Goal: Task Accomplishment & Management: Manage account settings

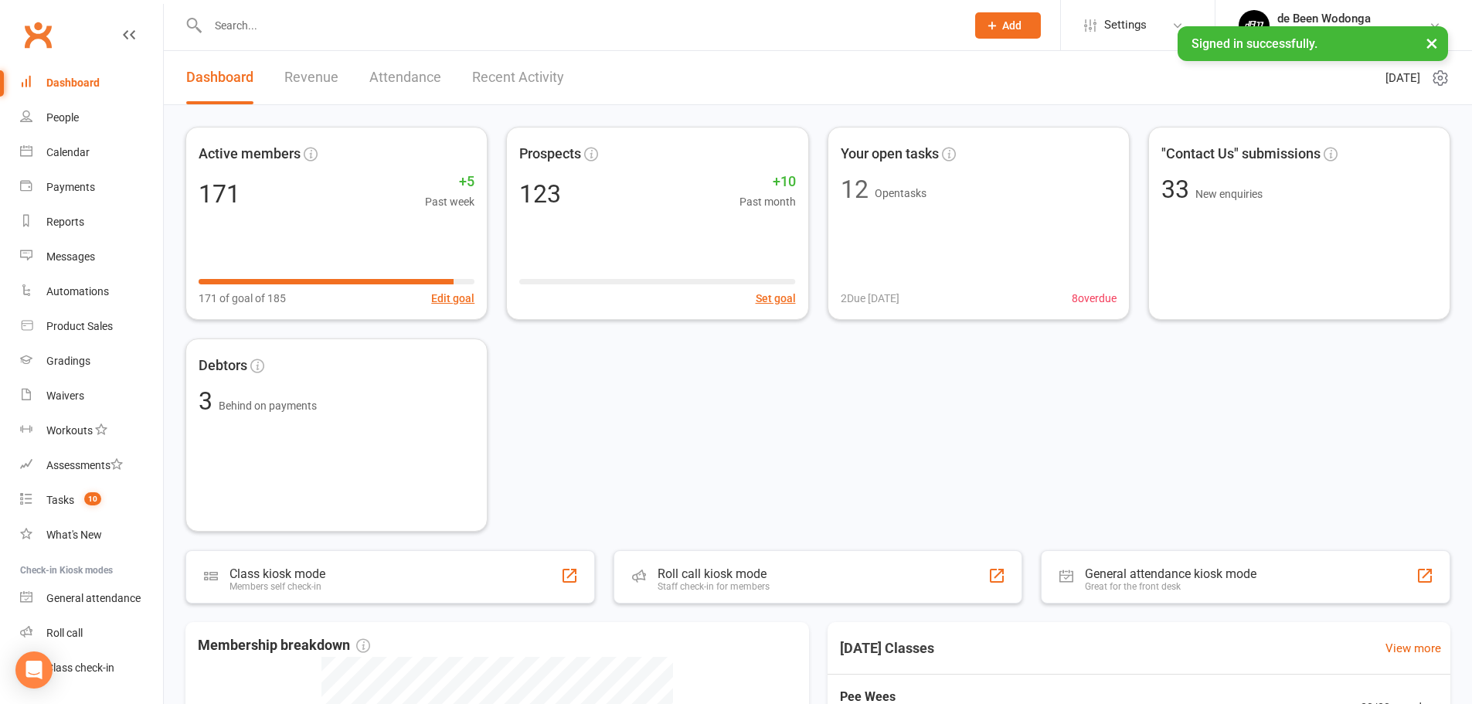
click at [325, 24] on input "text" at bounding box center [579, 26] width 752 height 22
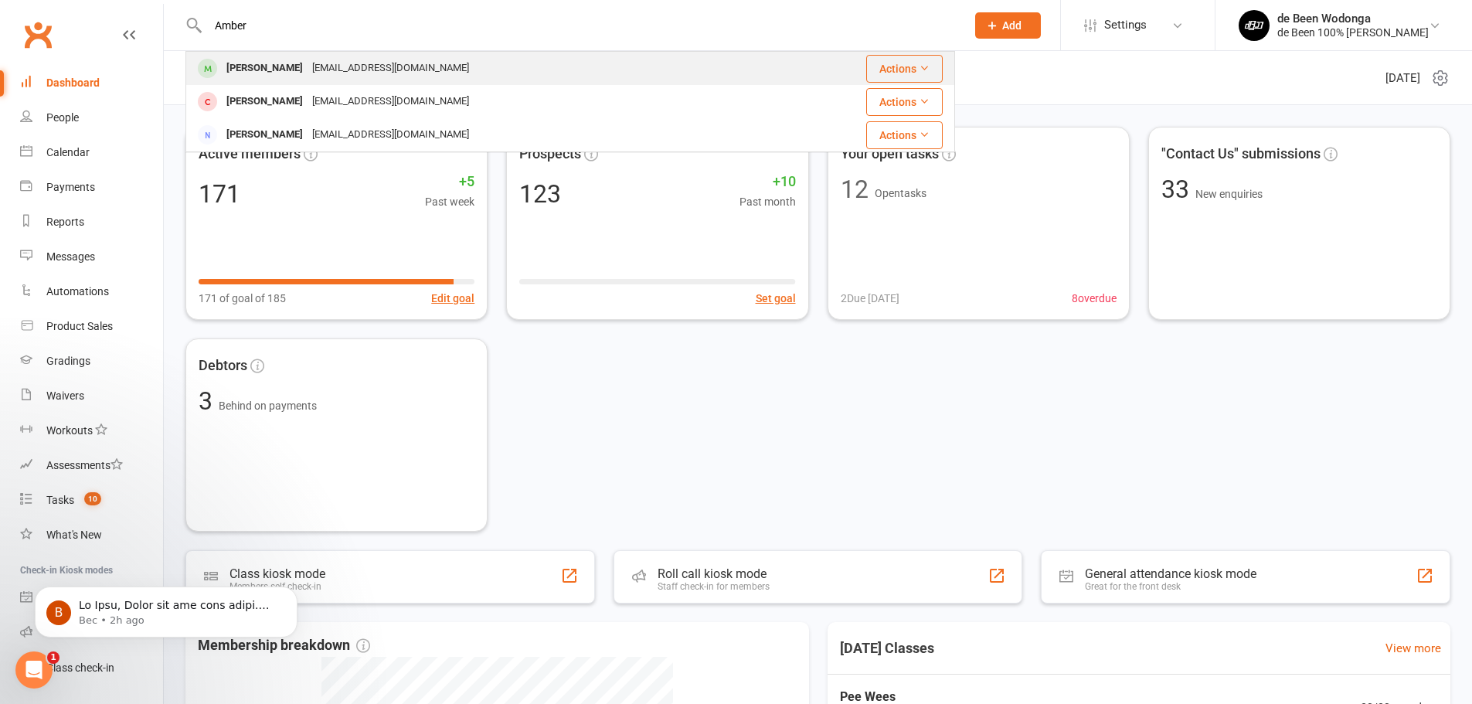
type input "Amber"
click at [308, 68] on div "Amber Armstrong" at bounding box center [265, 68] width 86 height 22
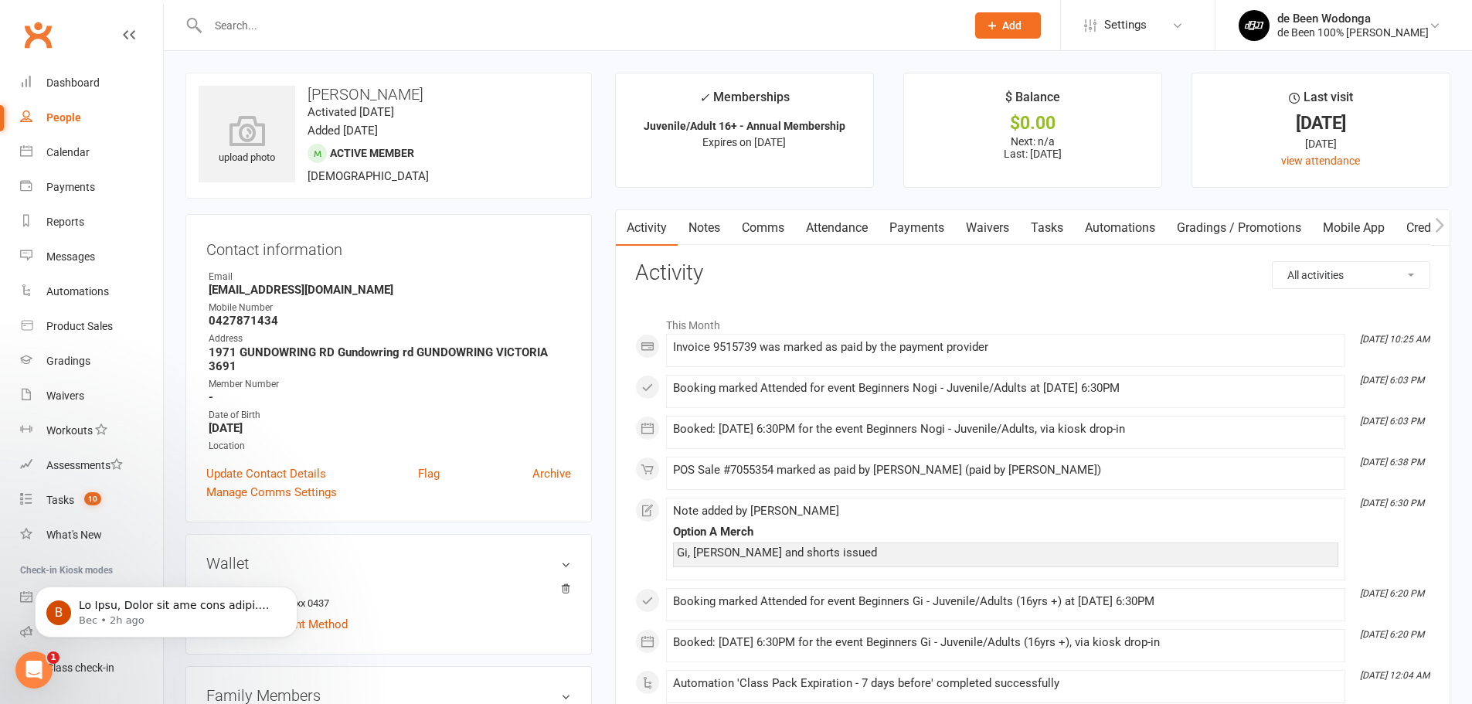
click at [919, 223] on link "Payments" at bounding box center [917, 228] width 76 height 36
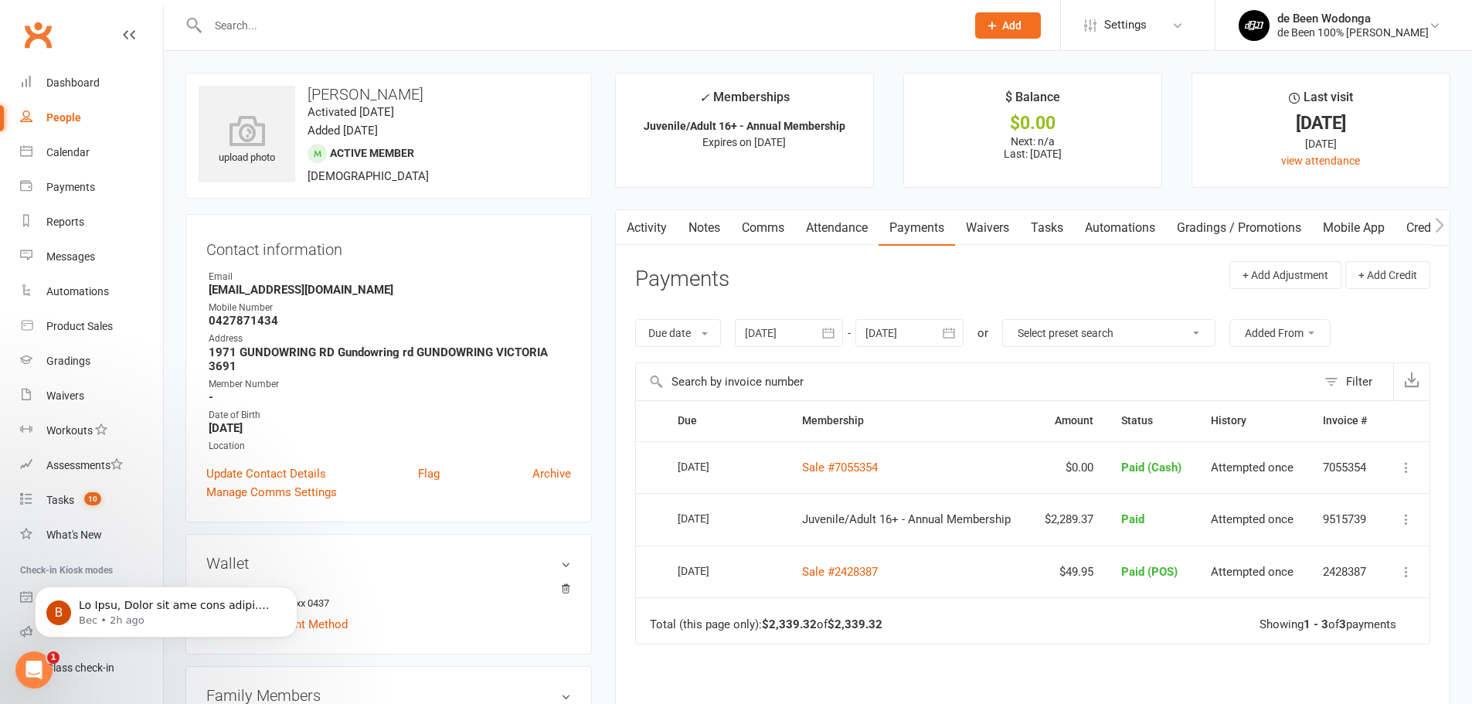
click at [1409, 517] on icon at bounding box center [1406, 518] width 15 height 15
click at [1294, 549] on link "Refund" at bounding box center [1338, 549] width 153 height 31
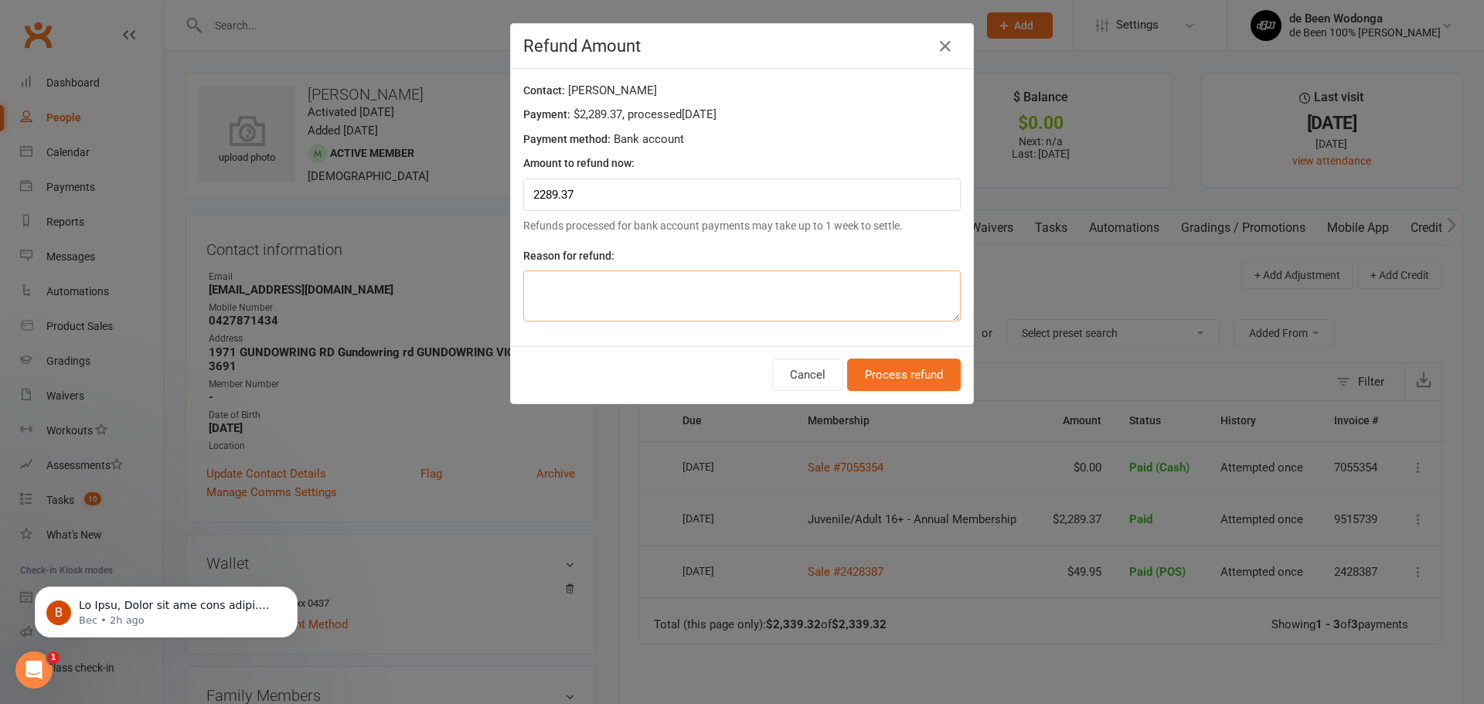
click at [671, 287] on textarea at bounding box center [741, 295] width 437 height 51
type textarea "Incorrect membership"
click at [872, 369] on button "Process refund" at bounding box center [904, 375] width 114 height 32
click at [889, 365] on button "Process refund" at bounding box center [904, 375] width 114 height 32
click at [889, 379] on button "Process refund" at bounding box center [904, 375] width 114 height 32
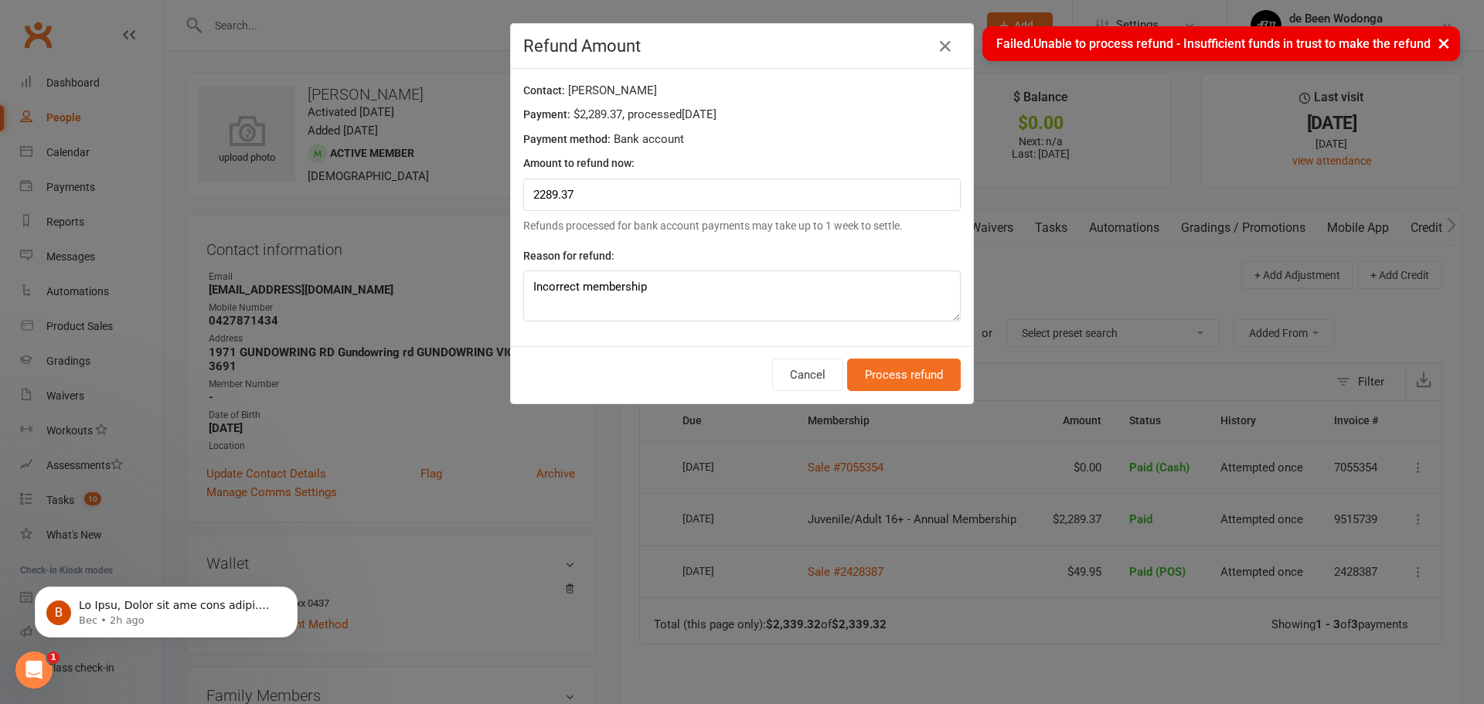
click at [936, 26] on div "× Failed.Unable to process refund - Insufficient funds in trust to make the ref…" at bounding box center [731, 26] width 1463 height 0
click at [1052, 107] on div "Refund Amount Contact: Amber Armstrong Payment: $2,289.37 , processed Sep 10, 2…" at bounding box center [742, 352] width 1484 height 704
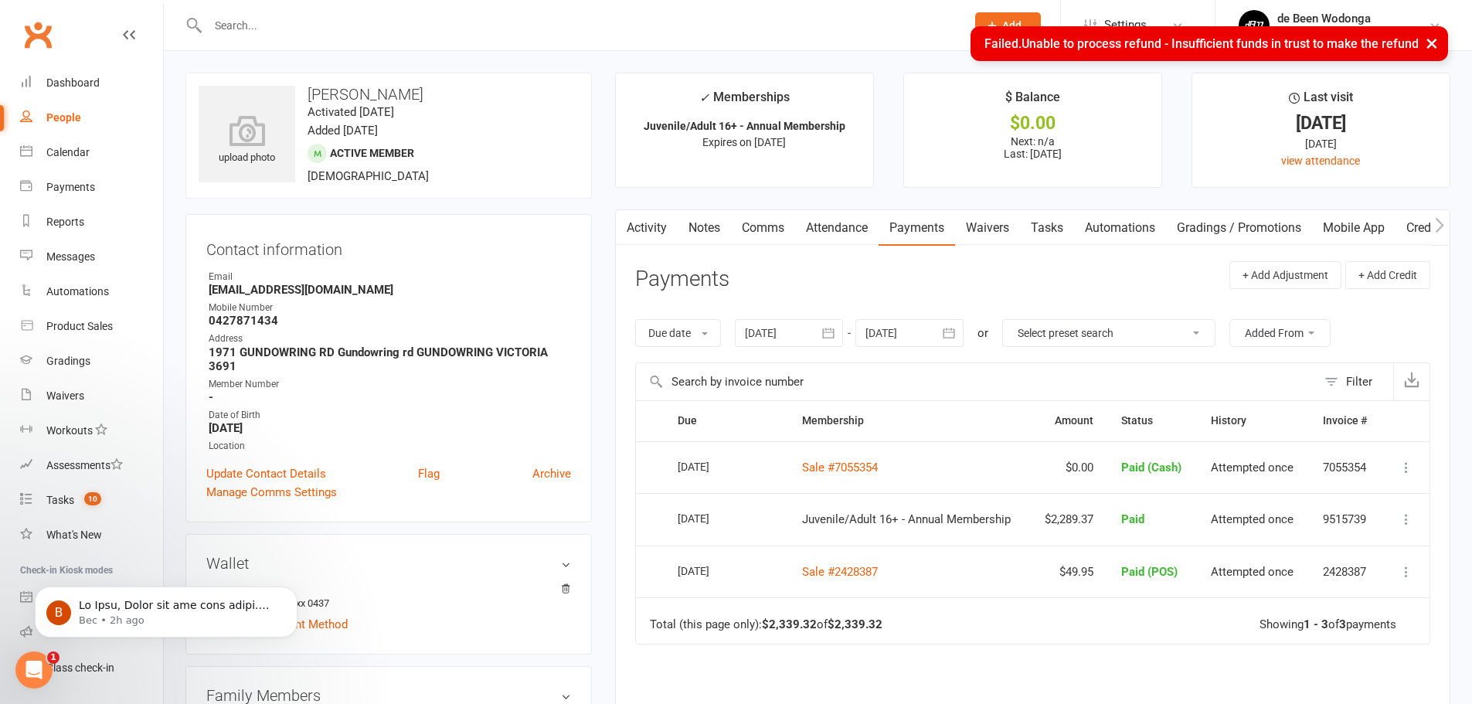
click at [812, 26] on div "× Failed.Unable to process refund - Insufficient funds in trust to make the ref…" at bounding box center [726, 26] width 1452 height 0
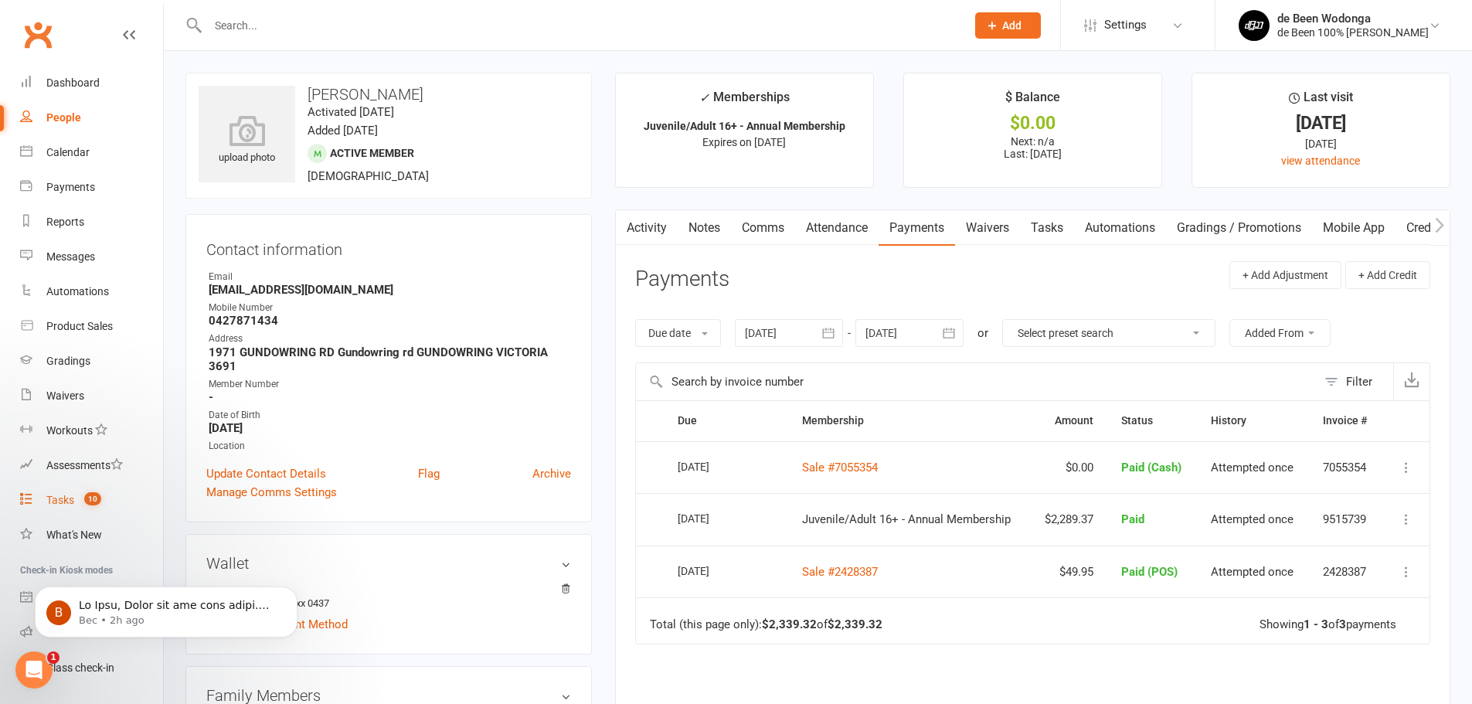
click at [60, 487] on link "Tasks 10" at bounding box center [91, 500] width 143 height 35
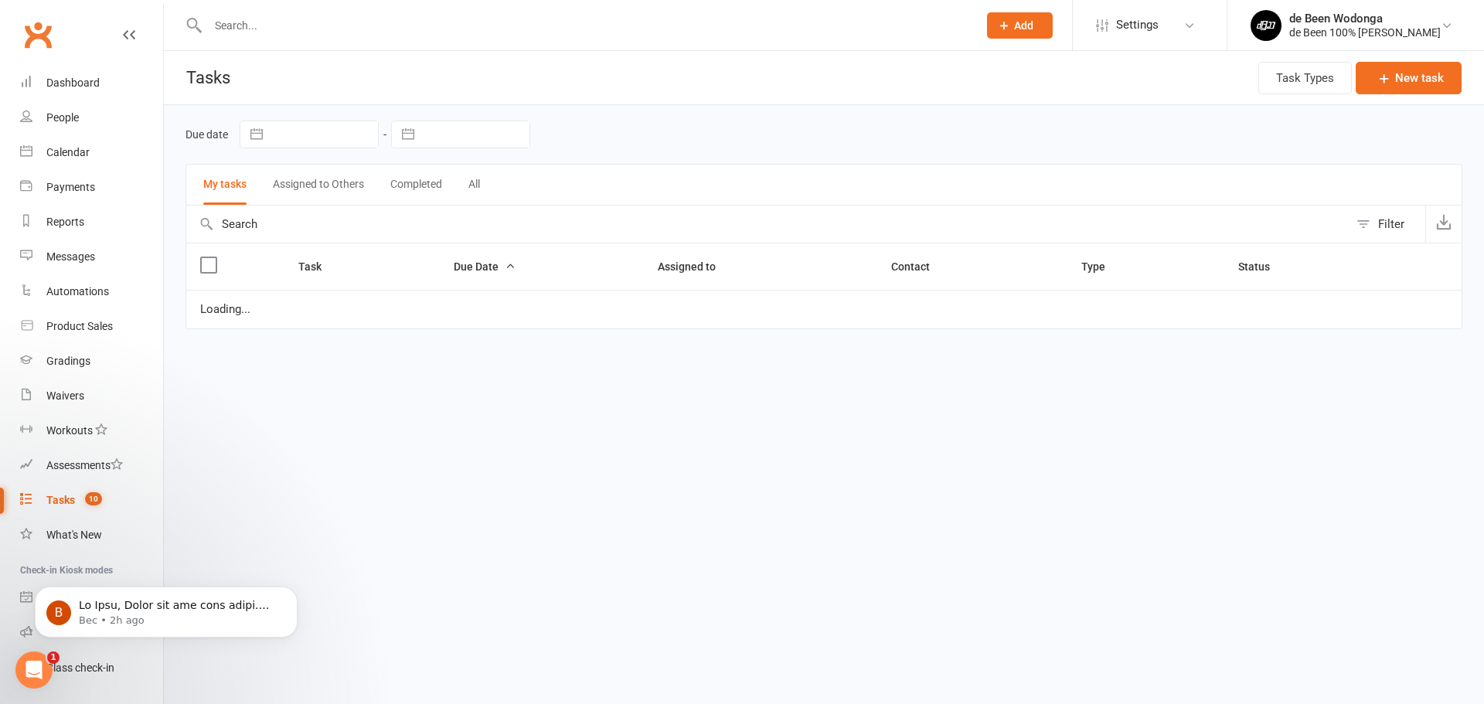
select select "started"
select select "waiting"
select select "started"
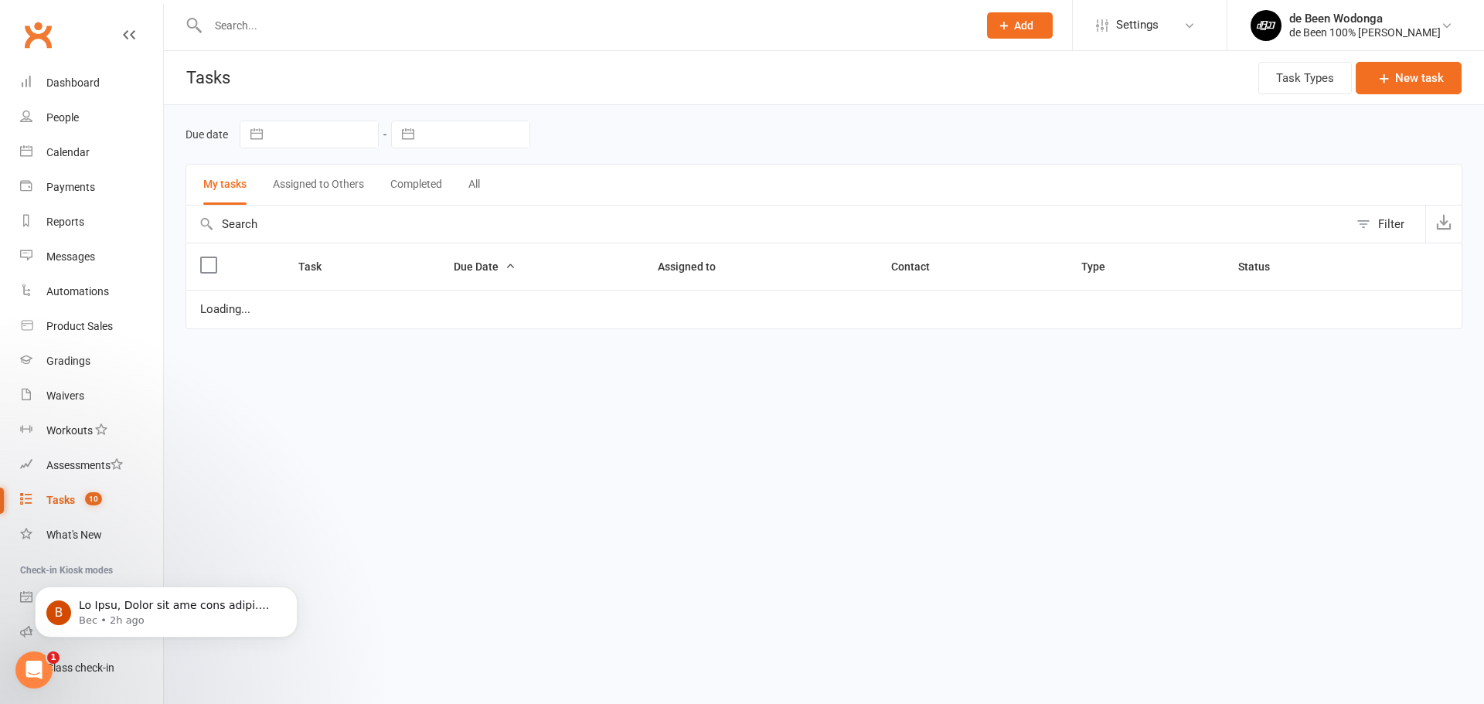
select select "waiting"
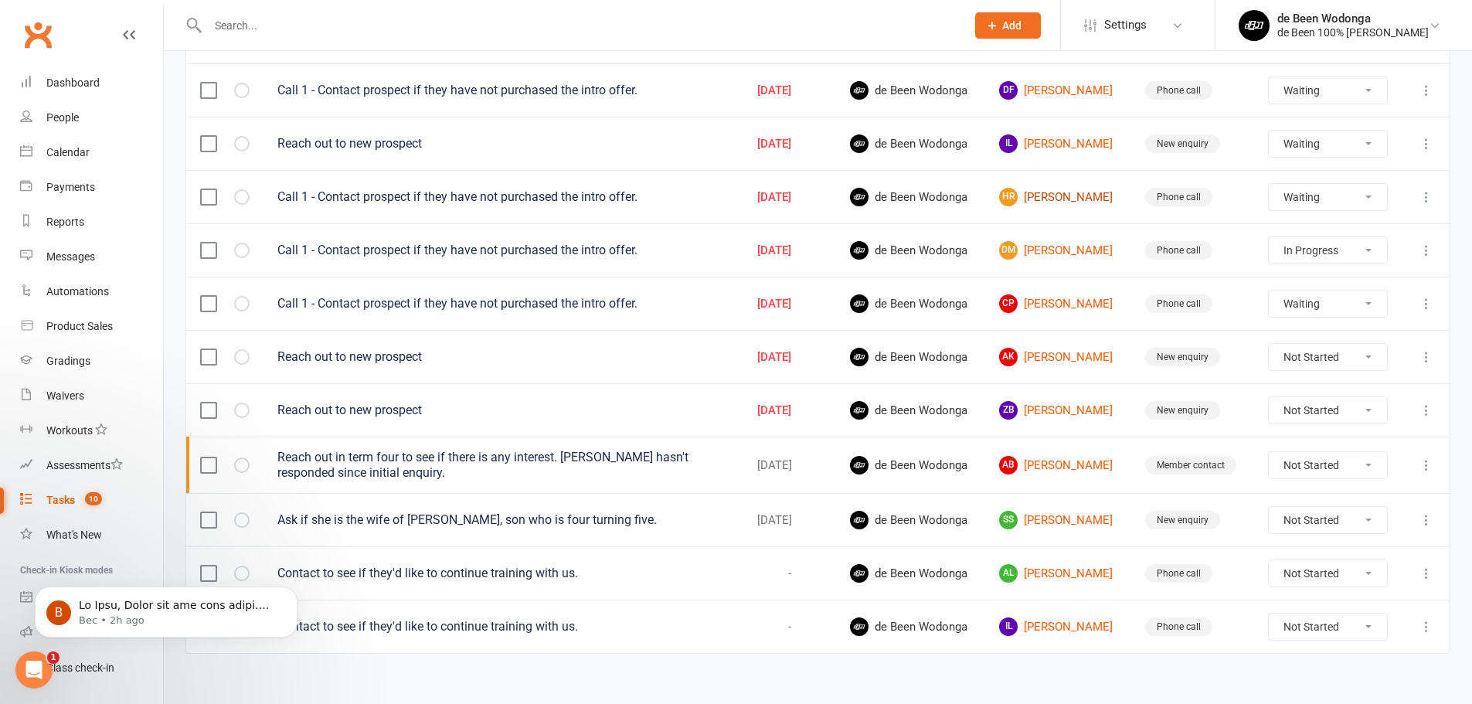
scroll to position [295, 0]
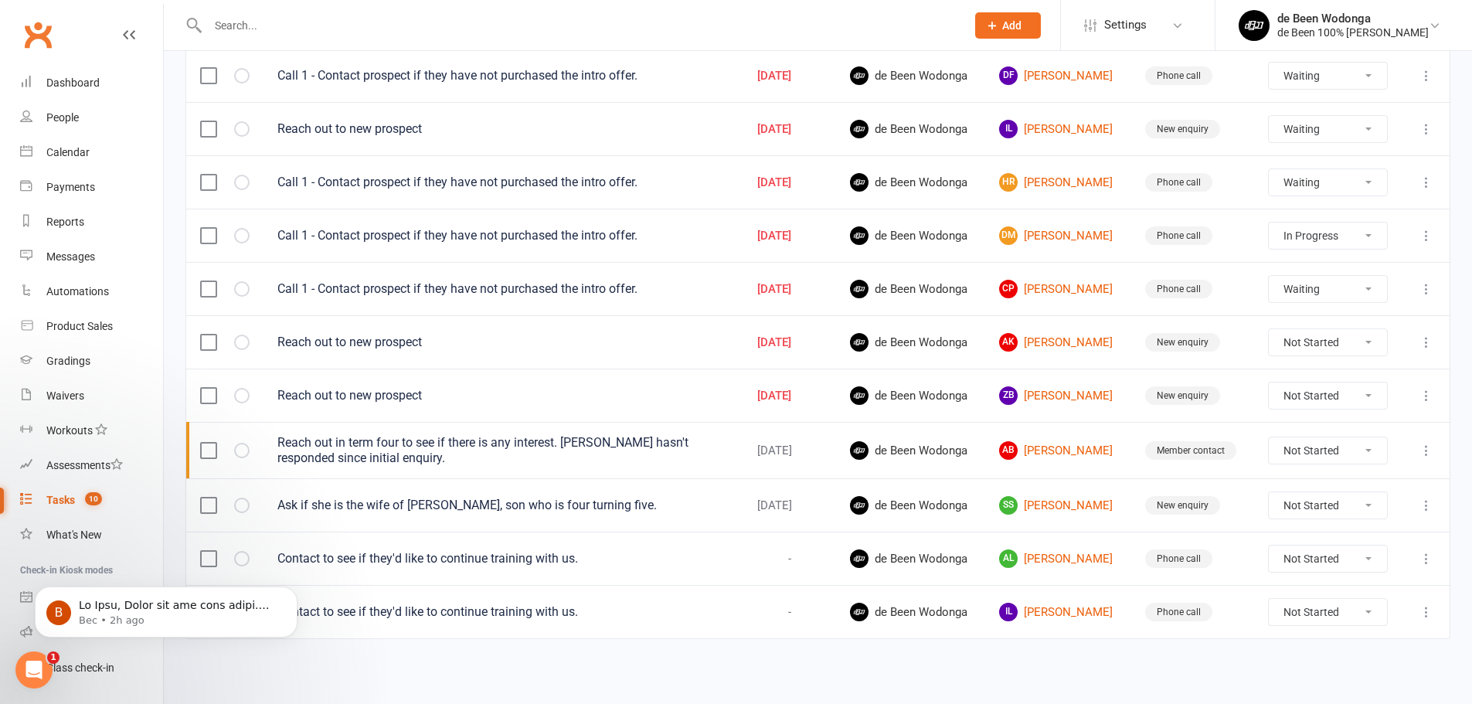
click at [208, 560] on div "B Bec • 2h ago" at bounding box center [166, 540] width 284 height 193
click at [243, 655] on body "B Bec • 2h ago" at bounding box center [166, 608] width 297 height 96
click at [34, 670] on icon "Open Intercom Messenger" at bounding box center [31, 667] width 25 height 25
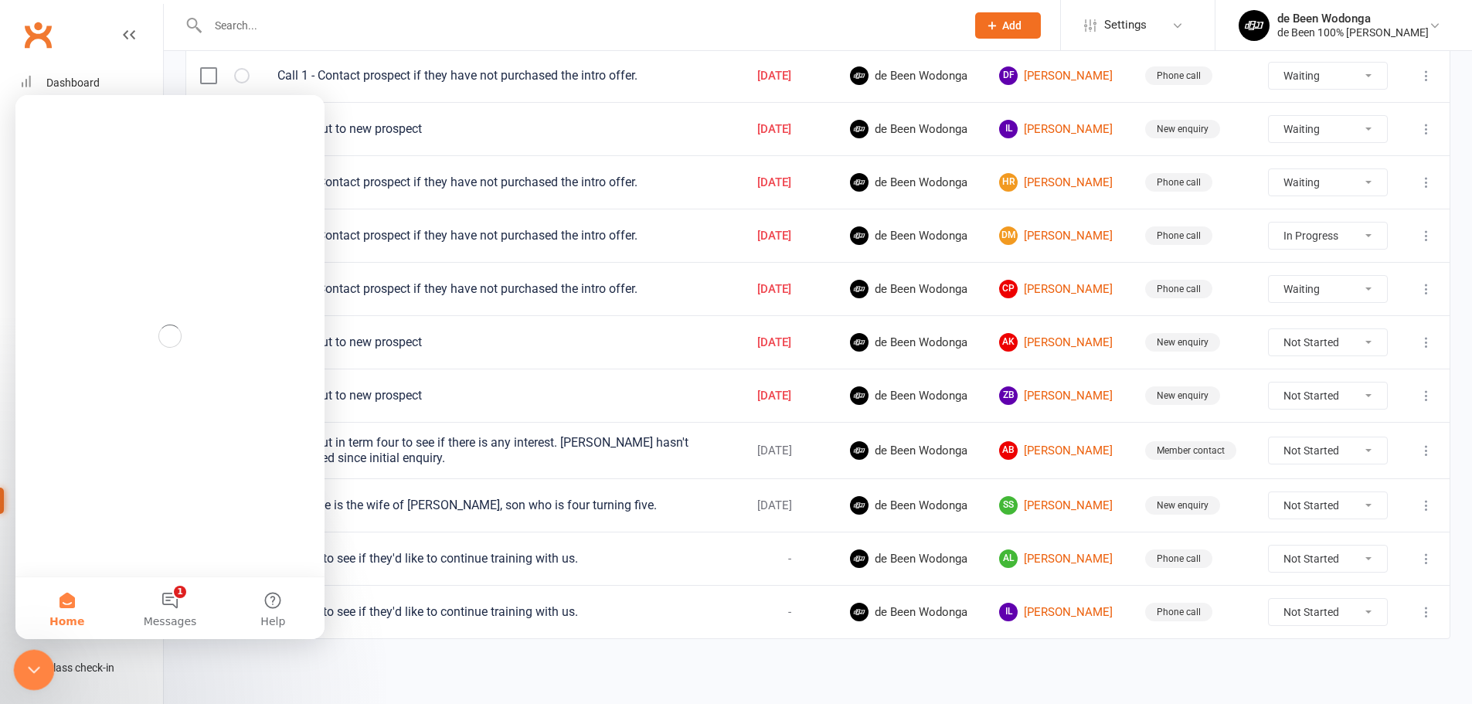
scroll to position [0, 0]
click at [34, 670] on icon "Close Intercom Messenger" at bounding box center [31, 667] width 19 height 19
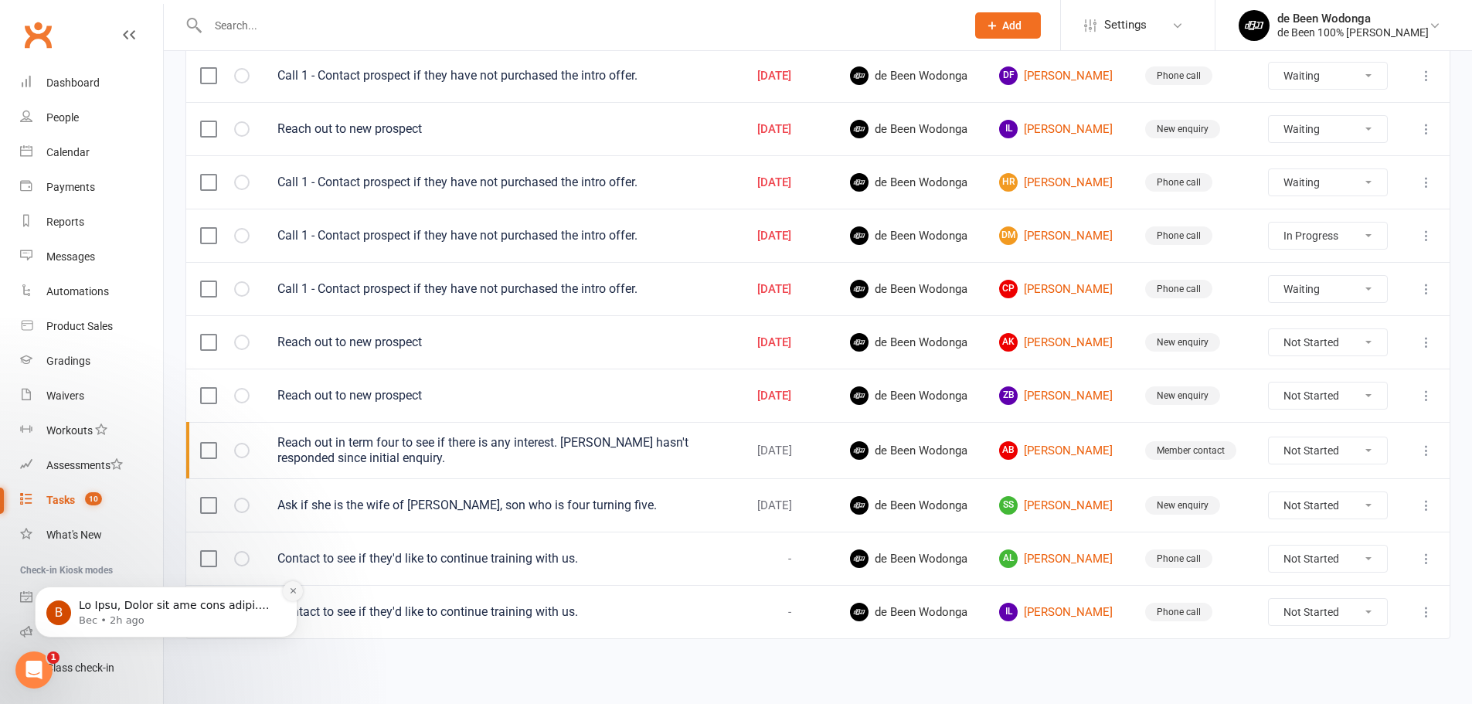
click at [292, 592] on icon "Dismiss notification" at bounding box center [292, 590] width 5 height 5
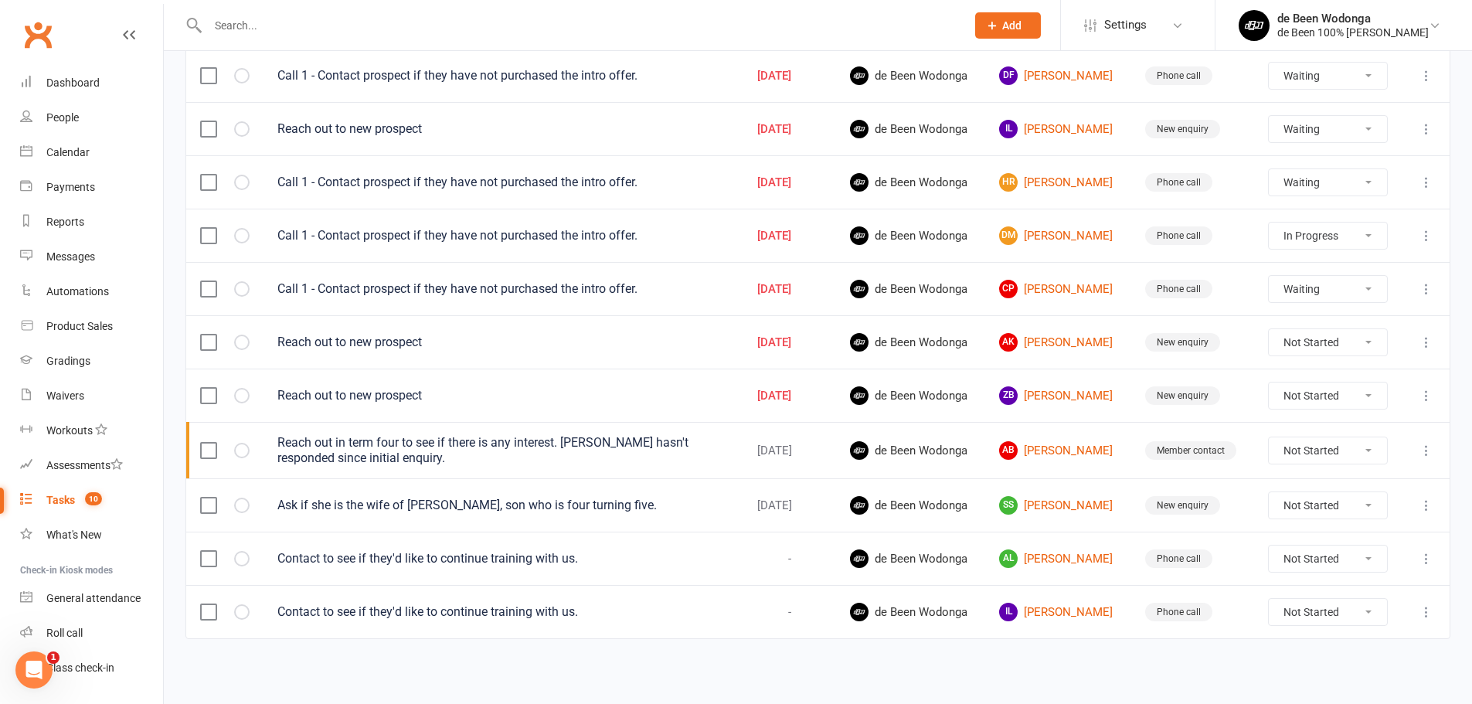
click at [209, 610] on label at bounding box center [207, 611] width 15 height 15
click at [209, 604] on input "checkbox" at bounding box center [207, 604] width 15 height 0
select select "started"
select select "waiting"
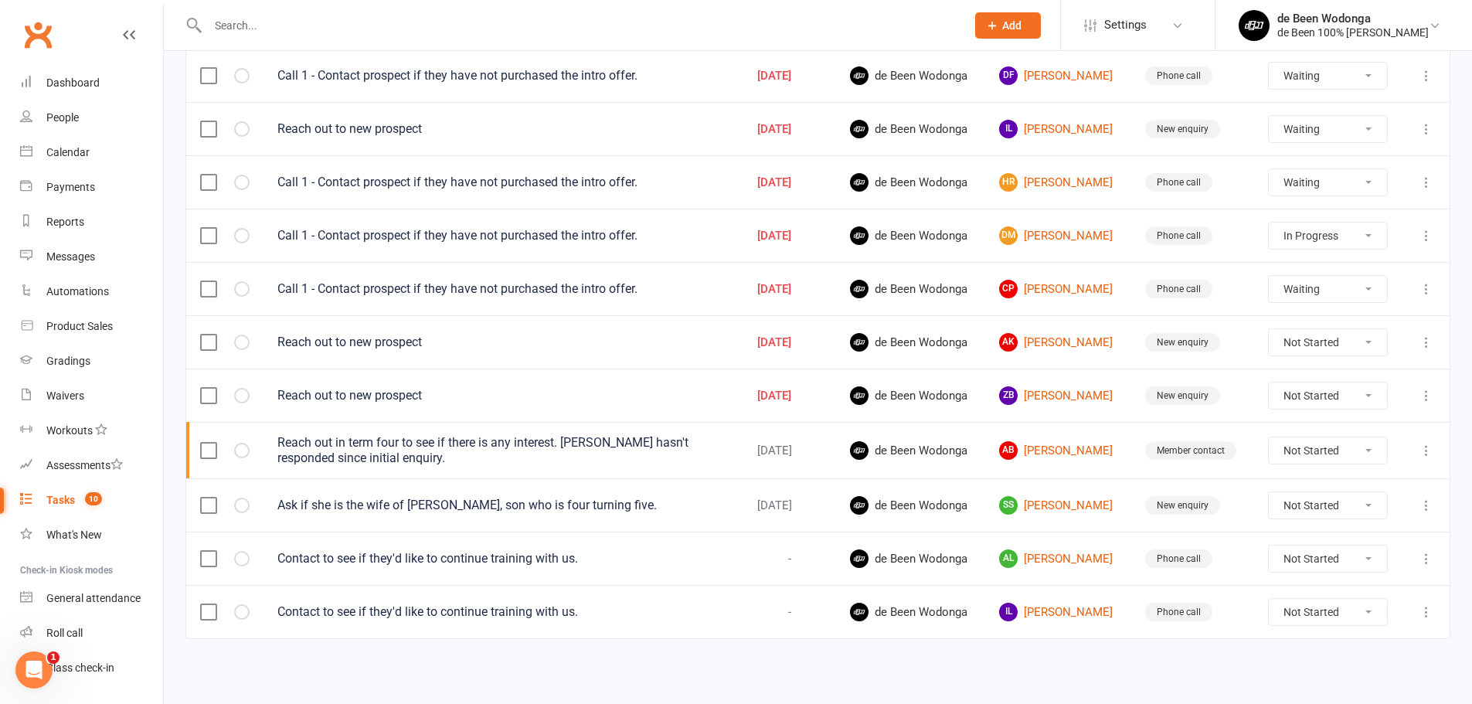
select select "waiting"
select select "started"
select select "waiting"
click at [209, 554] on label at bounding box center [207, 558] width 15 height 15
click at [209, 551] on input "checkbox" at bounding box center [207, 551] width 15 height 0
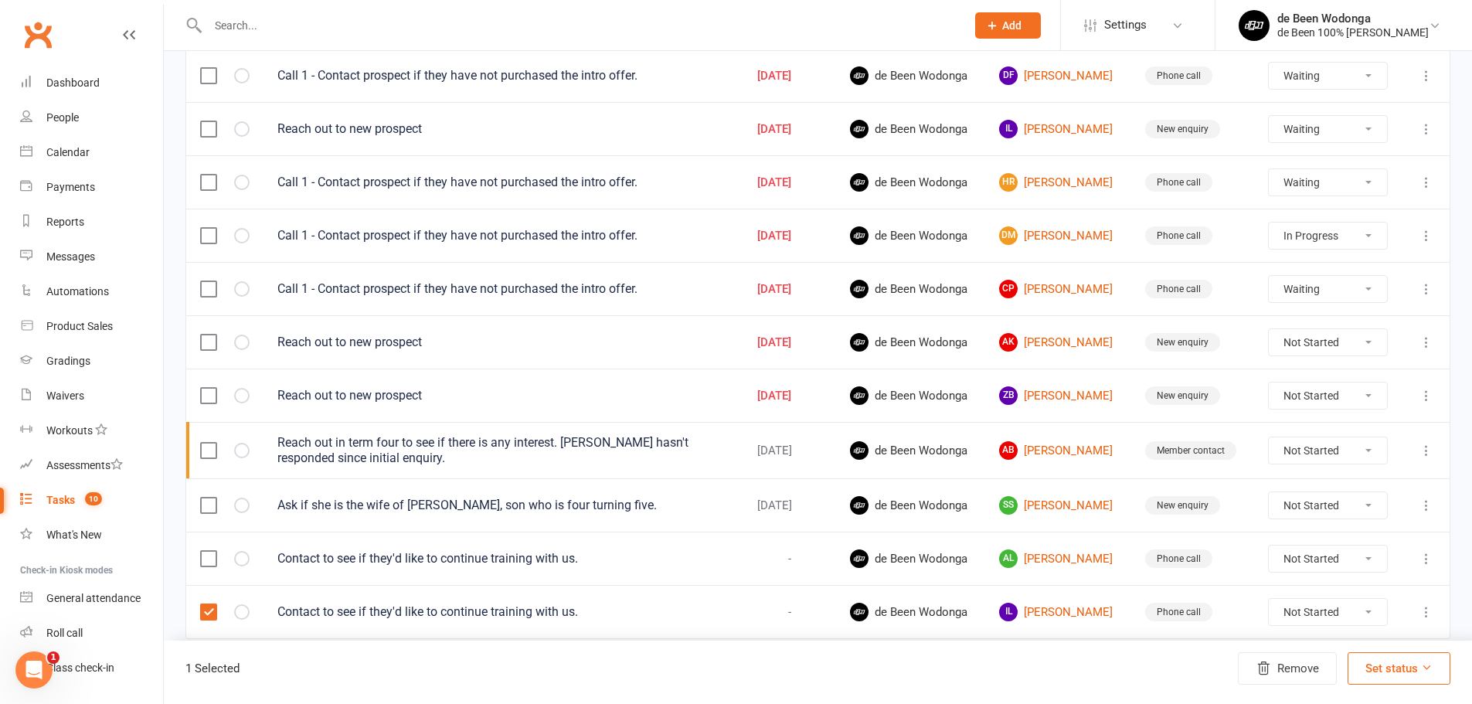
select select "started"
select select "waiting"
select select "started"
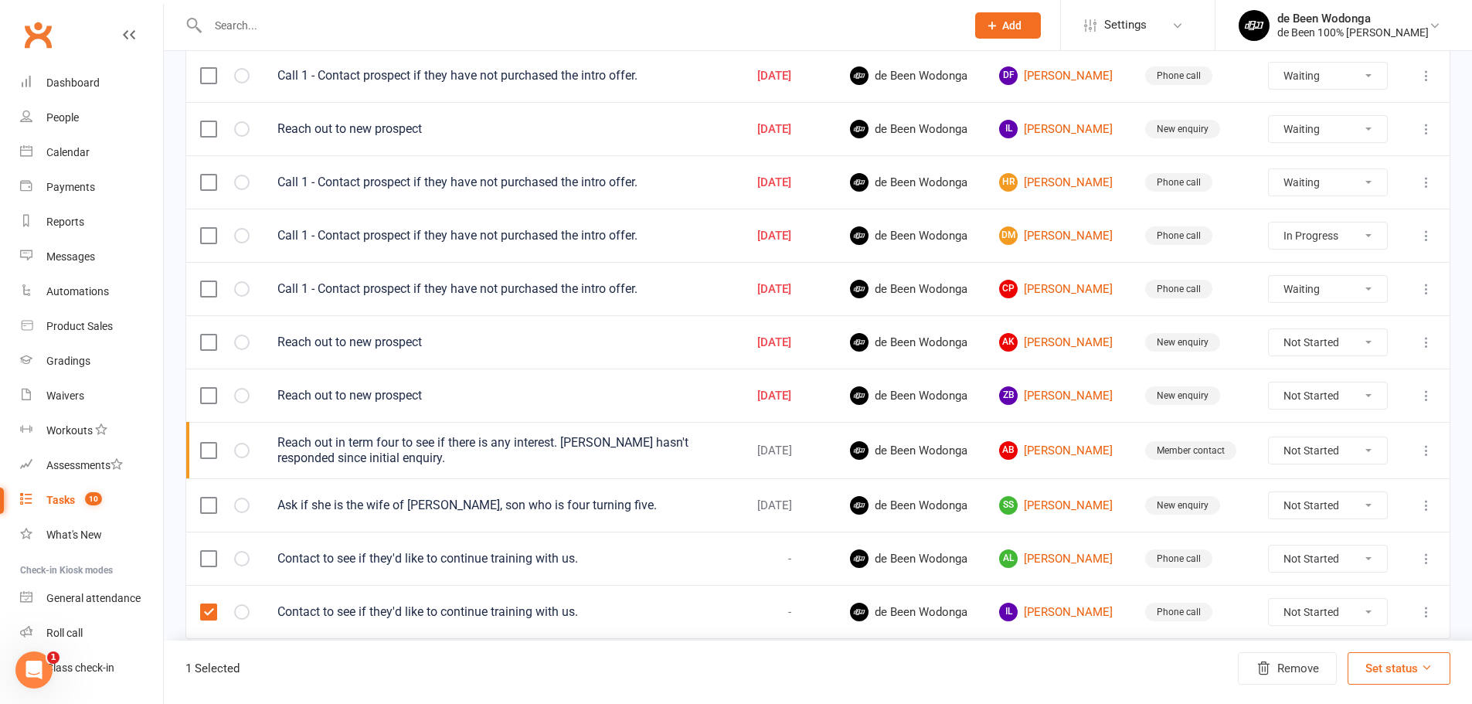
select select "waiting"
click at [1292, 658] on button "Remove" at bounding box center [1287, 668] width 99 height 32
select select "started"
select select "waiting"
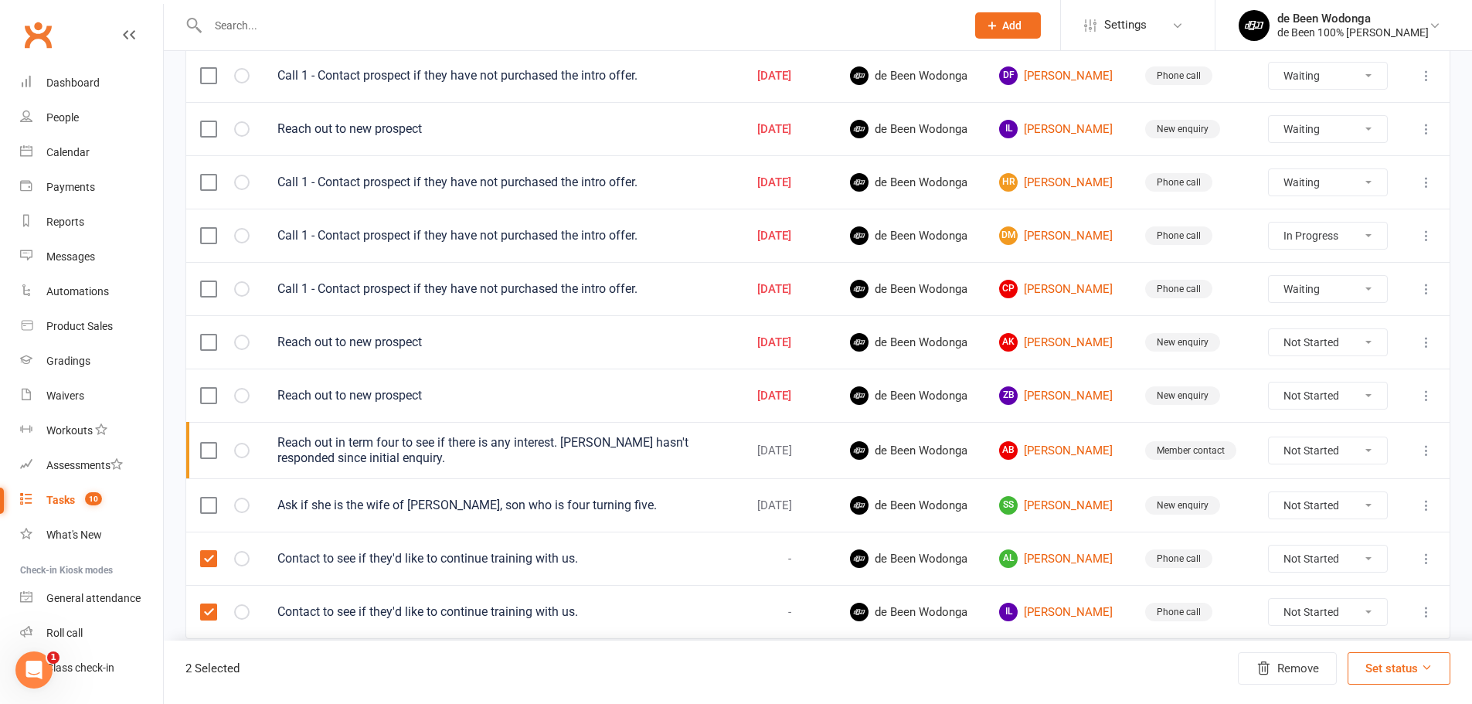
select select "waiting"
select select "started"
select select "waiting"
select select "started"
select select "waiting"
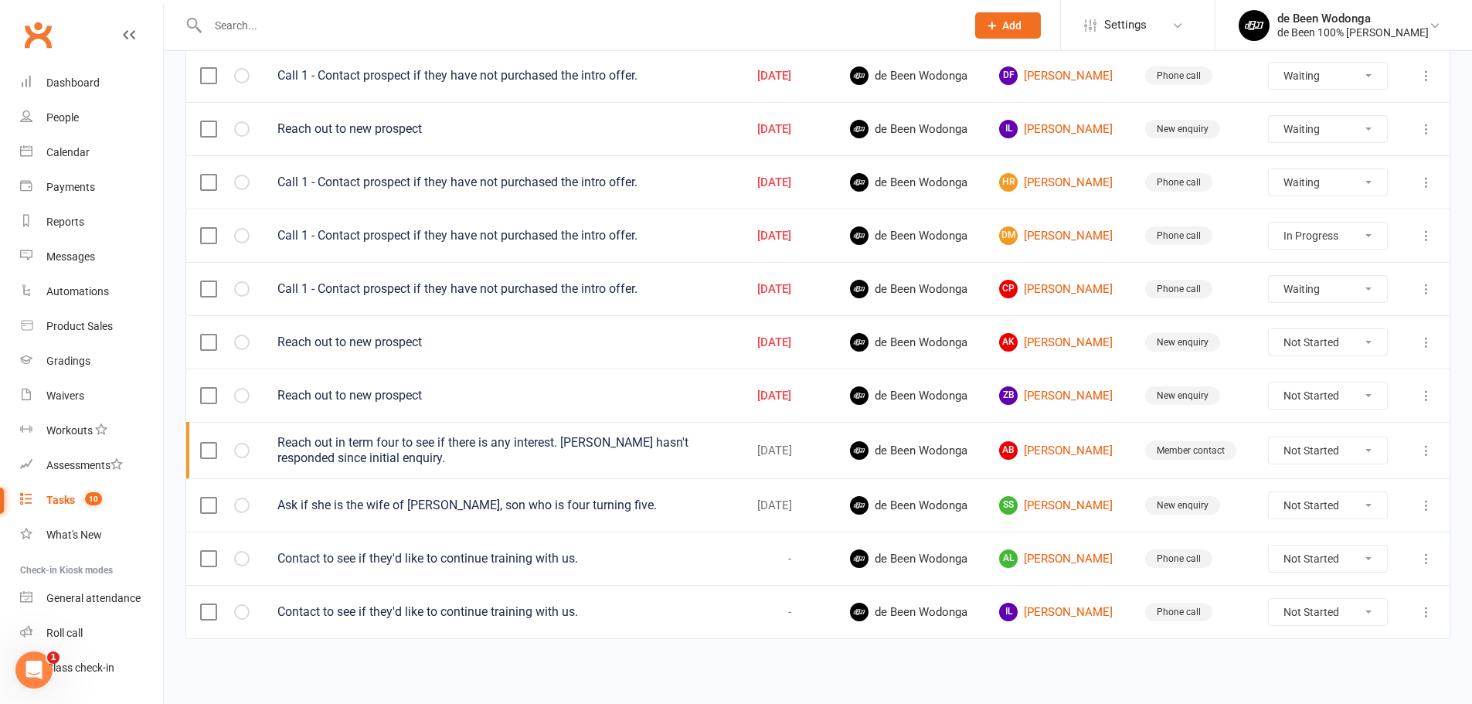
select select "waiting"
select select "started"
select select "waiting"
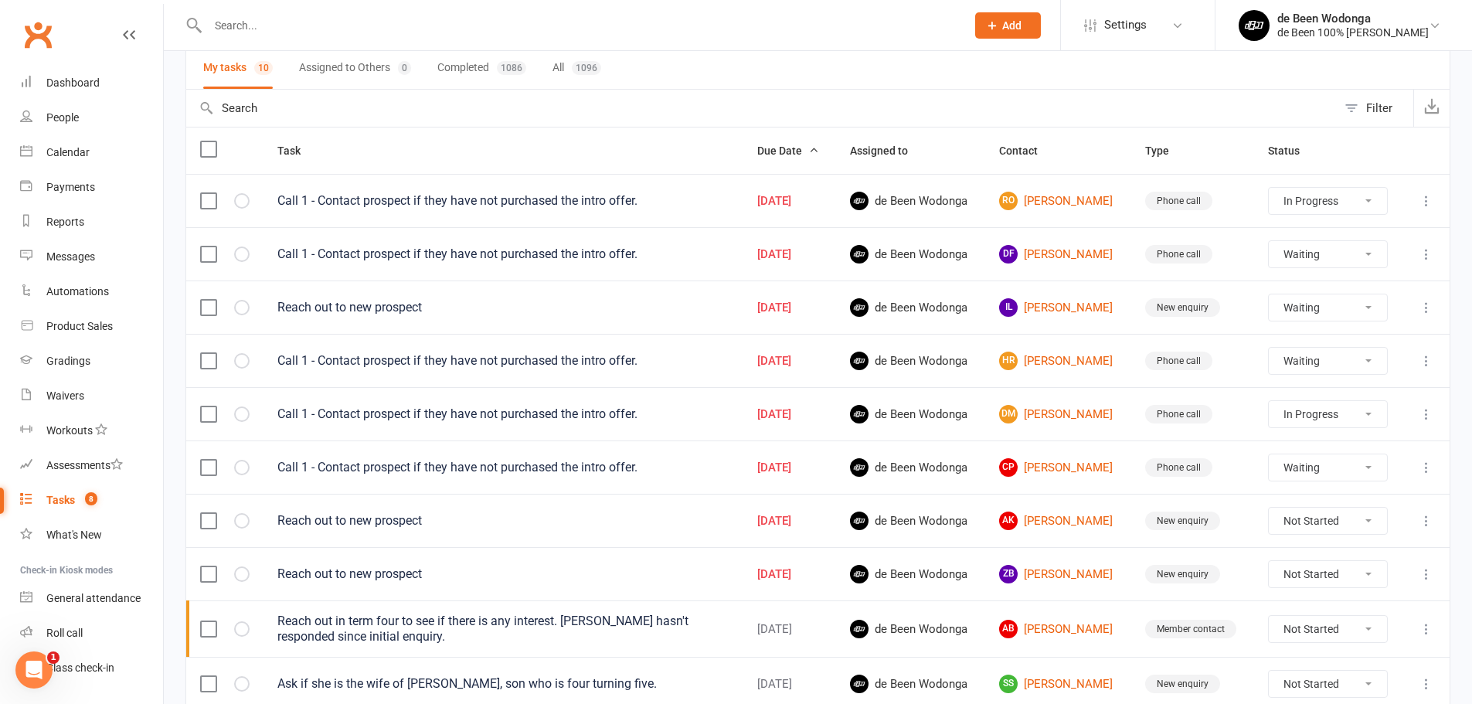
scroll to position [155, 0]
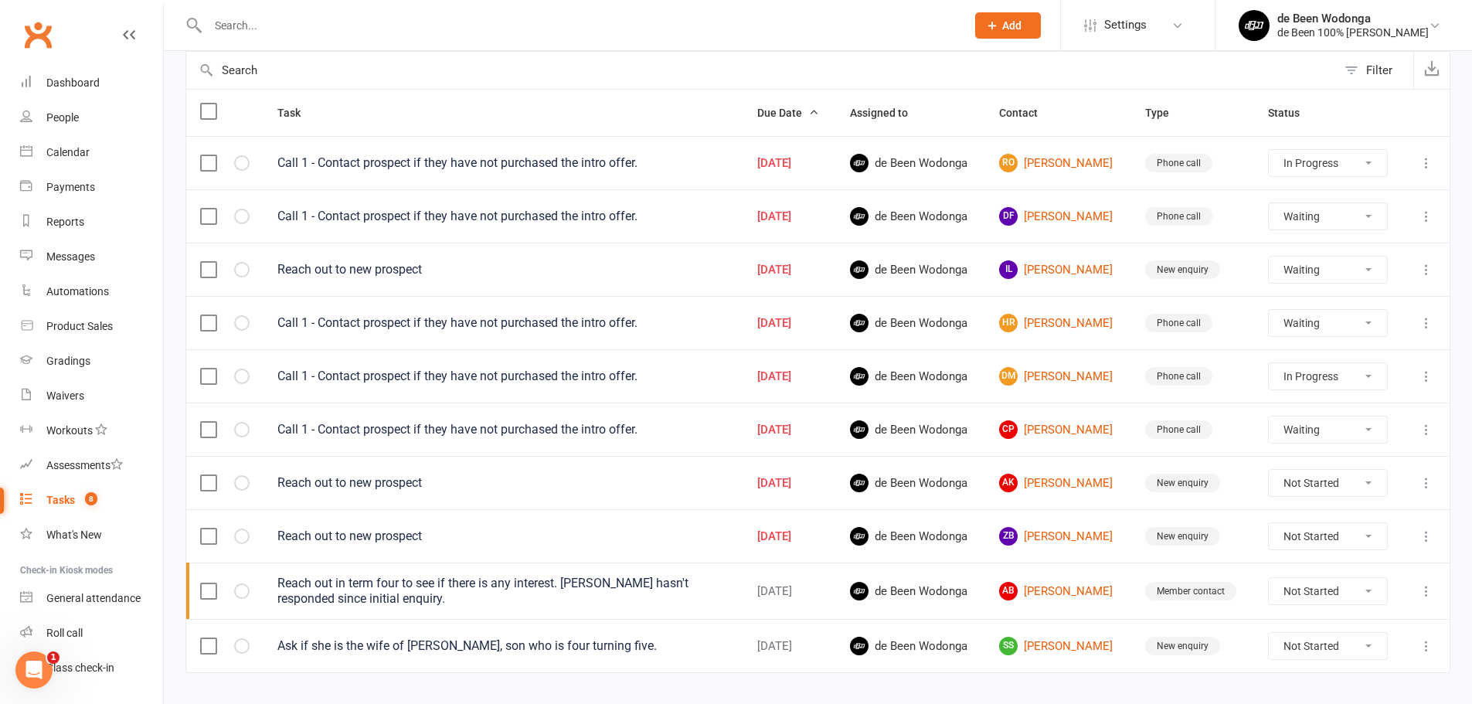
click at [1042, 311] on td "HR Heidi Ramsay" at bounding box center [1058, 322] width 146 height 53
click at [1036, 321] on link "HR Heidi Ramsay" at bounding box center [1058, 323] width 118 height 19
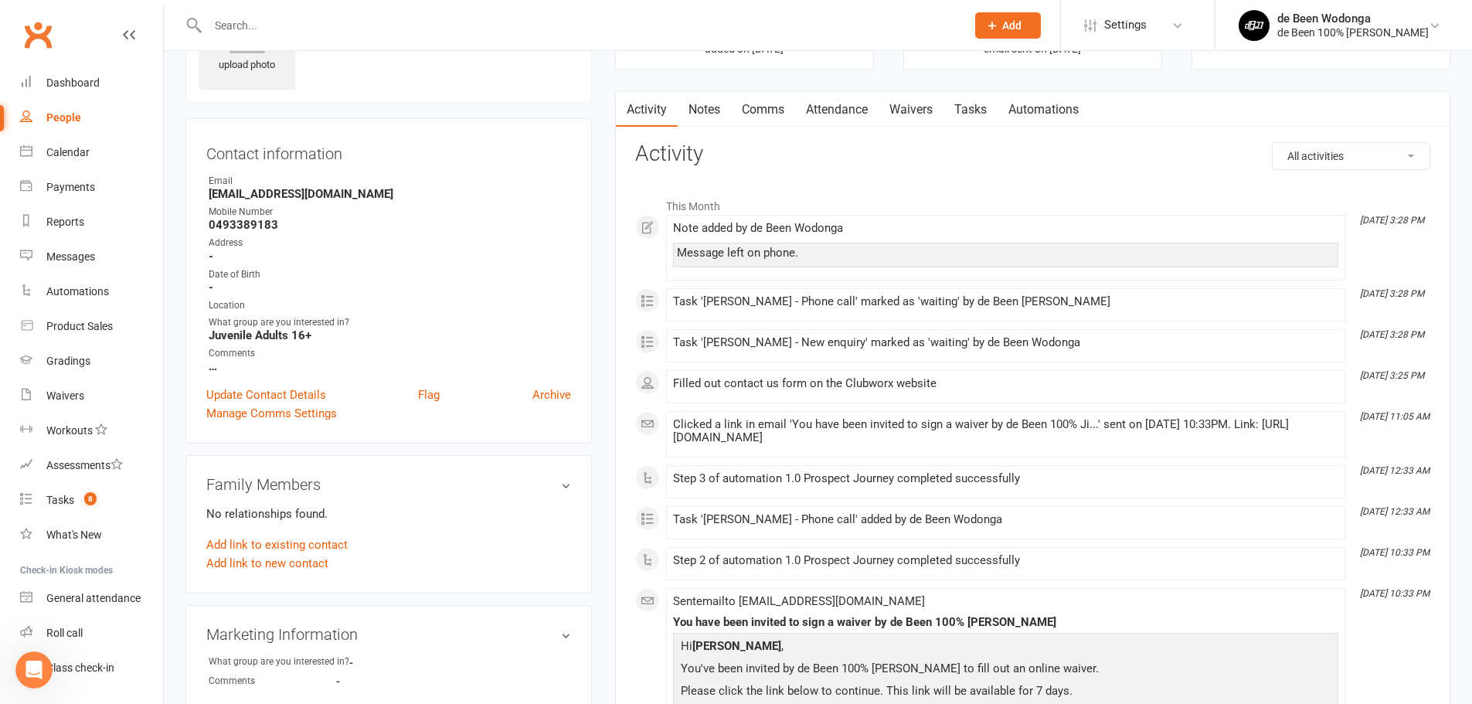
scroll to position [77, 0]
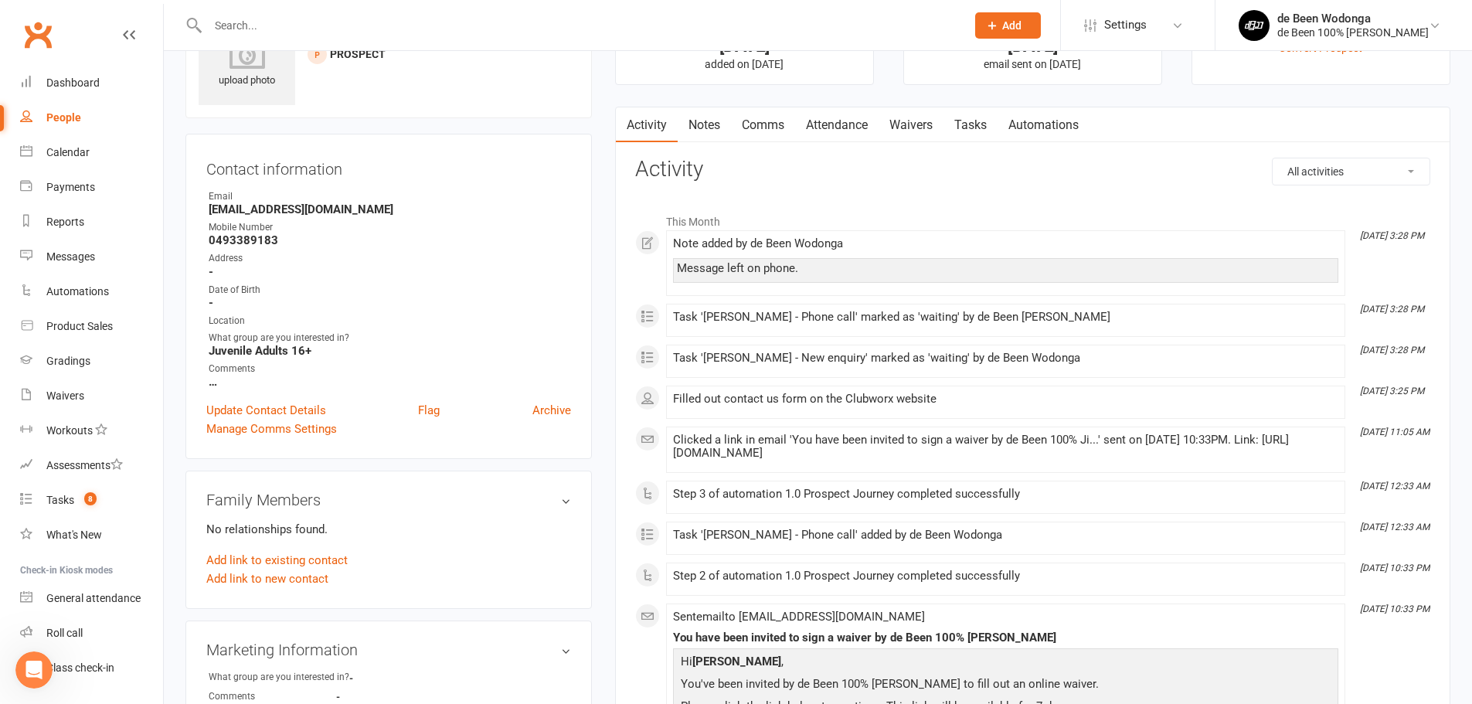
click at [717, 126] on link "Notes" at bounding box center [704, 125] width 53 height 36
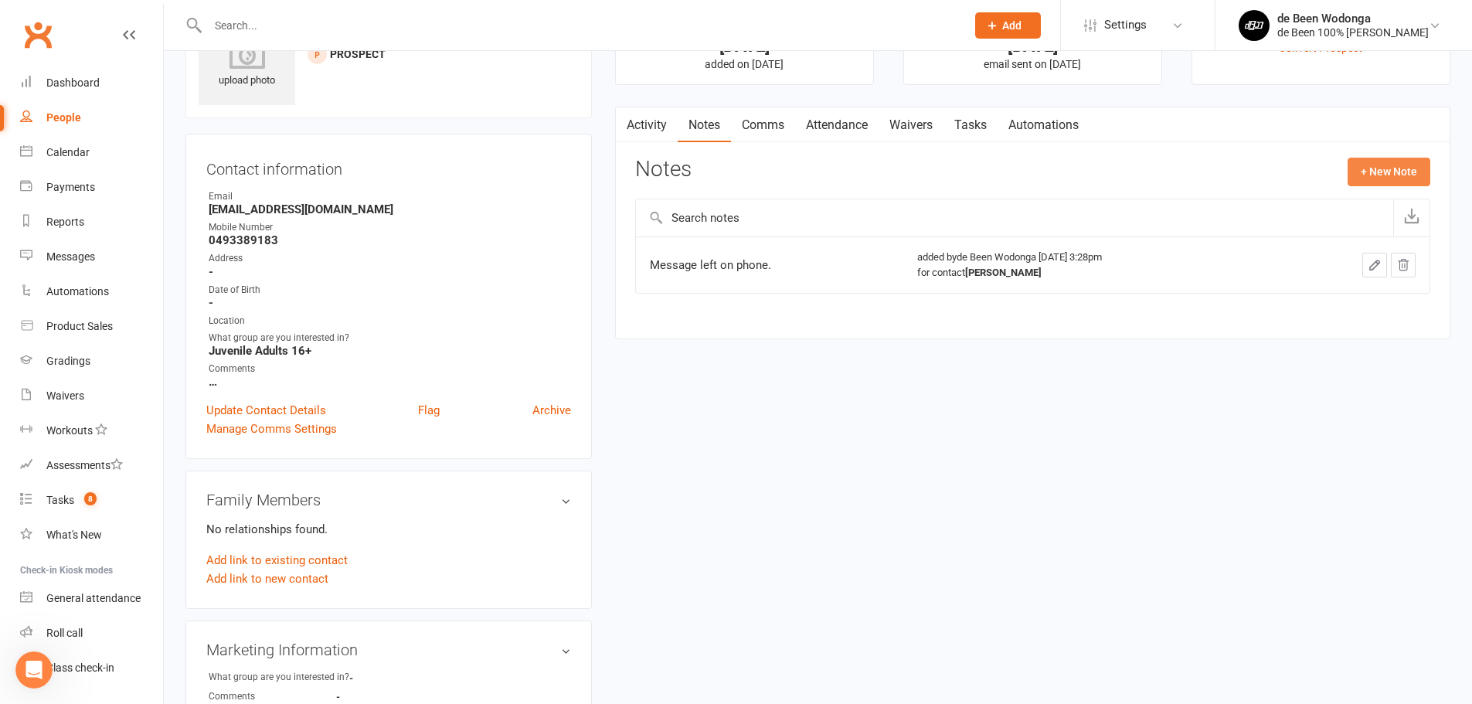
click at [1378, 175] on button "+ New Note" at bounding box center [1389, 172] width 83 height 28
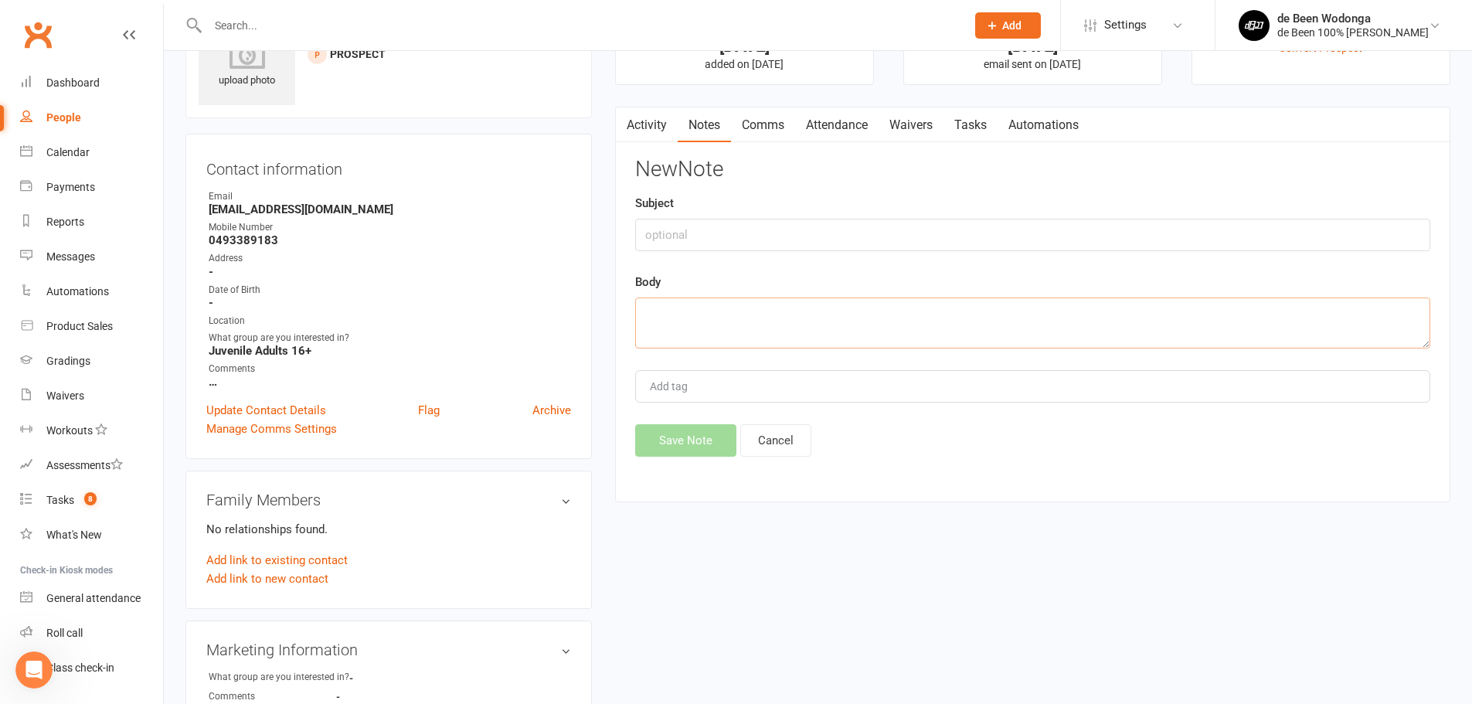
click at [761, 317] on textarea at bounding box center [1032, 322] width 795 height 51
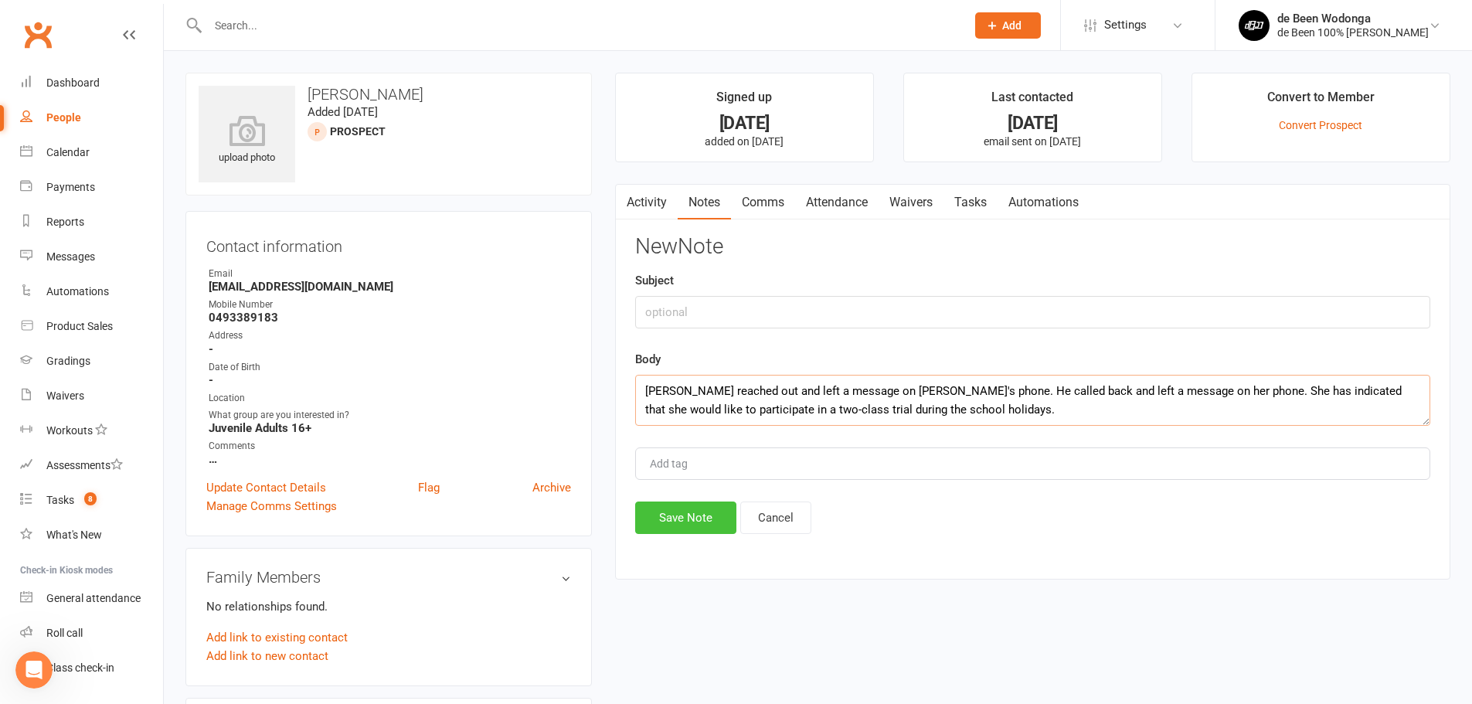
type textarea "Heidi reached out and left a message on Greg's phone. He called back and left a…"
click at [702, 529] on button "Save Note" at bounding box center [685, 517] width 101 height 32
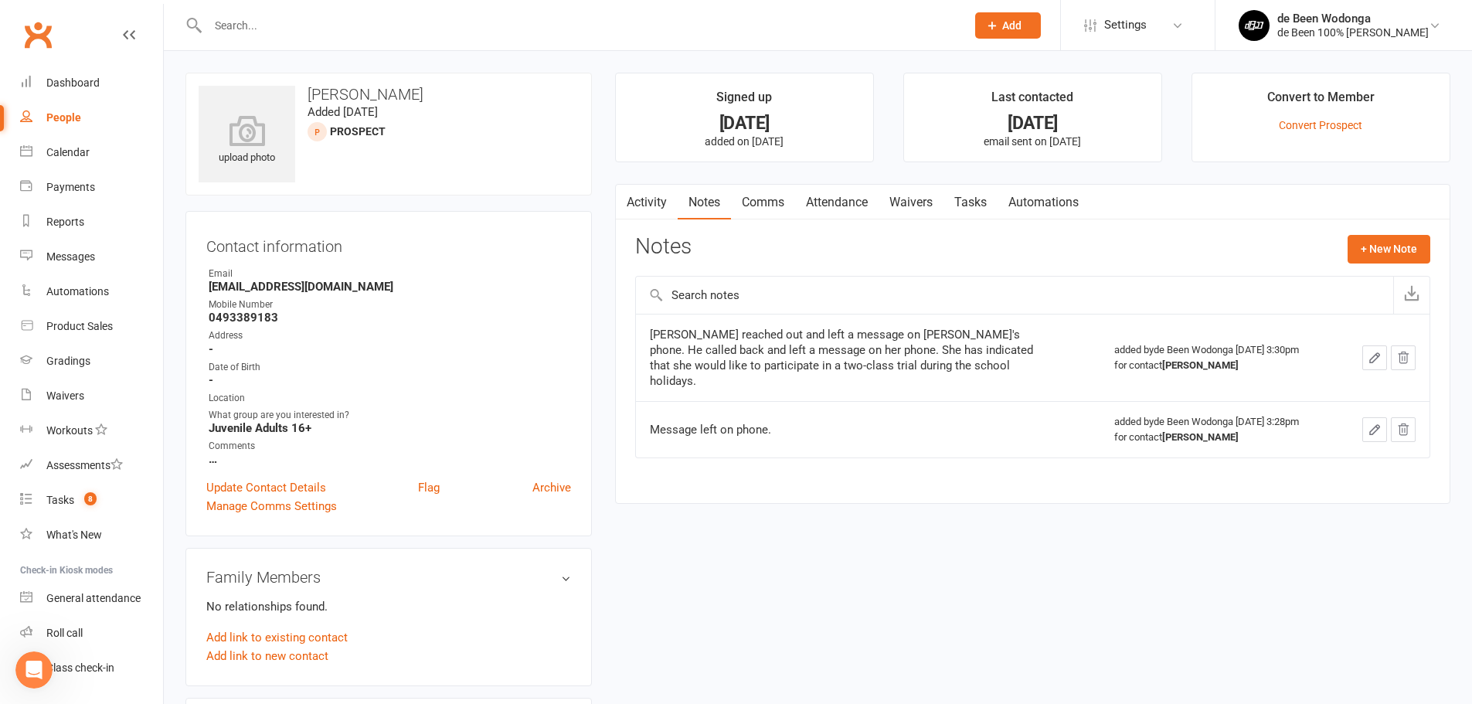
click at [651, 200] on link "Activity" at bounding box center [647, 203] width 62 height 36
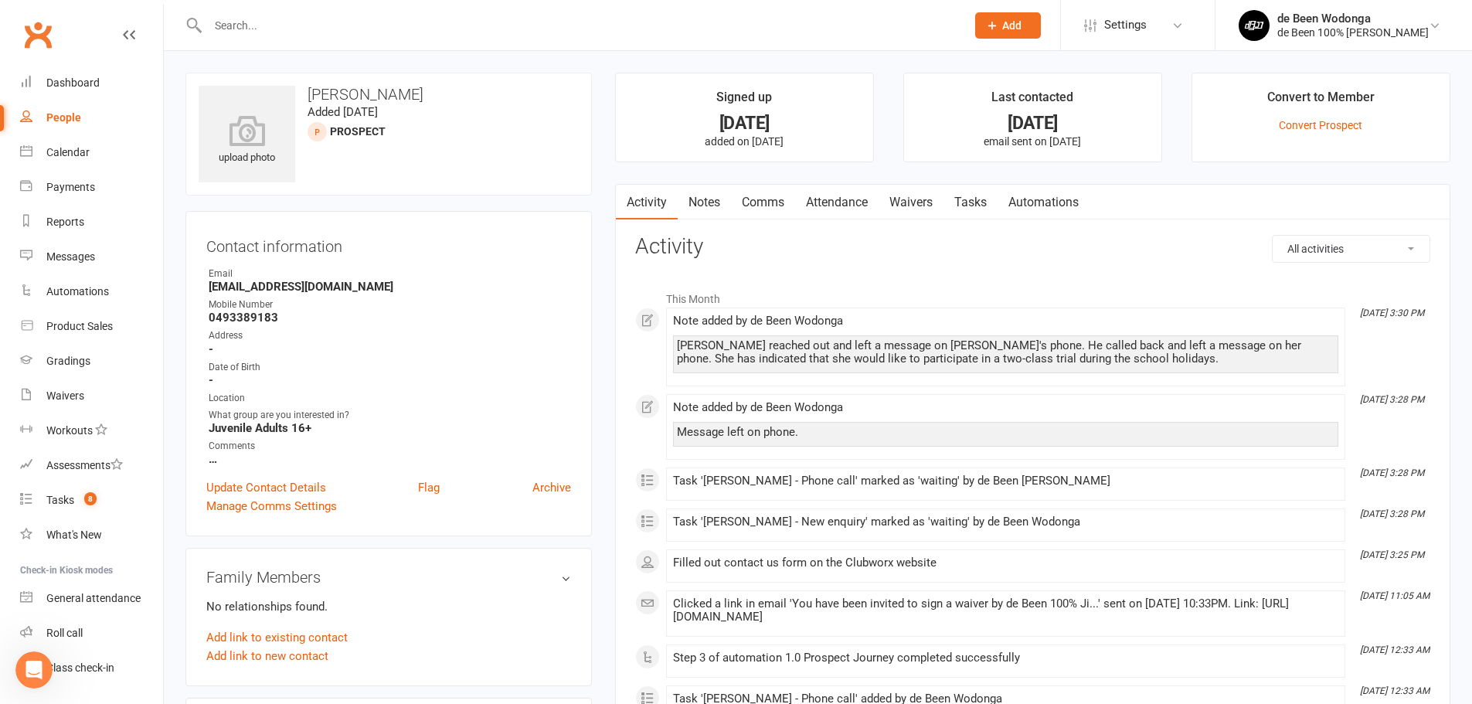
click at [923, 199] on link "Waivers" at bounding box center [911, 203] width 65 height 36
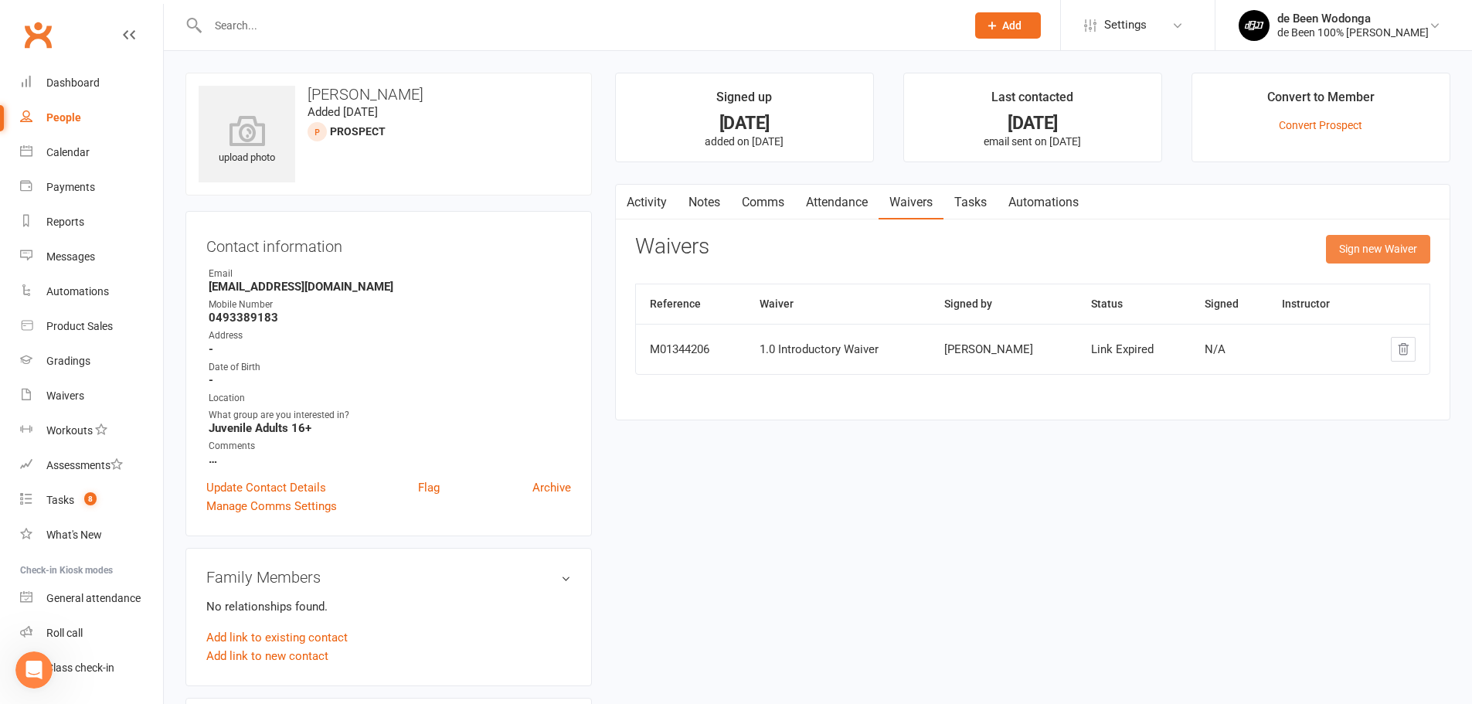
click at [1378, 252] on button "Sign new Waiver" at bounding box center [1378, 249] width 104 height 28
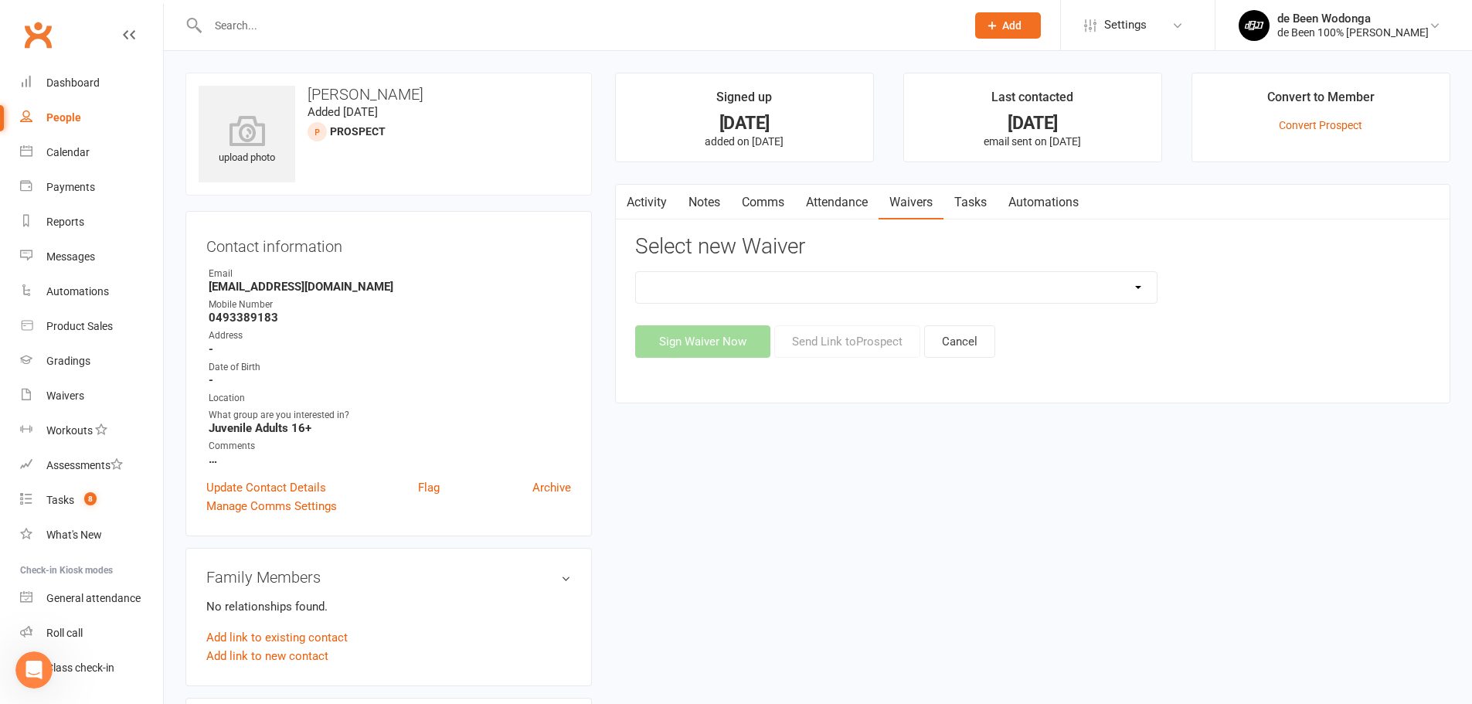
click at [1052, 297] on select "1.0 Introductory Waiver 1.1 Introductory Waiver - Bring a friend! 1.2 Two Class…" at bounding box center [896, 287] width 521 height 31
select select "11637"
click at [636, 272] on select "1.0 Introductory Waiver 1.1 Introductory Waiver - Bring a friend! 1.2 Two Class…" at bounding box center [896, 287] width 521 height 31
click at [836, 338] on button "Send Link to Prospect" at bounding box center [847, 341] width 146 height 32
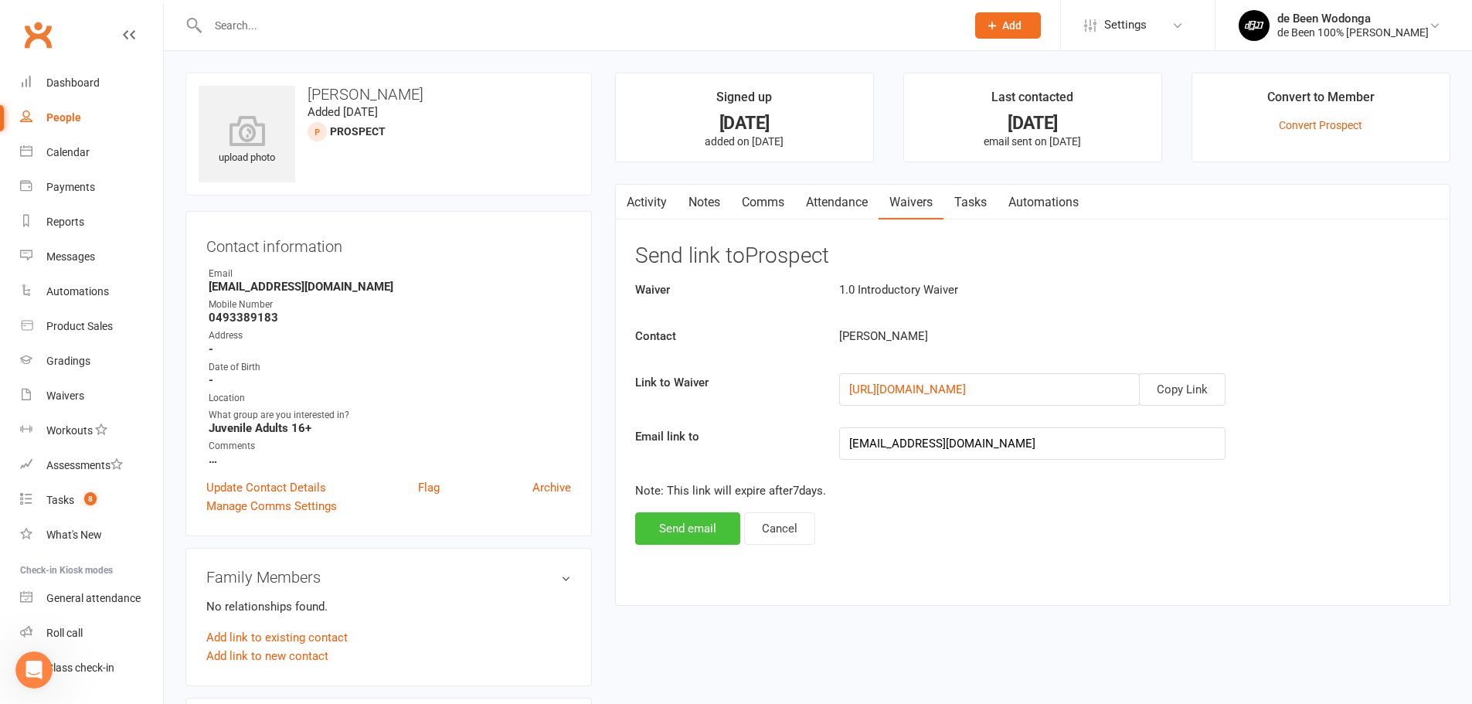
click at [675, 519] on button "Send email" at bounding box center [687, 528] width 105 height 32
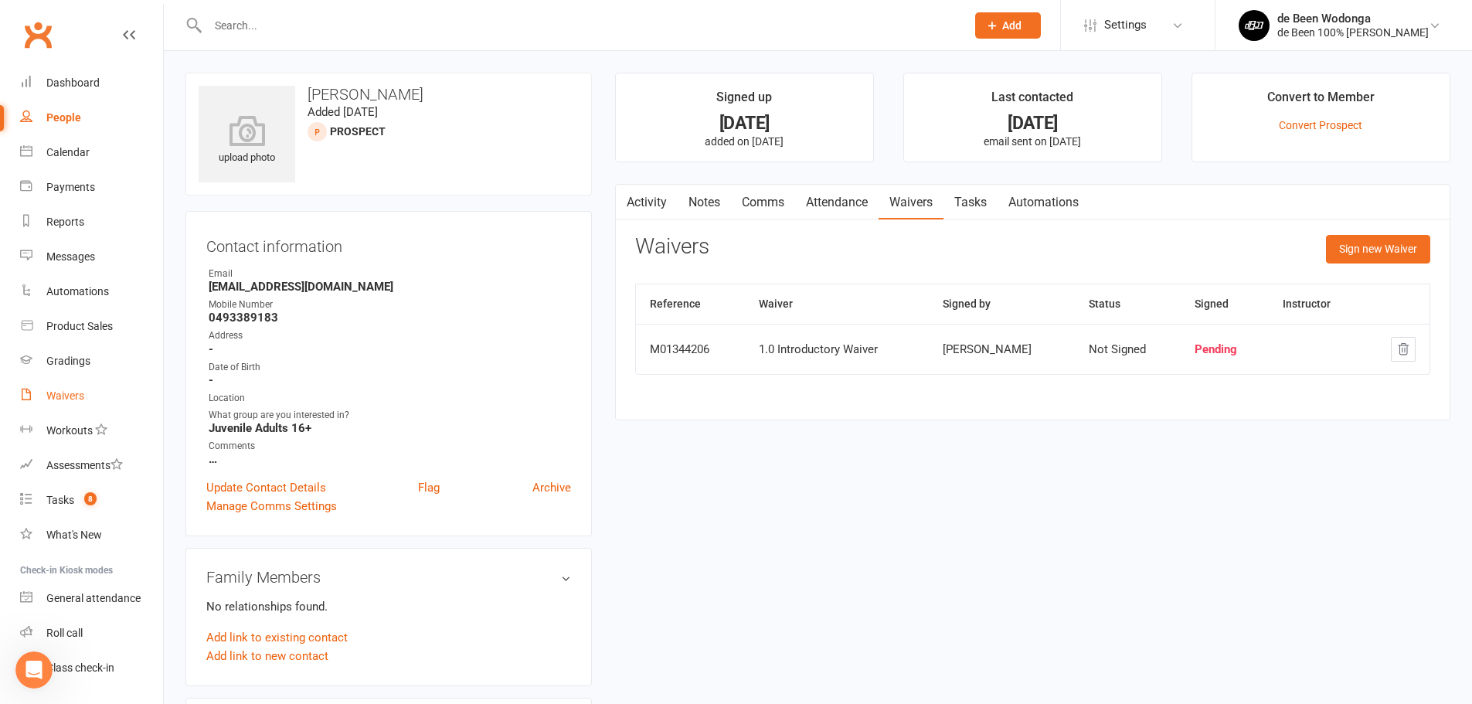
click at [76, 398] on div "Waivers" at bounding box center [65, 395] width 38 height 12
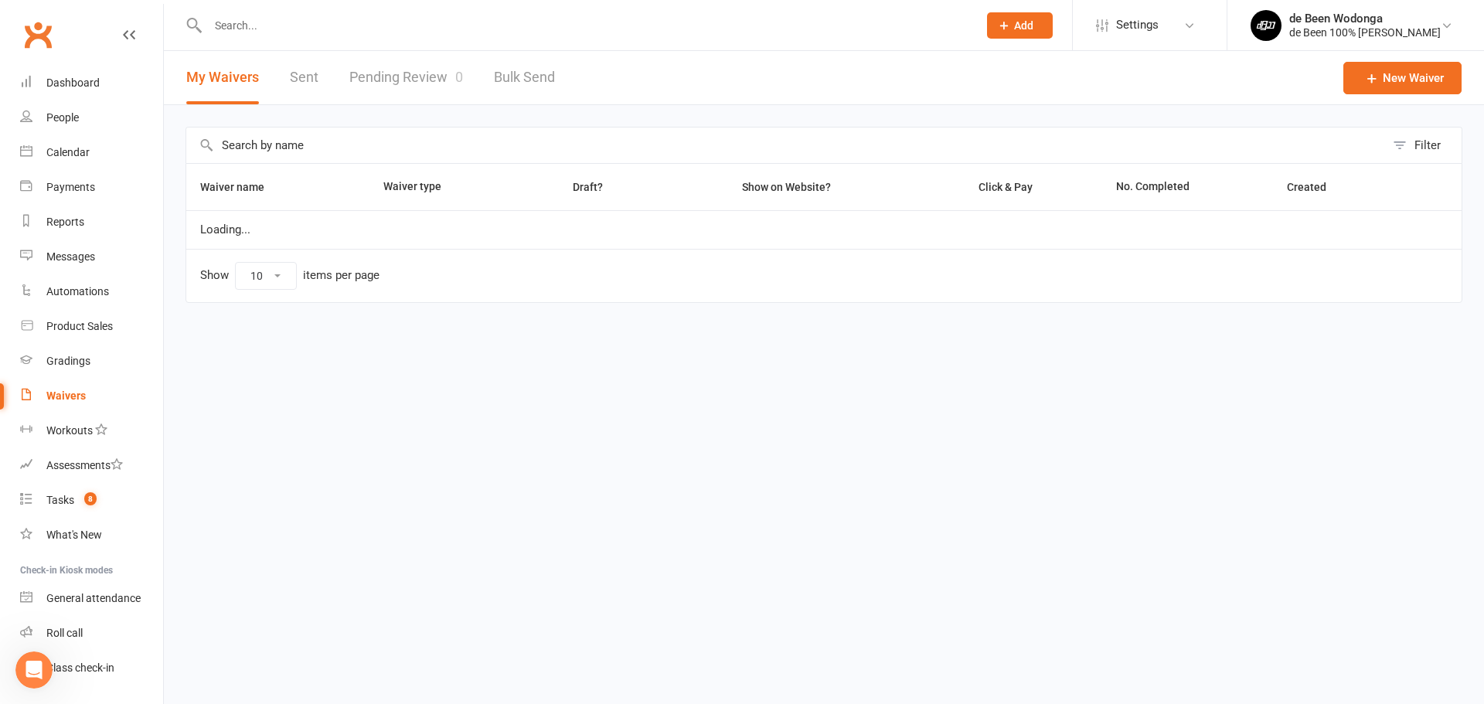
select select "50"
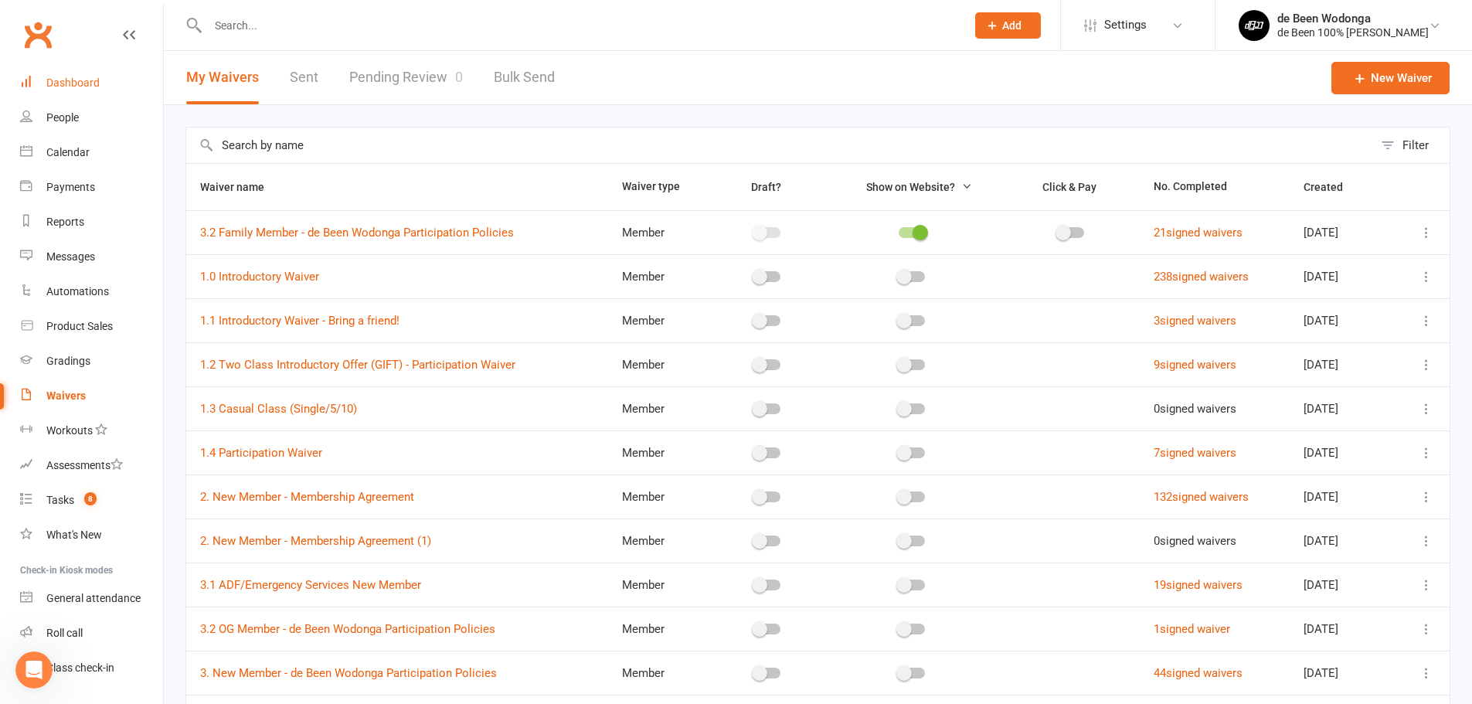
click at [63, 84] on div "Dashboard" at bounding box center [72, 82] width 53 height 12
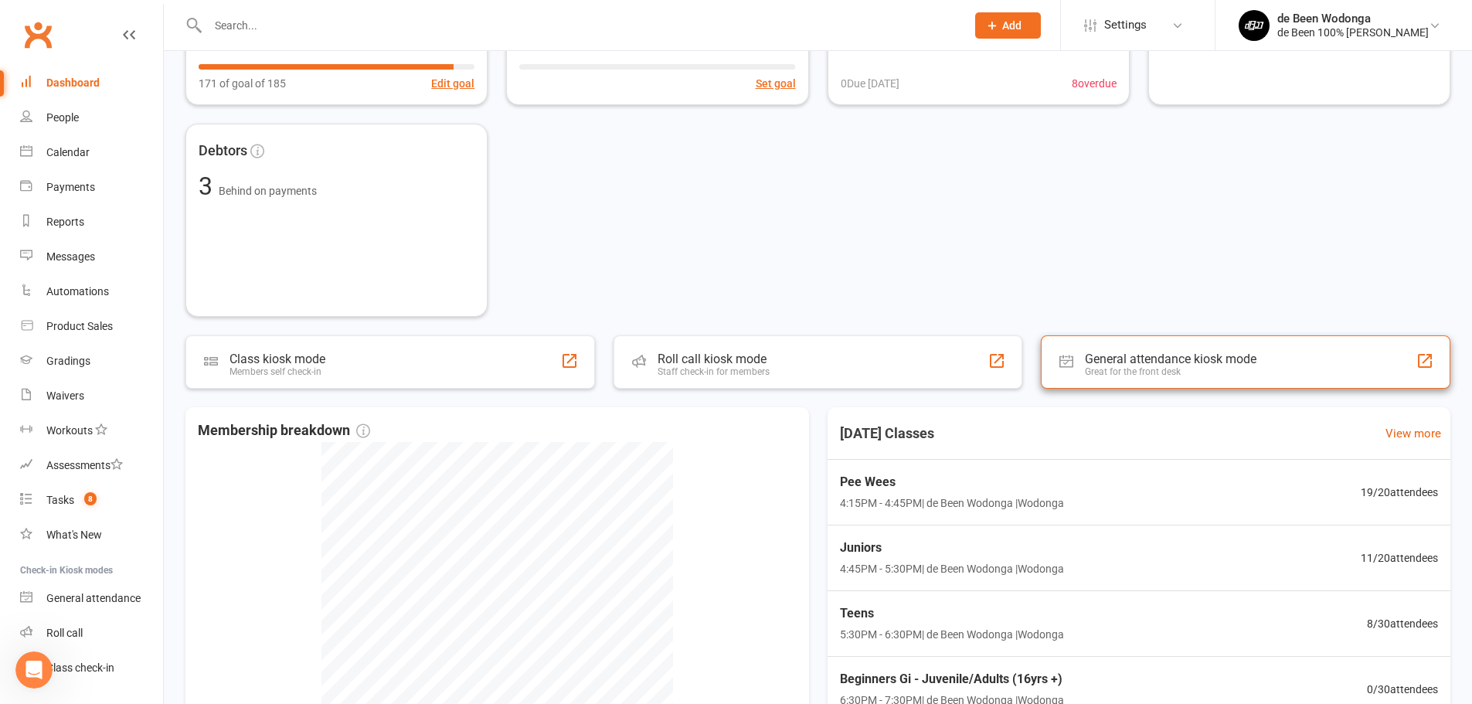
scroll to position [309, 0]
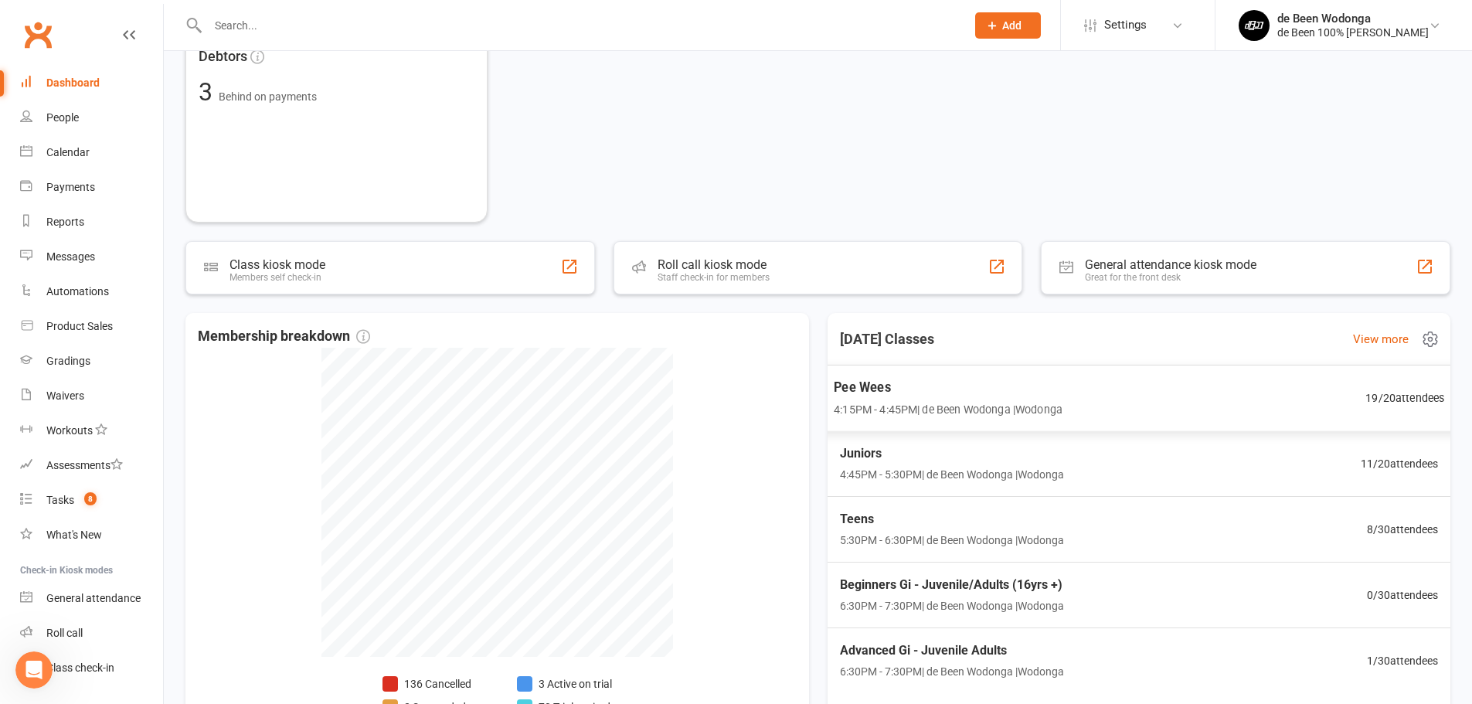
click at [998, 406] on span "4:15PM - 4:45PM | de Been Wodonga | Wodonga" at bounding box center [948, 409] width 229 height 18
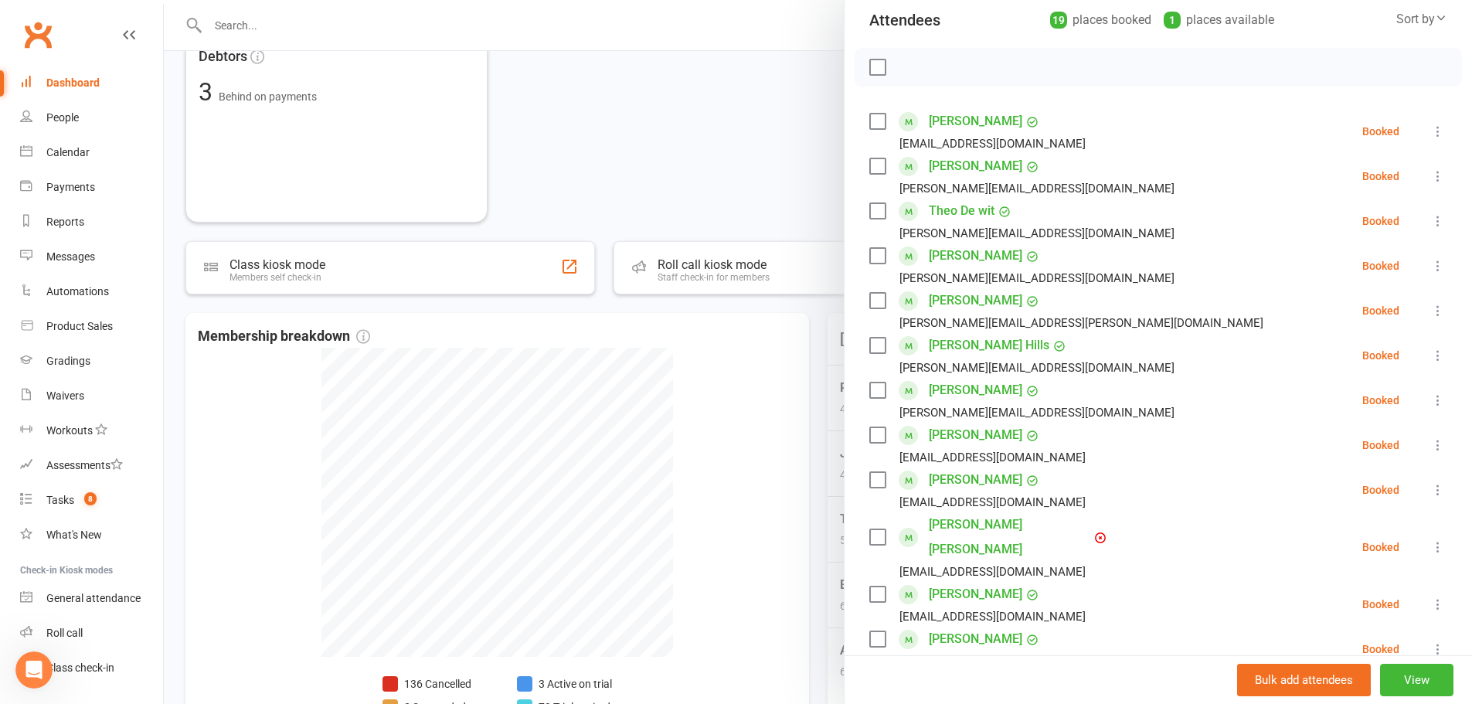
scroll to position [155, 0]
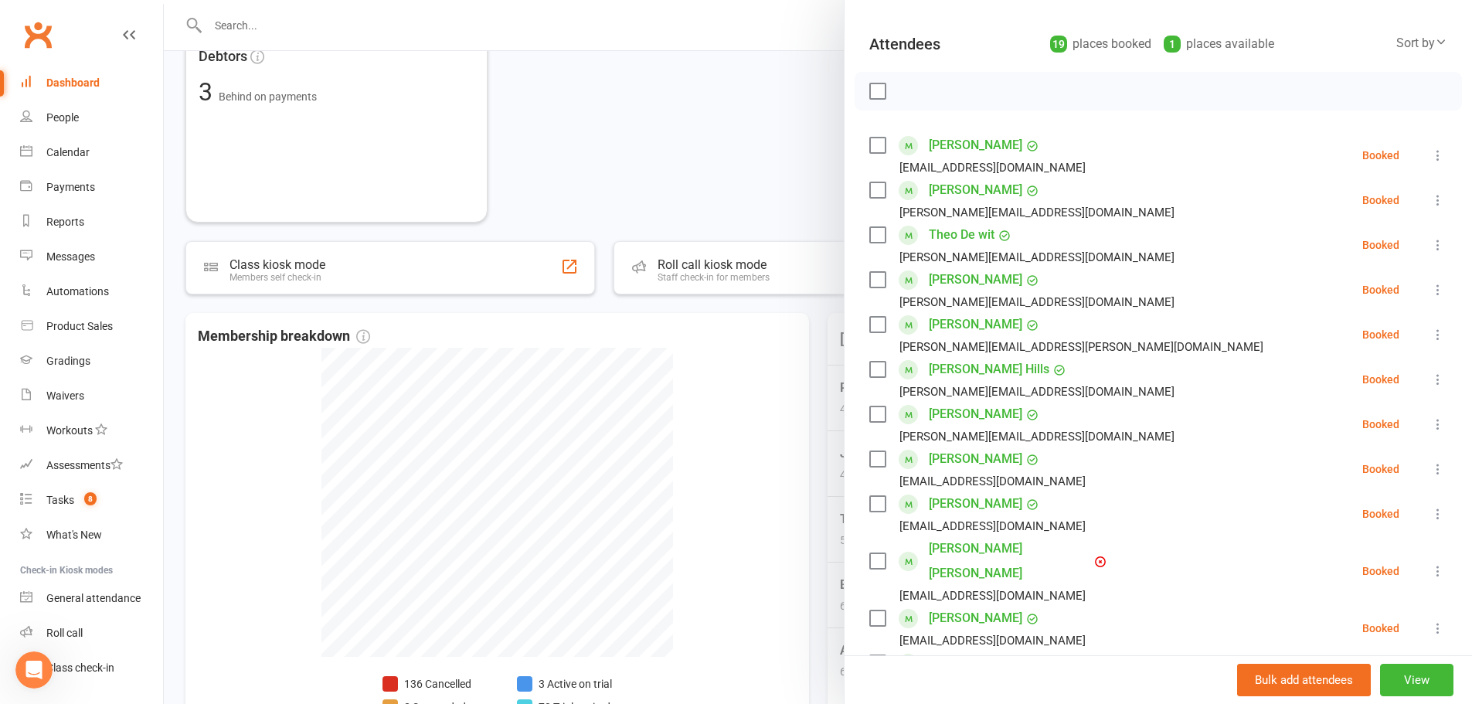
click at [728, 97] on div at bounding box center [818, 352] width 1308 height 704
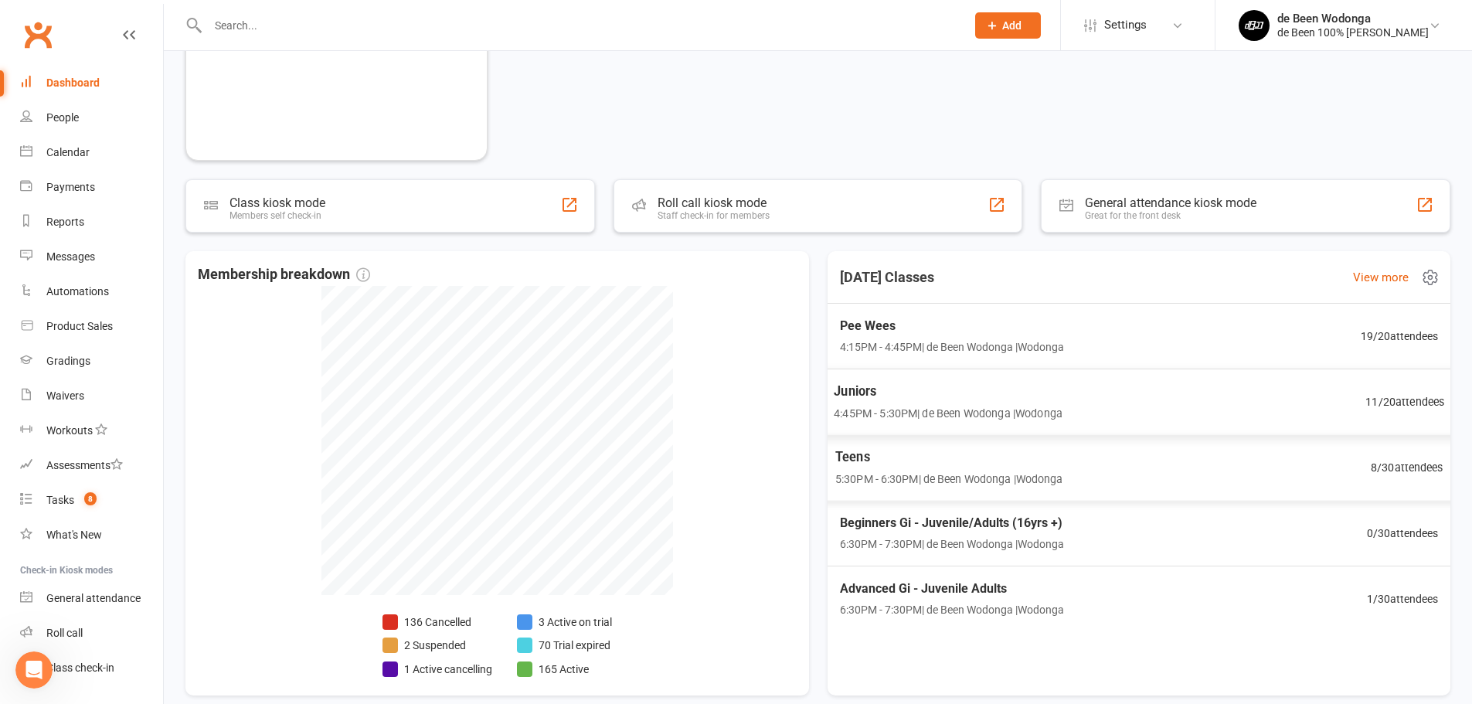
scroll to position [444, 0]
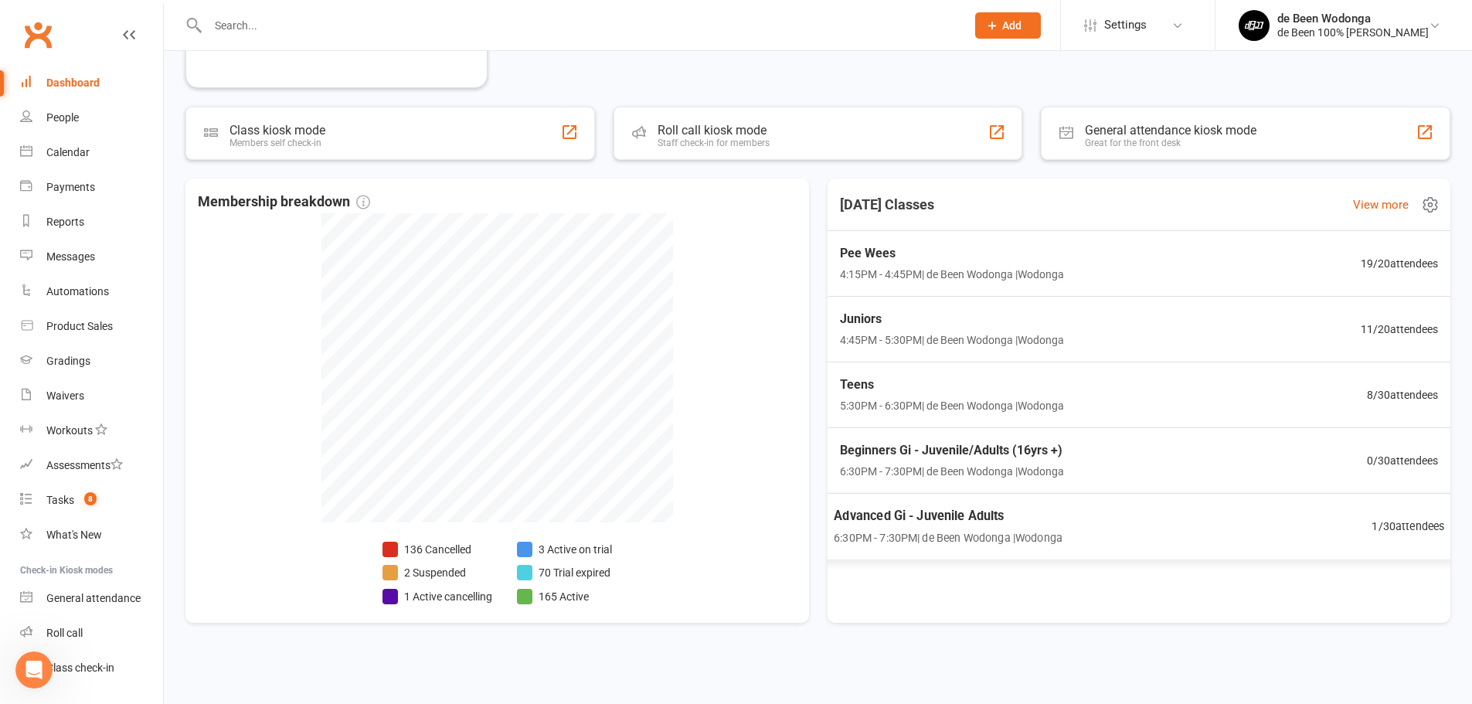
click at [1336, 529] on div "Advanced Gi - Juvenile Adults 6:30PM - 7:30PM | de Been Wodonga | Wodonga 1 / 3…" at bounding box center [1138, 526] width 648 height 66
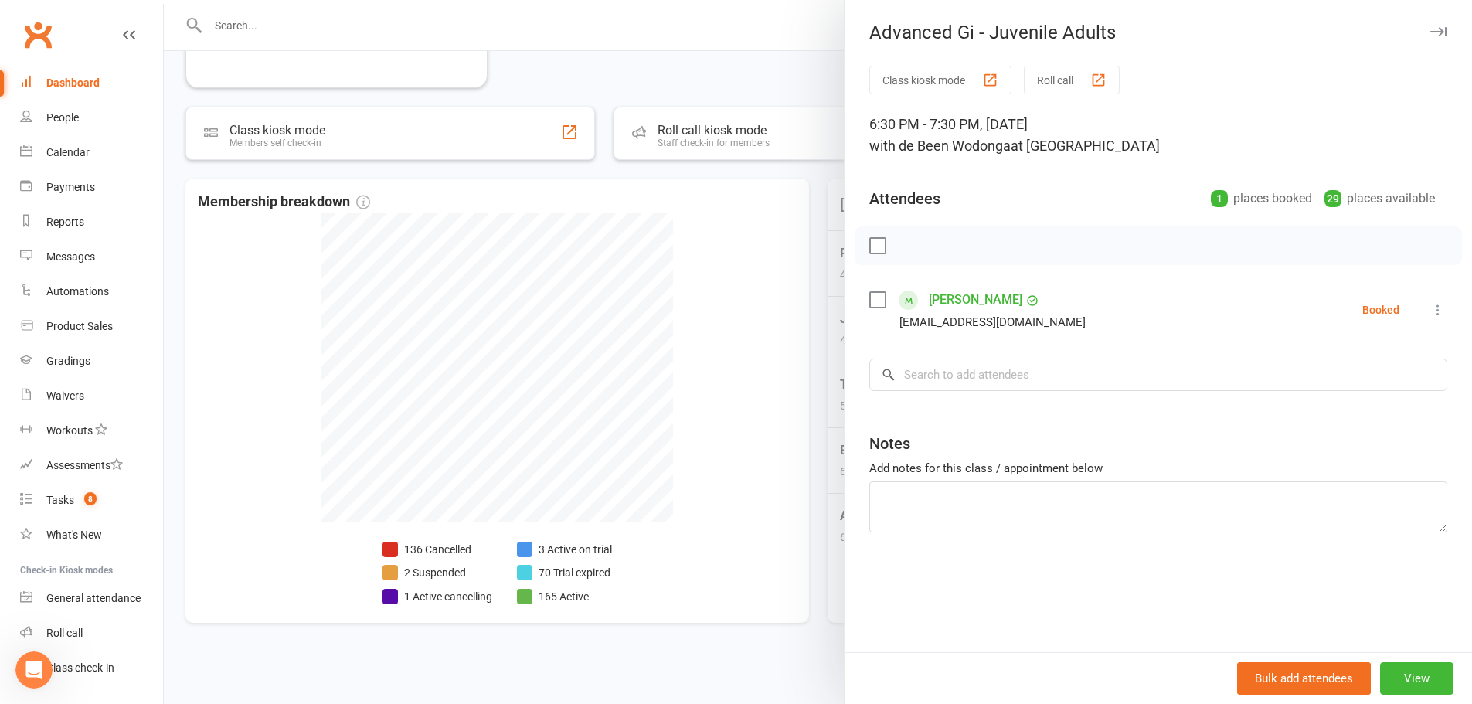
click at [805, 290] on div at bounding box center [818, 352] width 1308 height 704
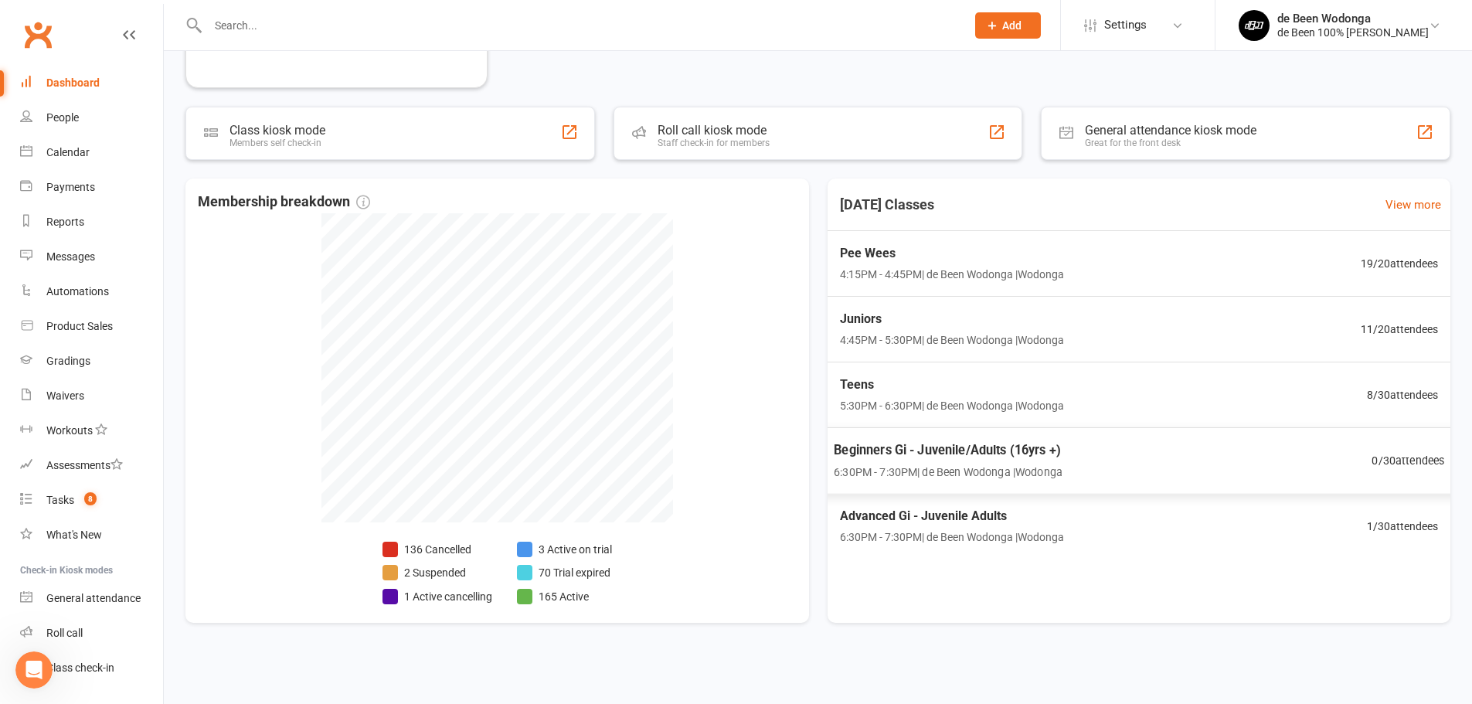
click at [1103, 454] on div "Beginners Gi - Juvenile/Adults (16yrs +) 6:30PM - 7:30PM | de Been Wodonga | Wo…" at bounding box center [1138, 460] width 648 height 67
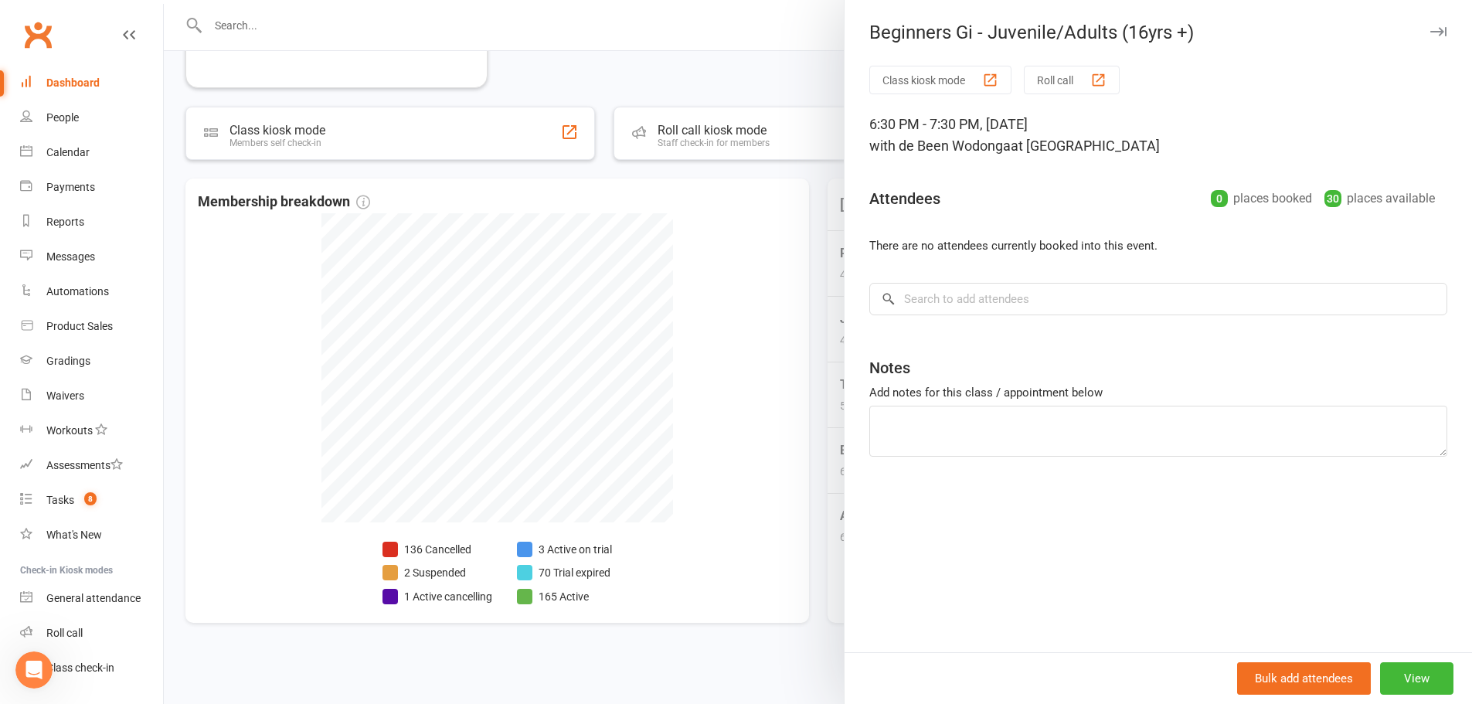
click at [754, 298] on div at bounding box center [818, 352] width 1308 height 704
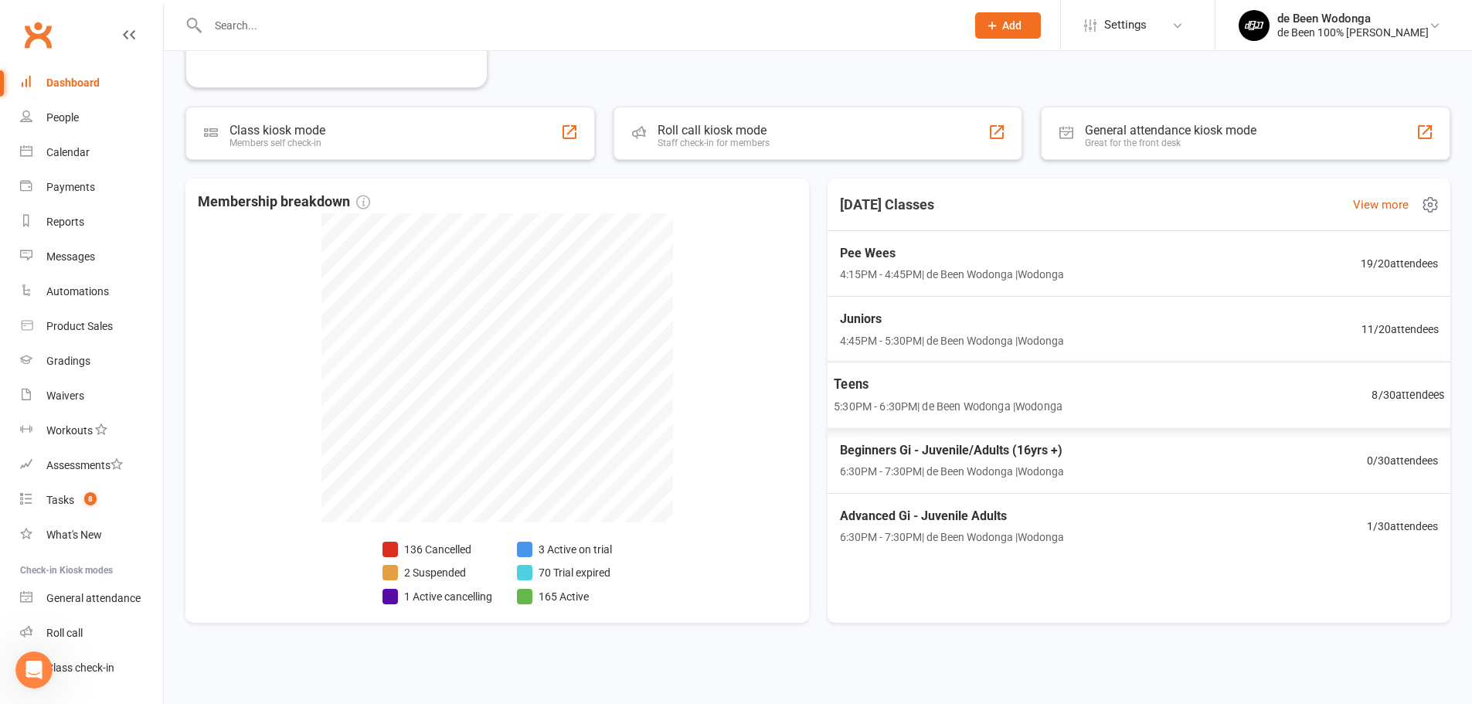
click at [1140, 396] on div "Teens 5:30PM - 6:30PM | de Been Wodonga | Wodonga 8 / 30 attendees" at bounding box center [1138, 395] width 648 height 67
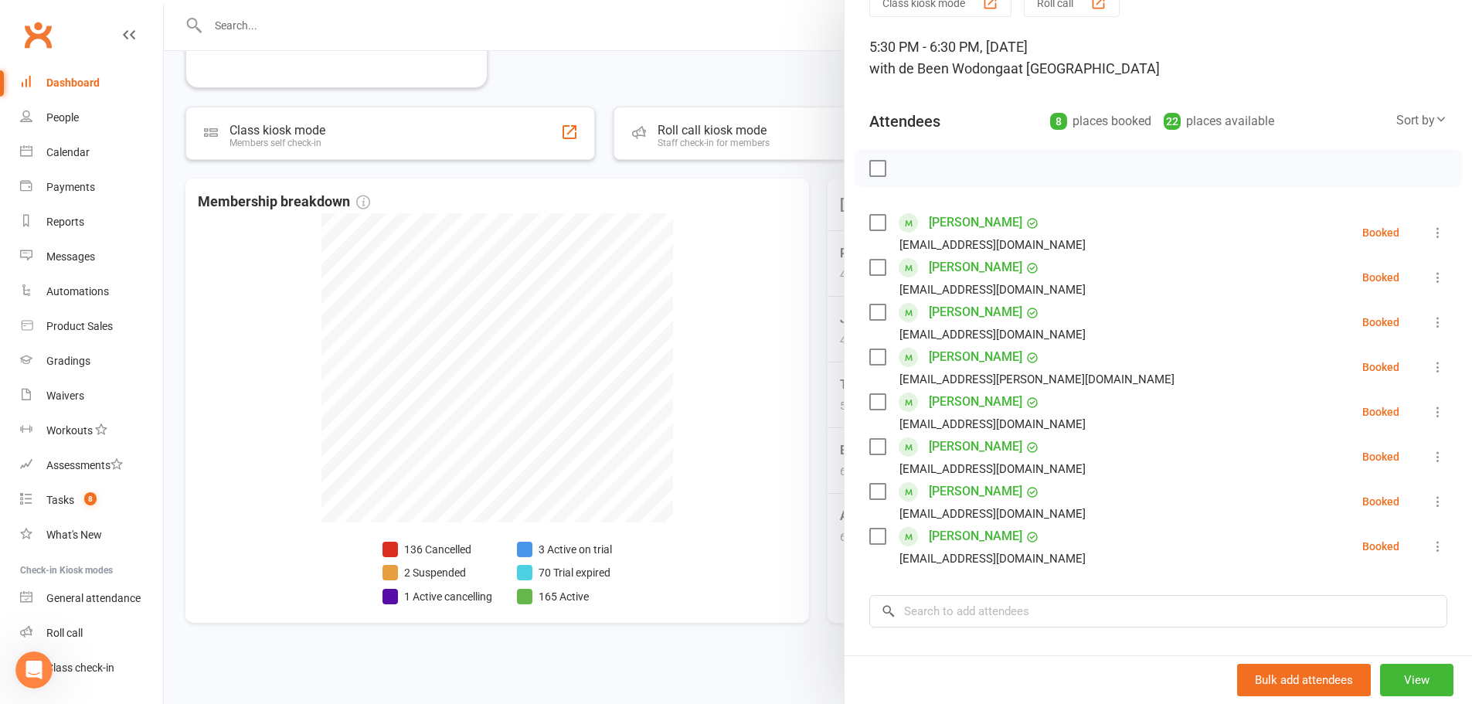
scroll to position [155, 0]
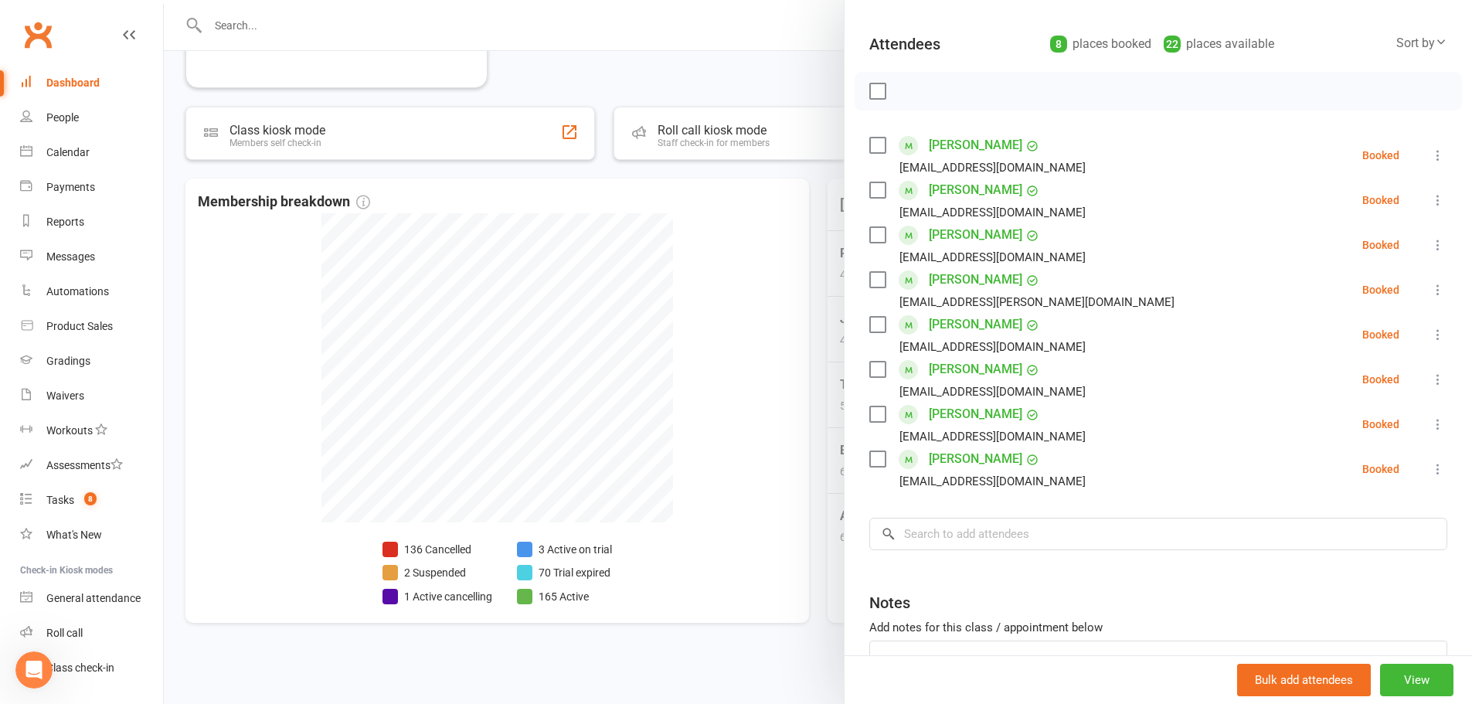
click at [773, 240] on div at bounding box center [818, 352] width 1308 height 704
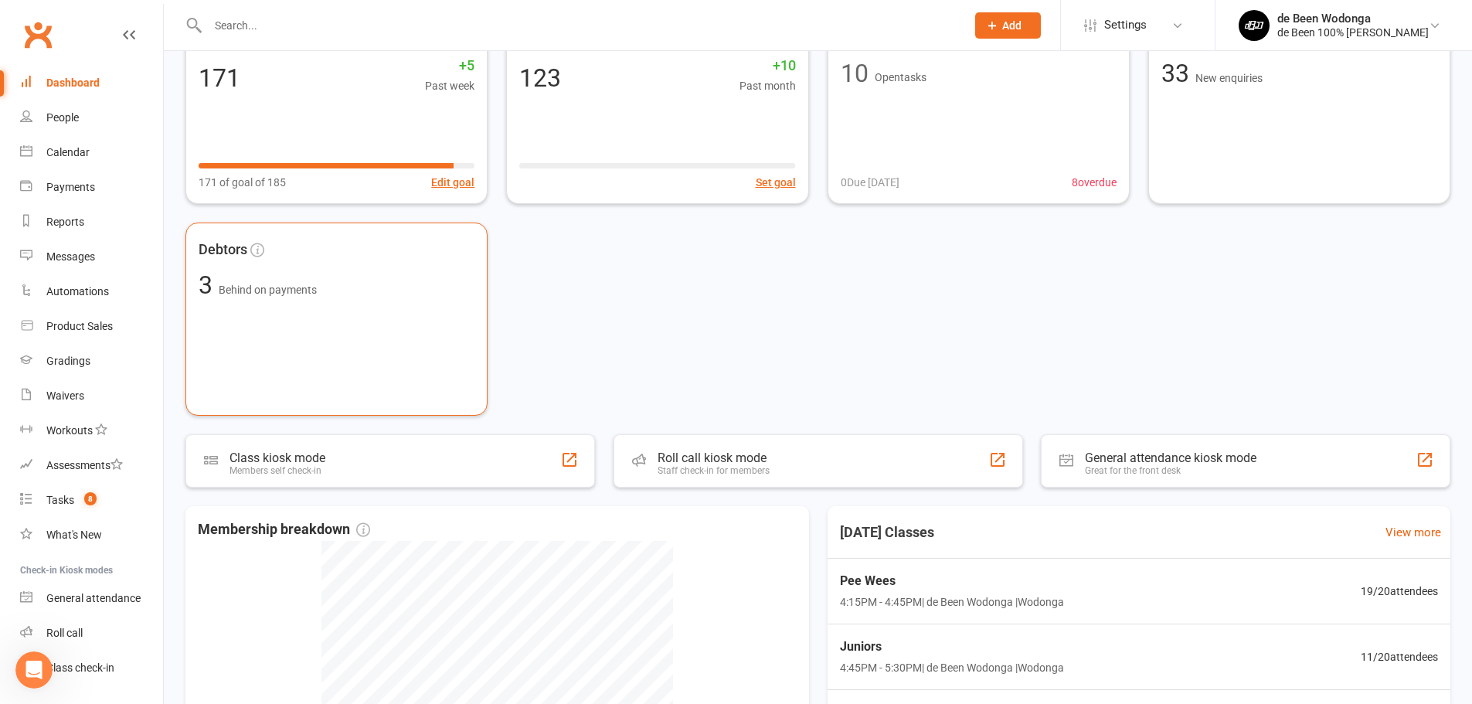
scroll to position [0, 0]
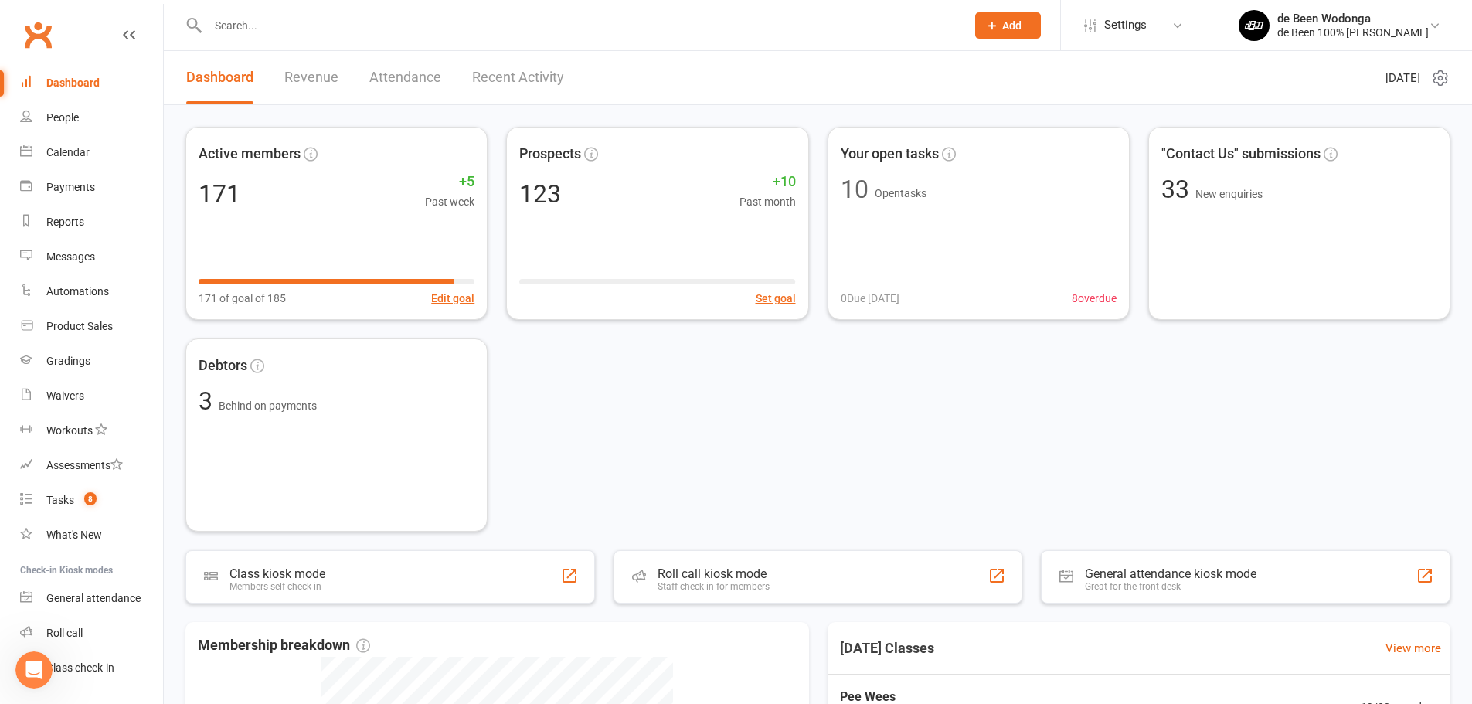
click at [270, 38] on div at bounding box center [570, 25] width 770 height 50
click at [252, 15] on input "text" at bounding box center [579, 26] width 752 height 22
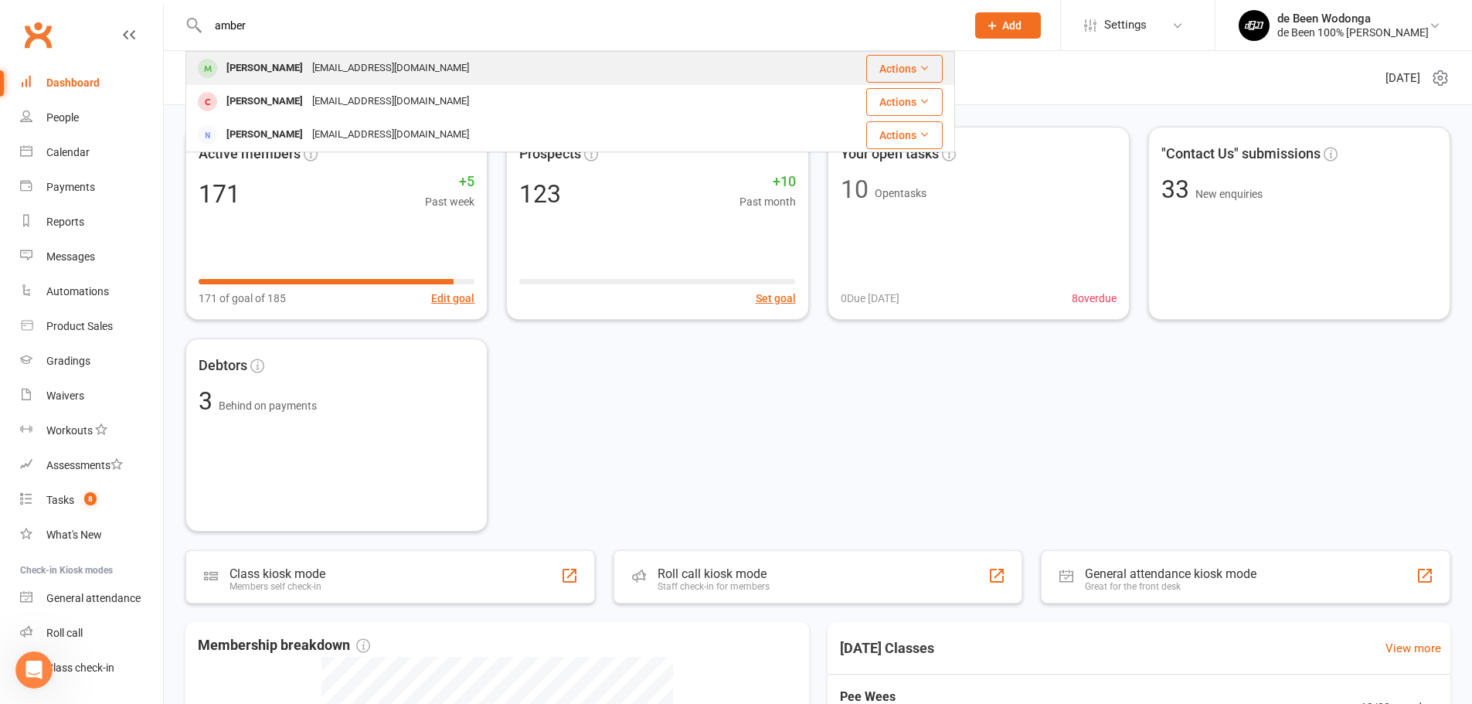
type input "amber"
click at [243, 66] on div "Amber Armstrong" at bounding box center [265, 68] width 86 height 22
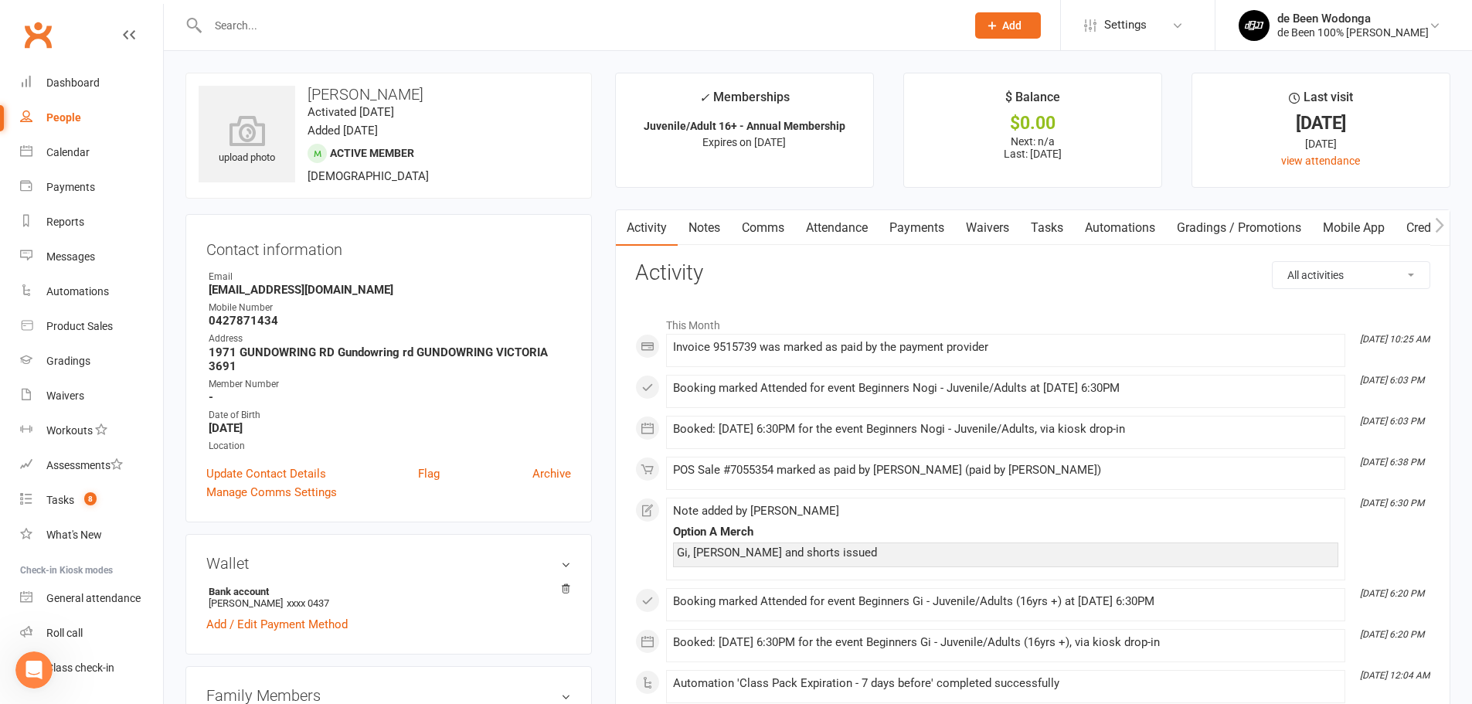
click at [901, 224] on link "Payments" at bounding box center [917, 228] width 76 height 36
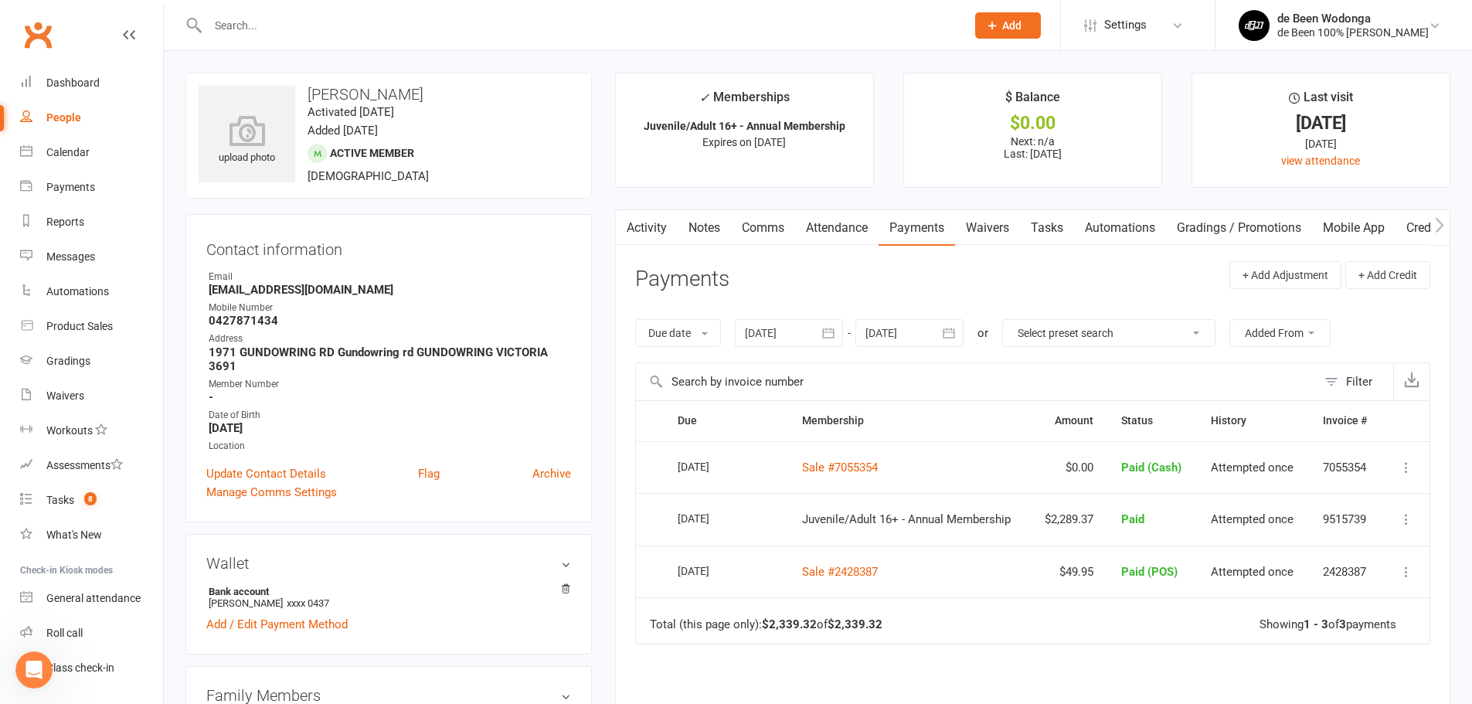
click at [1403, 519] on icon at bounding box center [1406, 518] width 15 height 15
click at [1295, 551] on link "Refund" at bounding box center [1338, 549] width 153 height 31
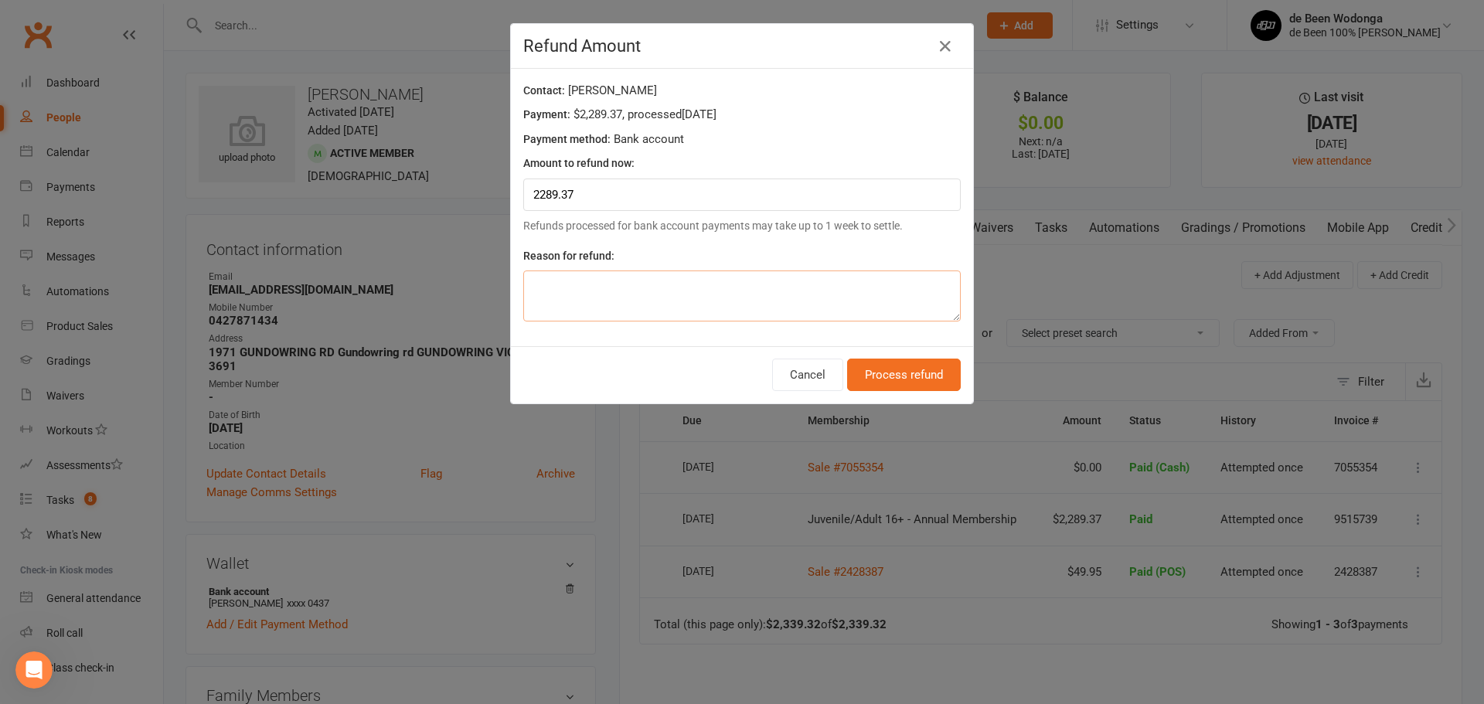
click at [594, 285] on textarea at bounding box center [741, 295] width 437 height 51
click at [941, 43] on icon at bounding box center [945, 46] width 19 height 19
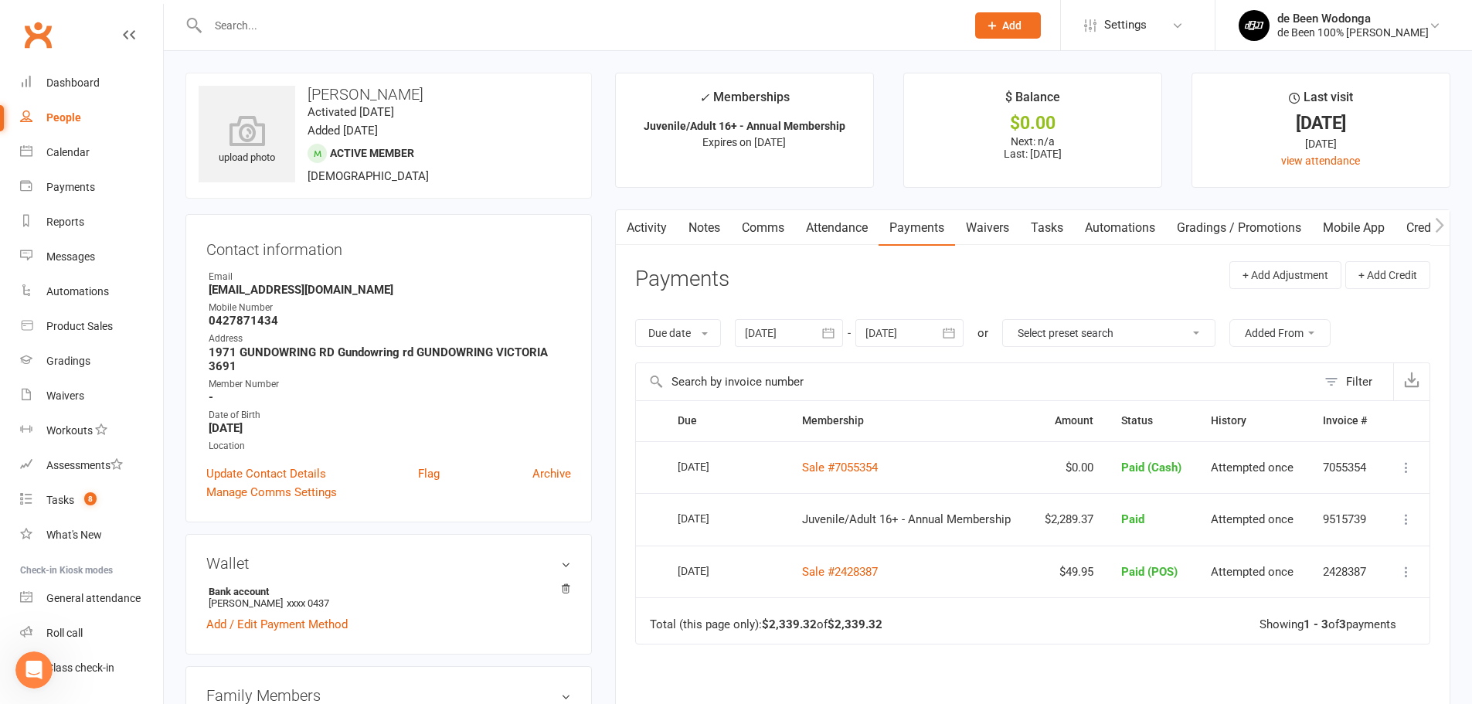
click at [1409, 522] on icon at bounding box center [1406, 518] width 15 height 15
click at [1312, 613] on link "Send message" at bounding box center [1338, 611] width 153 height 31
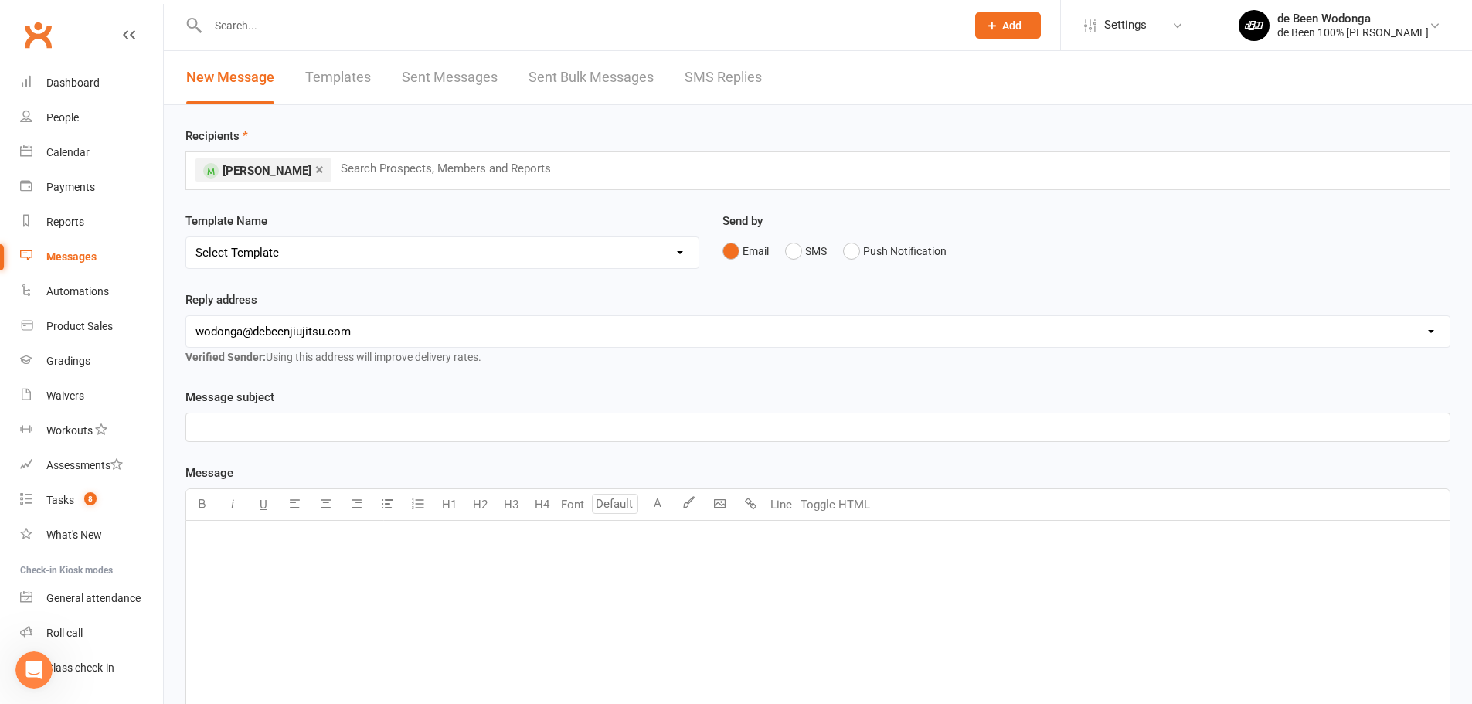
click at [322, 170] on link "×" at bounding box center [319, 169] width 8 height 25
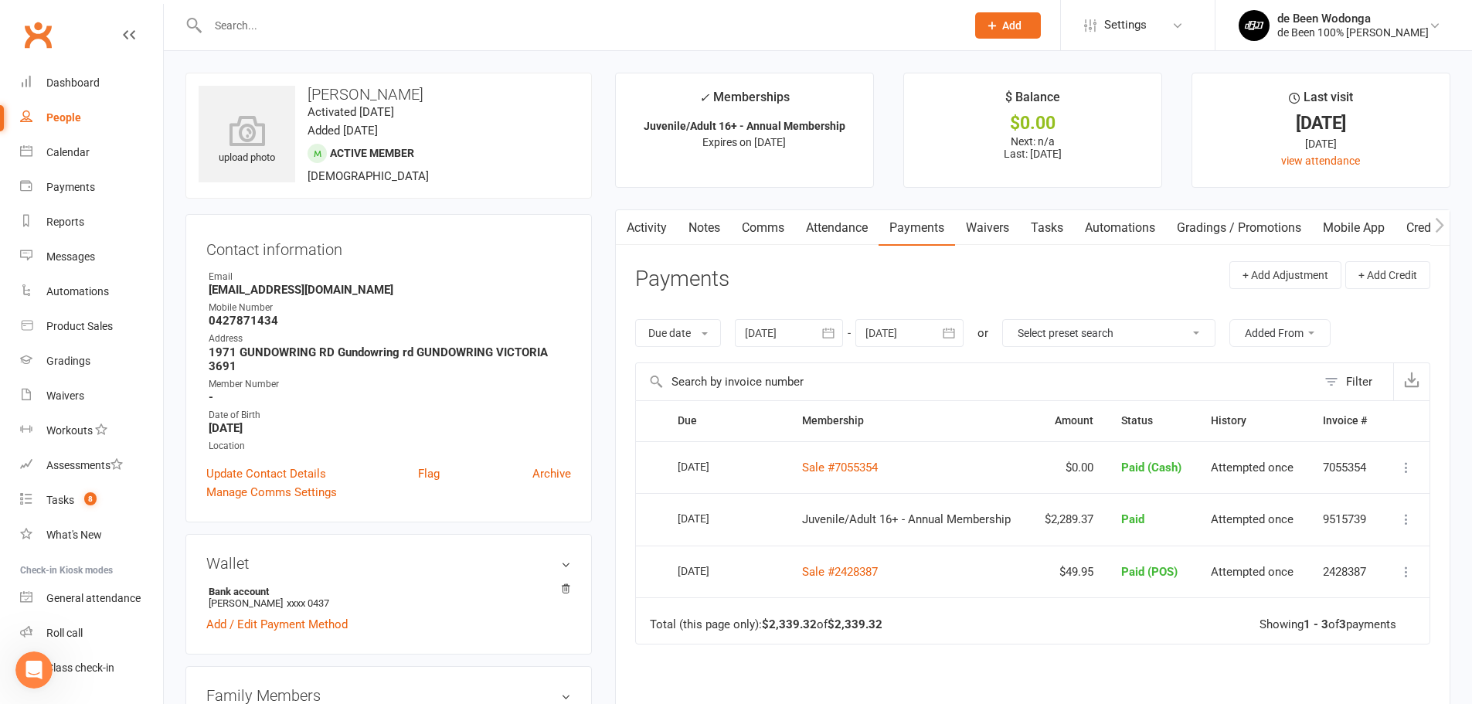
click at [1405, 515] on icon at bounding box center [1406, 518] width 15 height 15
click at [276, 289] on strong "amberarmstrong1995@gmail.com" at bounding box center [390, 290] width 362 height 14
copy render-form-field "amberarmstrong1995@gmail.com"
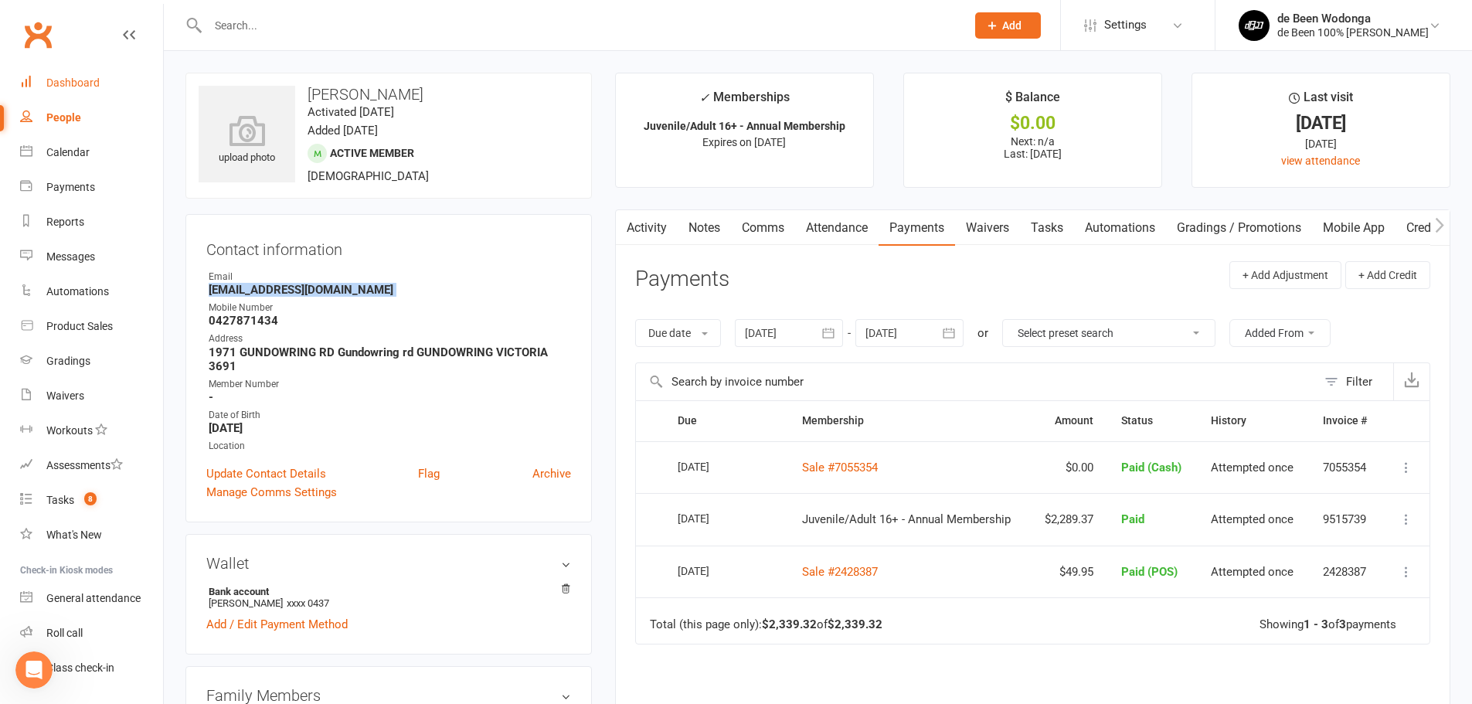
drag, startPoint x: 63, startPoint y: 79, endPoint x: 187, endPoint y: 161, distance: 148.9
click at [63, 79] on div "Dashboard" at bounding box center [72, 82] width 53 height 12
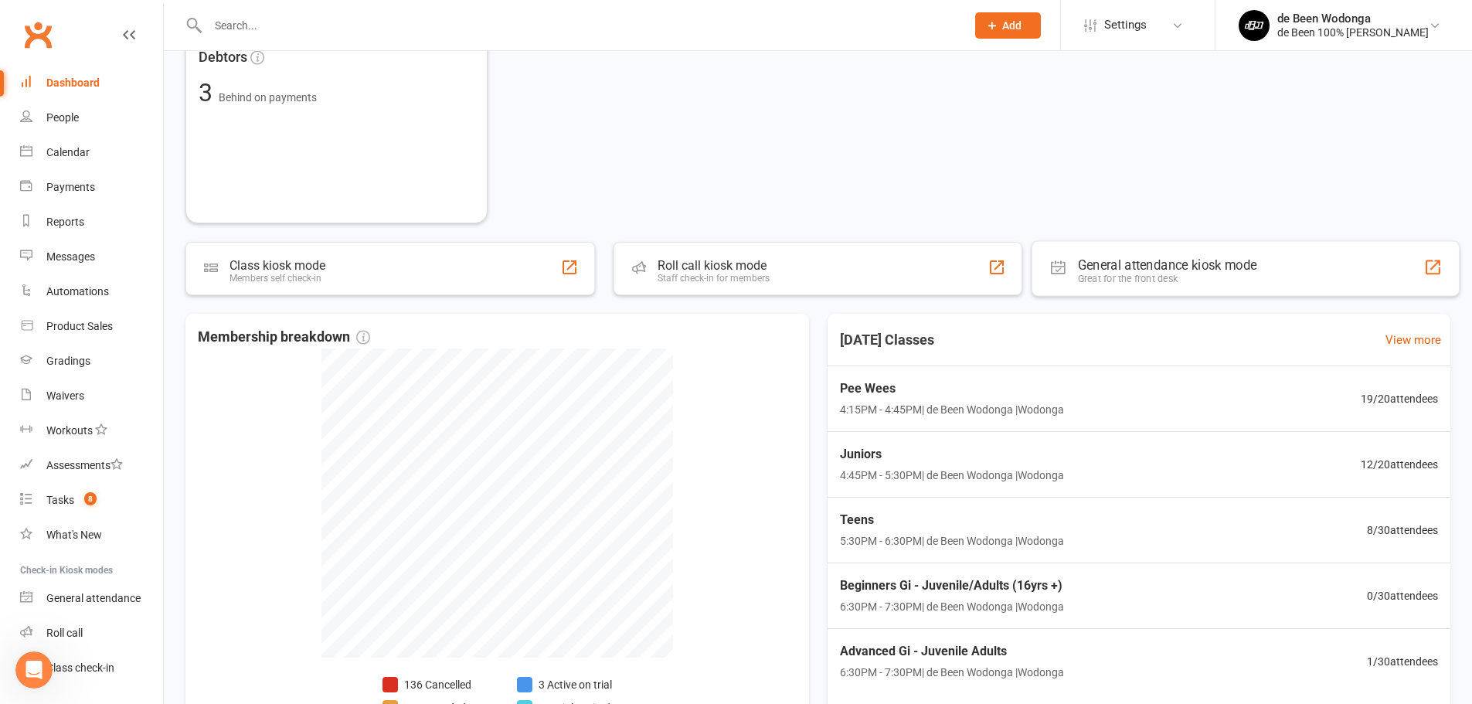
scroll to position [309, 0]
click at [1377, 410] on div "Pee Wees 4:15PM - 4:45PM | de Been Wodonga | Wodonga 19 / 20 attendees" at bounding box center [1138, 398] width 643 height 66
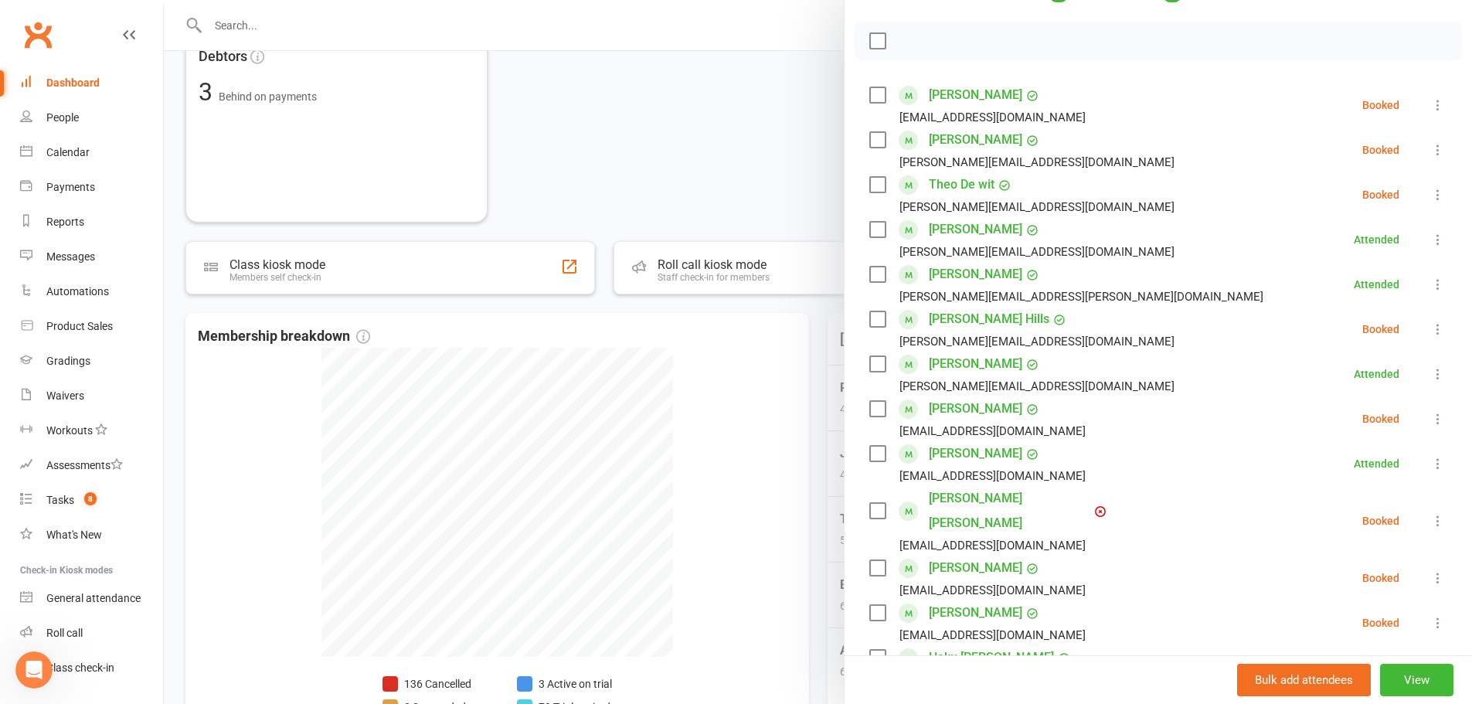
scroll to position [232, 0]
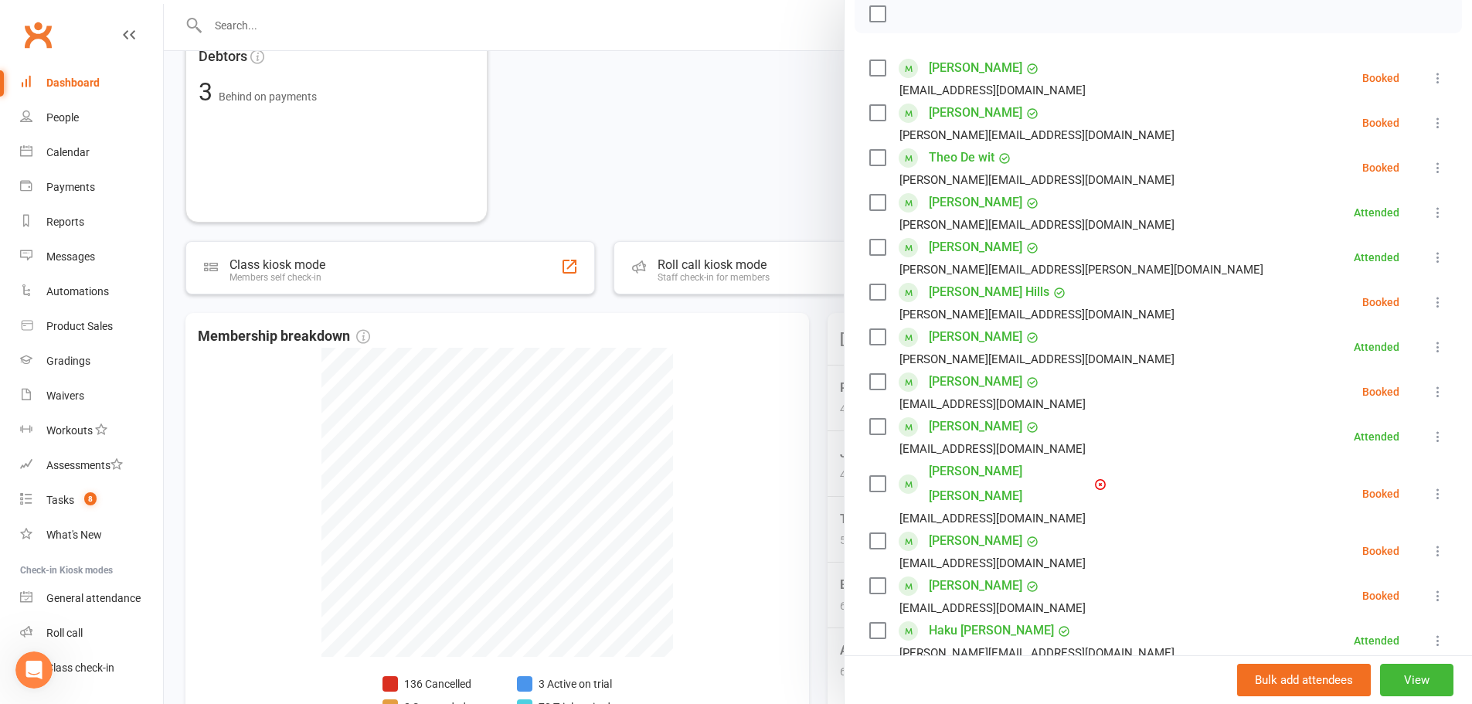
click at [692, 79] on div at bounding box center [818, 352] width 1308 height 704
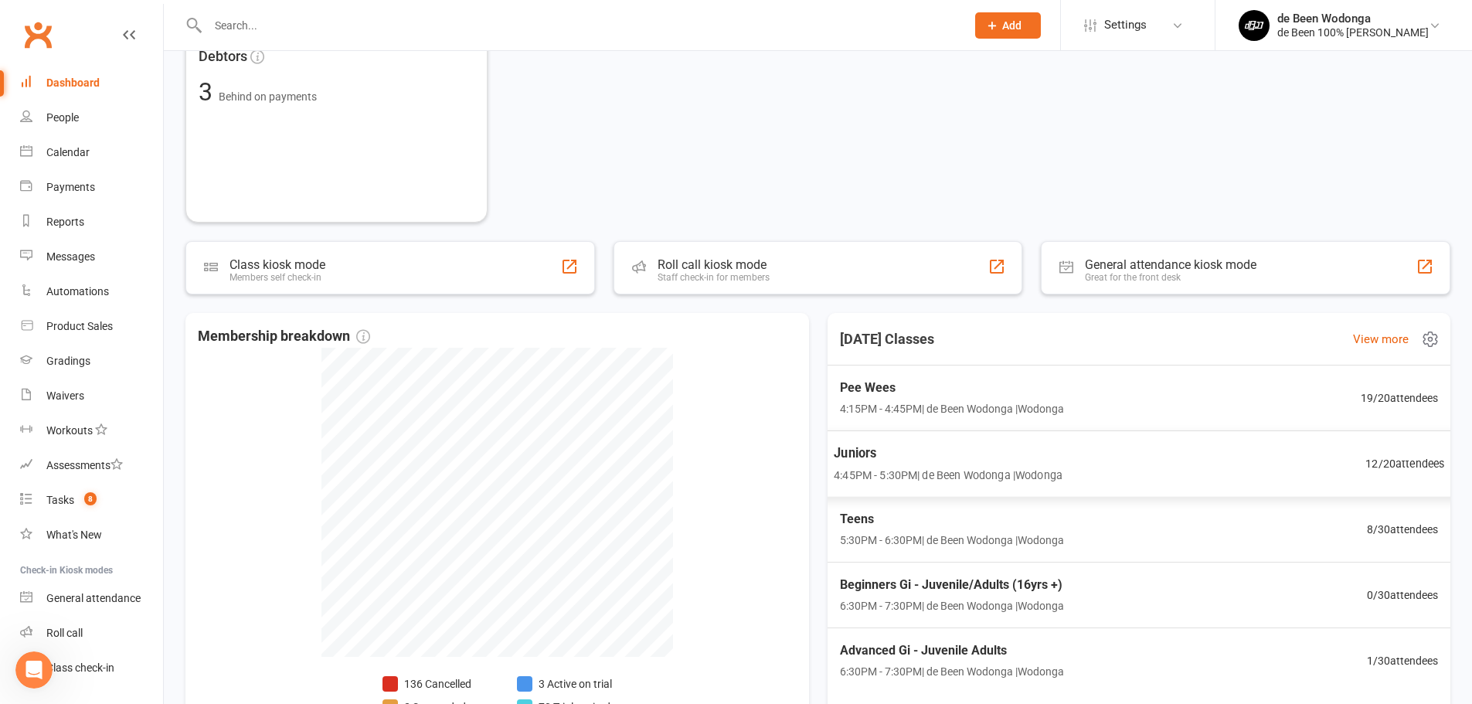
click at [1014, 466] on span "4:45PM - 5:30PM | de Been Wodonga | Wodonga" at bounding box center [948, 475] width 229 height 18
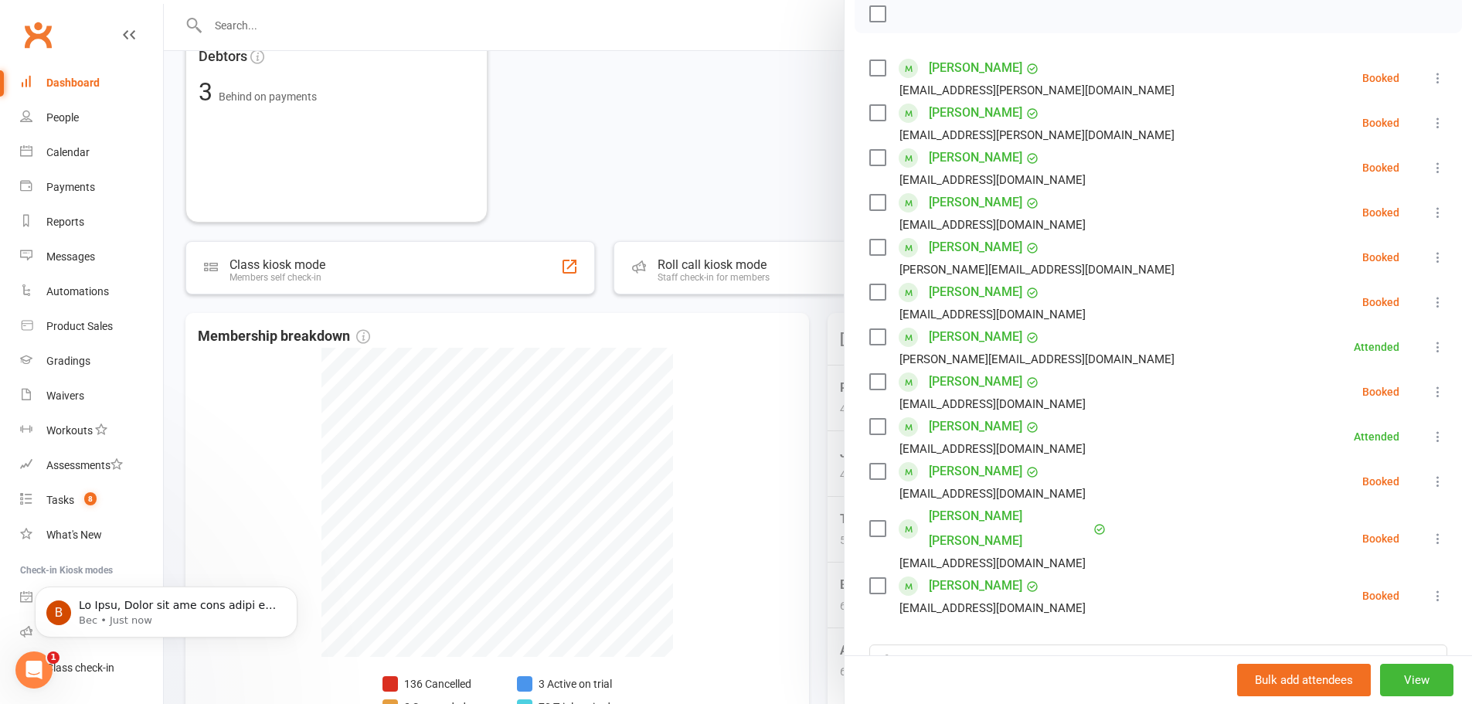
scroll to position [0, 0]
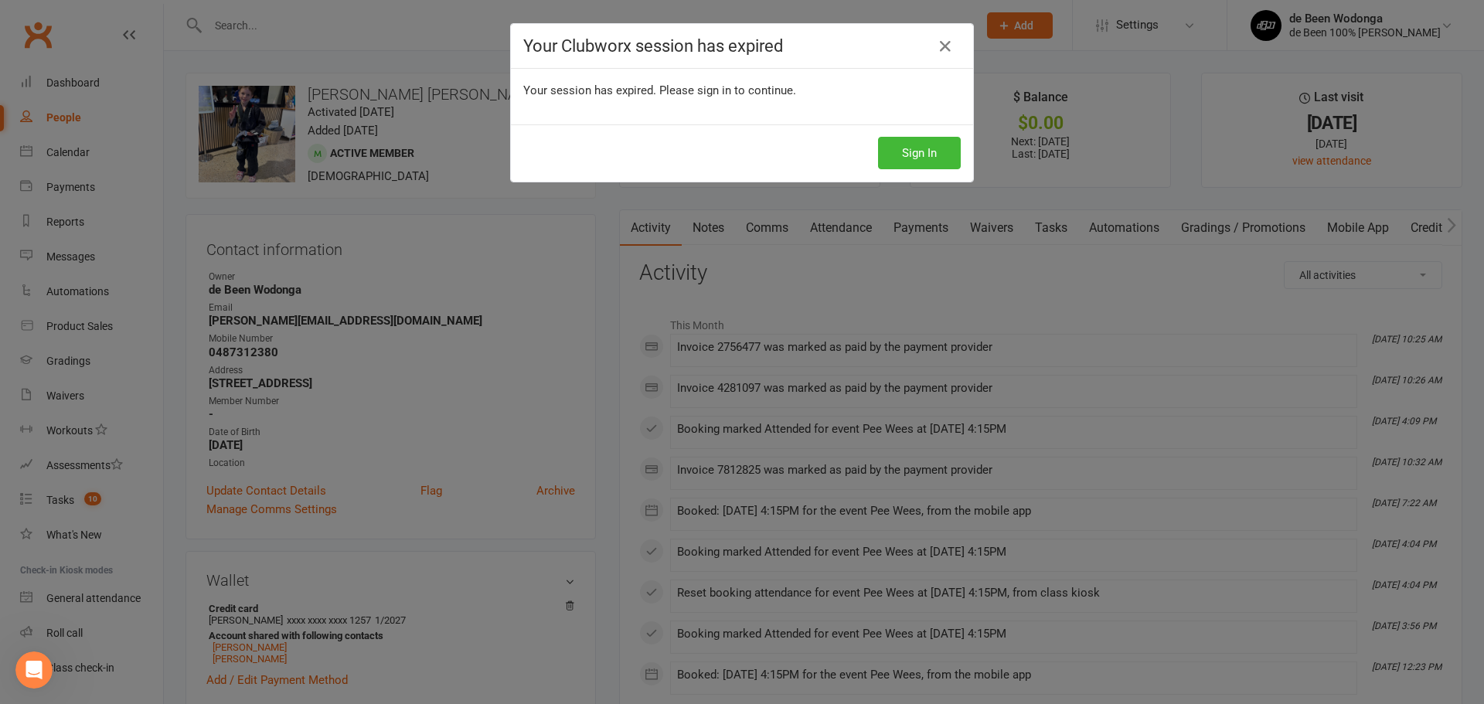
drag, startPoint x: 0, startPoint y: 0, endPoint x: 909, endPoint y: 129, distance: 918.5
click at [909, 124] on div "Sign In" at bounding box center [742, 152] width 462 height 57
click at [908, 136] on div "Sign In" at bounding box center [742, 152] width 462 height 57
click at [907, 139] on button "Sign In" at bounding box center [919, 153] width 83 height 32
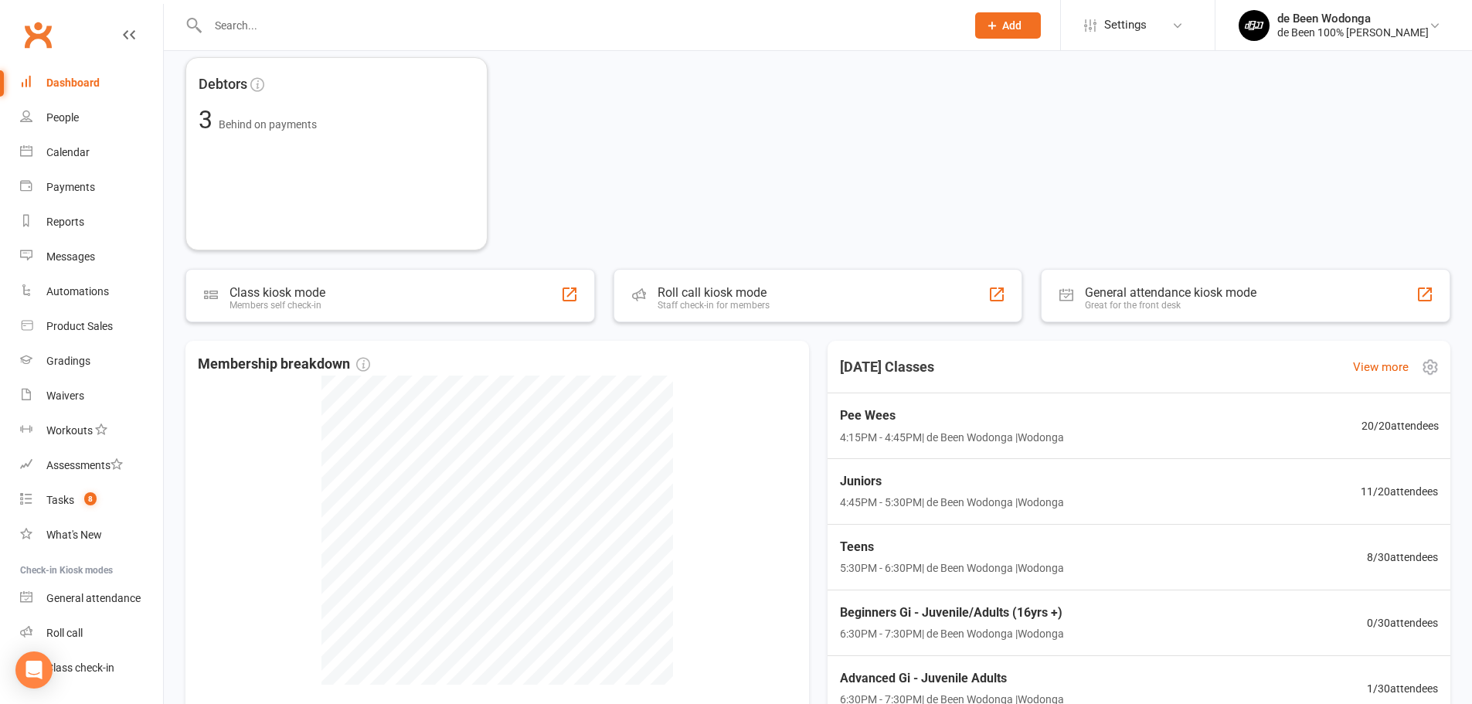
scroll to position [309, 0]
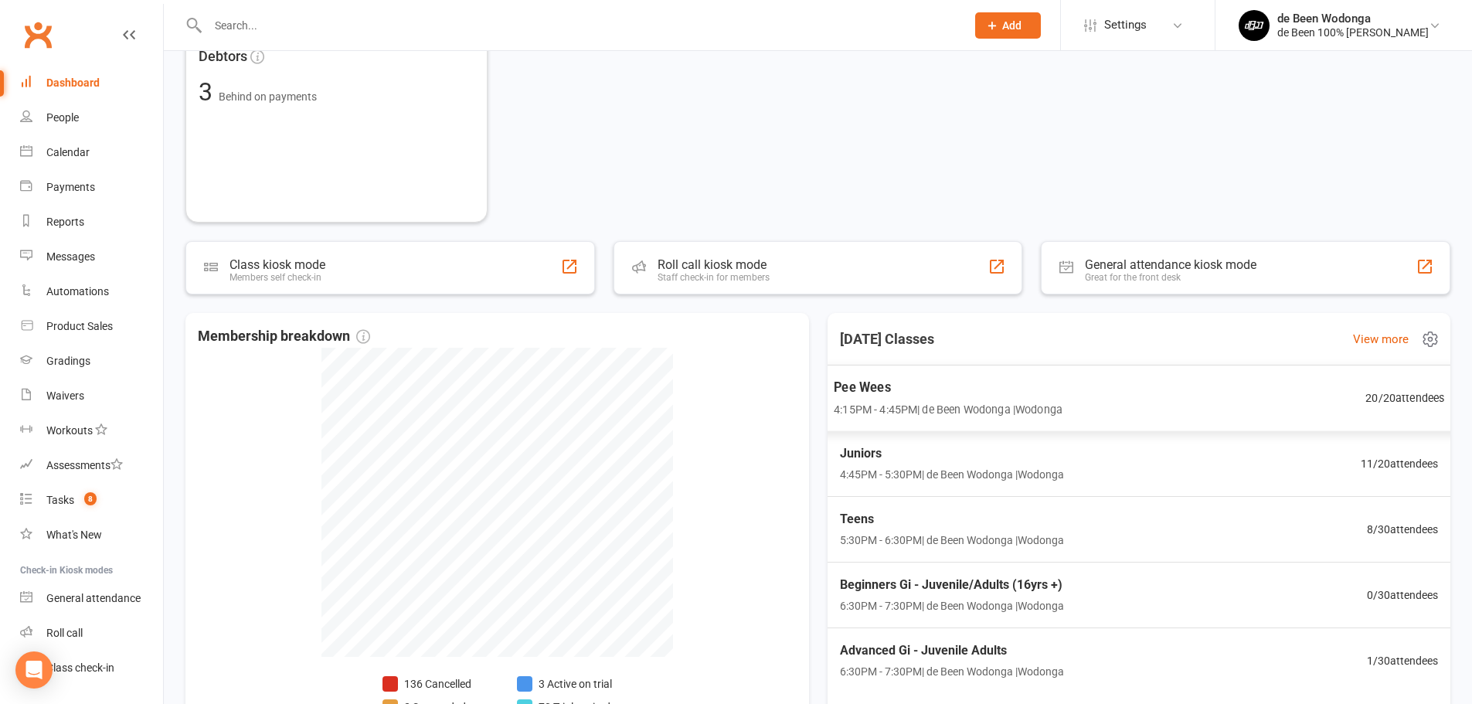
click at [1165, 389] on div "Pee Wees 4:15PM - 4:45PM | de Been Wodonga | Wodonga 20 / 20 attendees" at bounding box center [1138, 398] width 648 height 67
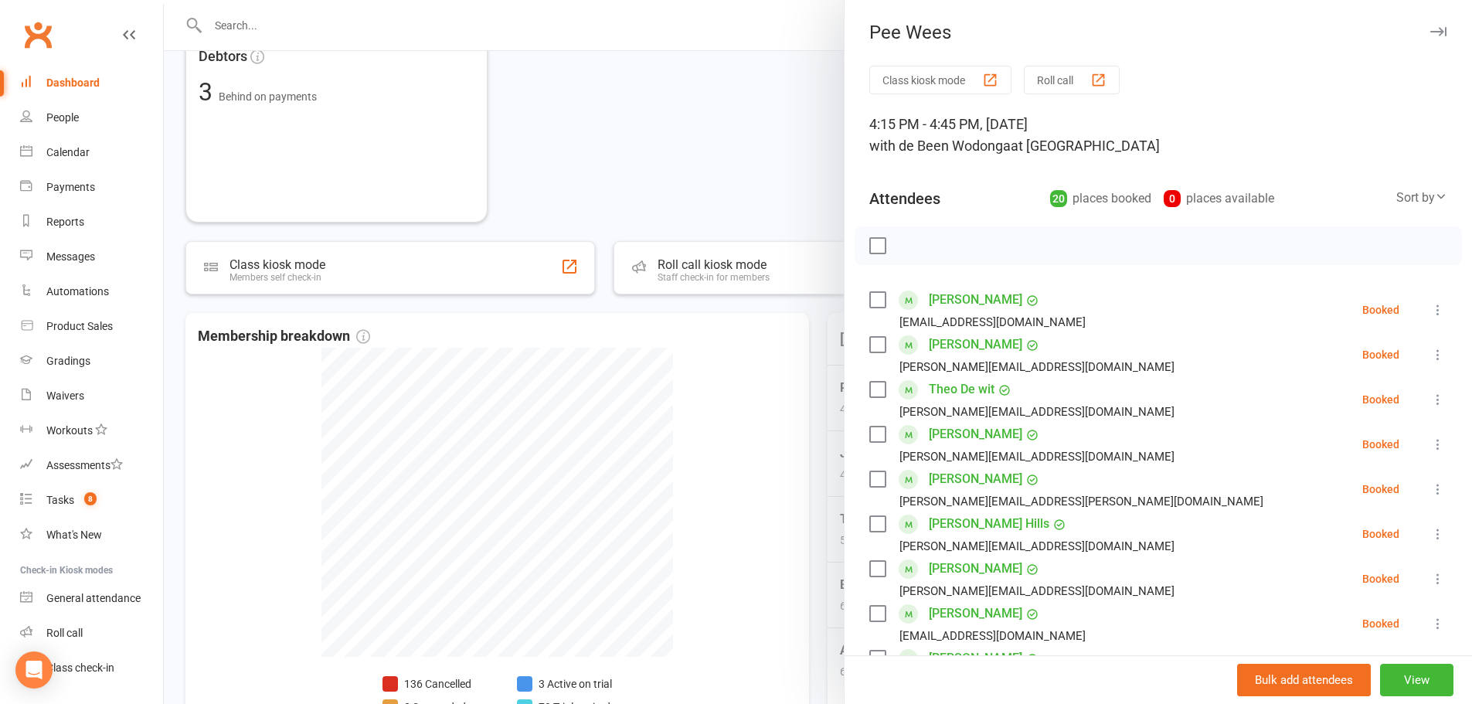
click at [937, 342] on link "Riley Blenman" at bounding box center [975, 344] width 93 height 25
